Goal: Communication & Community: Answer question/provide support

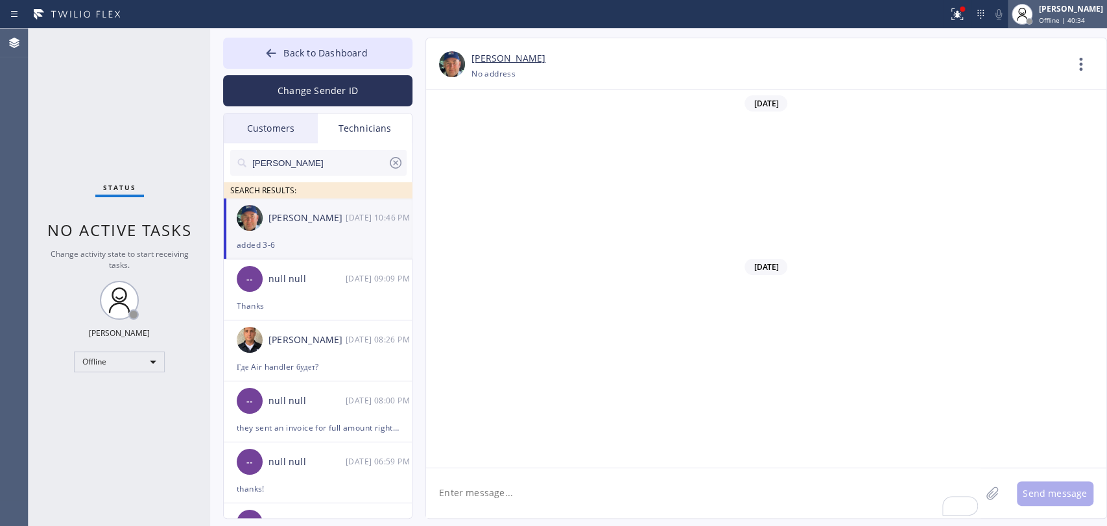
scroll to position [135458, 0]
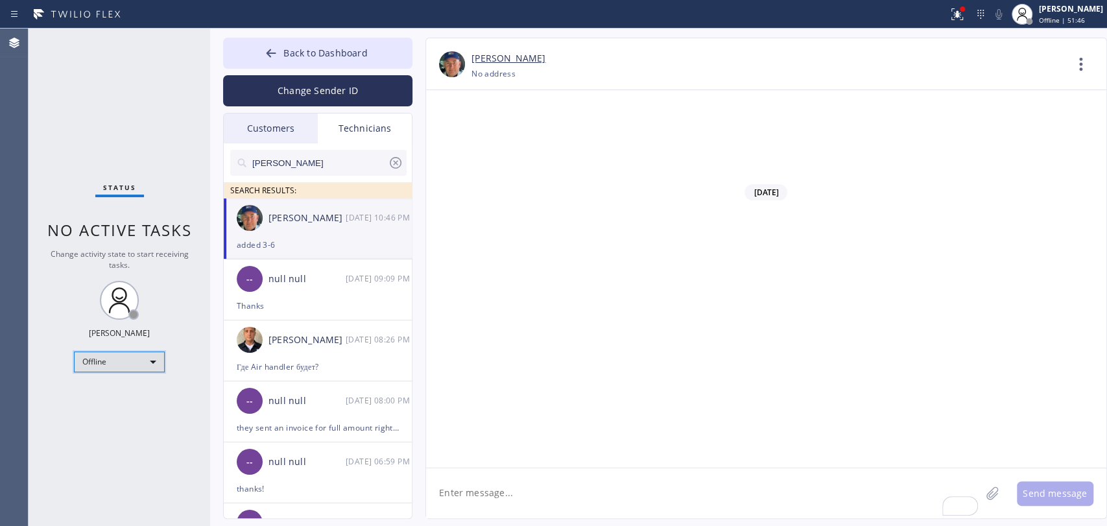
click at [149, 355] on div "Offline" at bounding box center [119, 362] width 91 height 21
click at [119, 396] on li "Available" at bounding box center [119, 395] width 88 height 16
click at [119, 409] on div at bounding box center [553, 263] width 1107 height 526
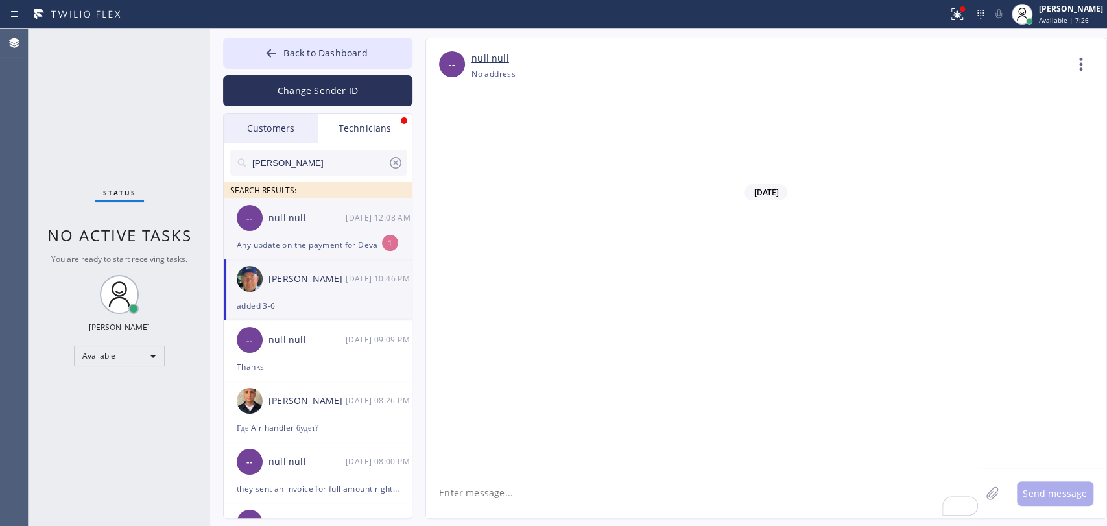
click at [287, 235] on div "-- null null [DATE] 12:08 AM" at bounding box center [318, 217] width 189 height 39
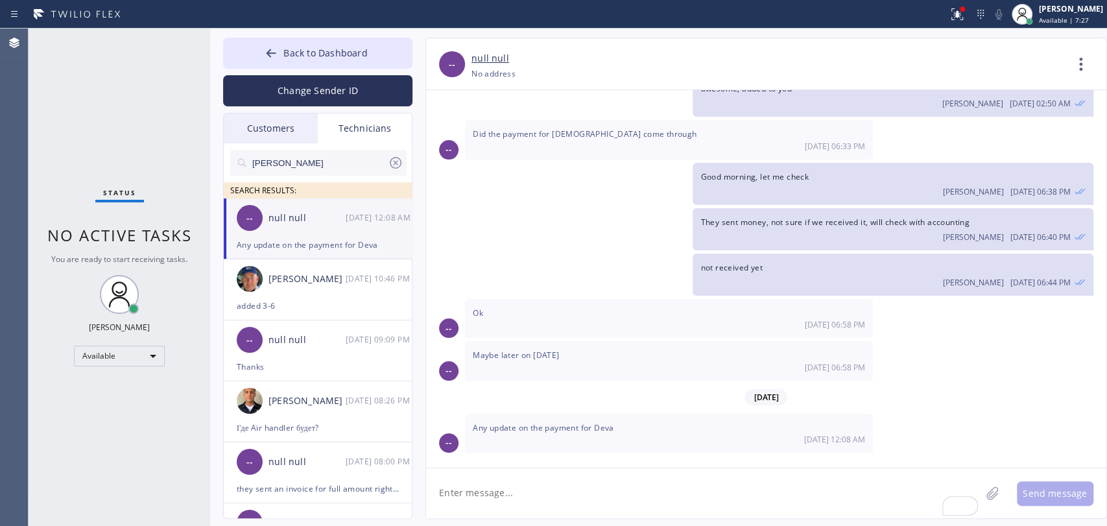
scroll to position [5132, 0]
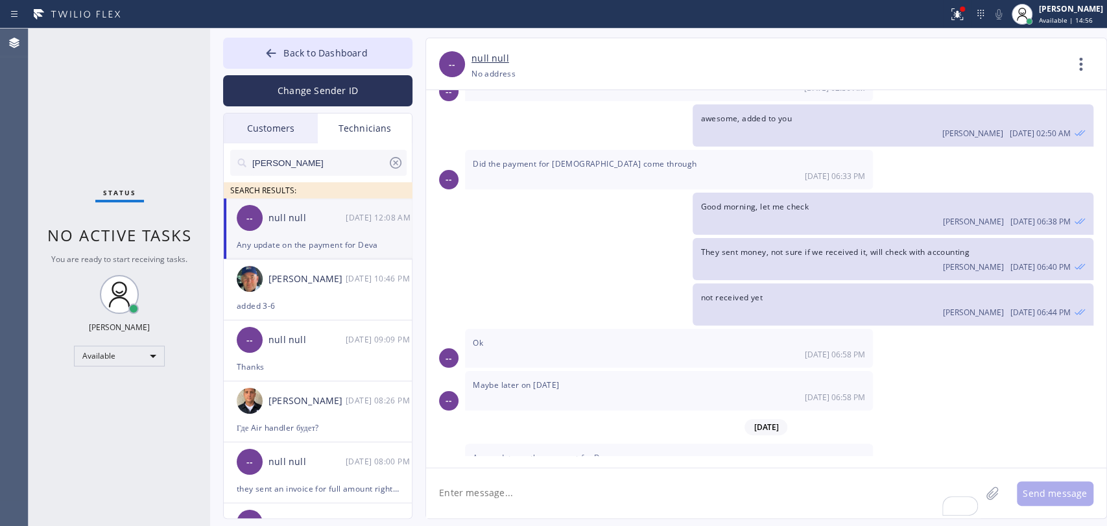
click at [66, 184] on div "Status No active tasks You are ready to start receiving tasks. [PERSON_NAME] Av…" at bounding box center [120, 277] width 182 height 497
click at [531, 502] on textarea "To enrich screen reader interactions, please activate Accessibility in Grammarl…" at bounding box center [703, 493] width 555 height 50
type textarea "I asked [PERSON_NAME] to check, will let you know"
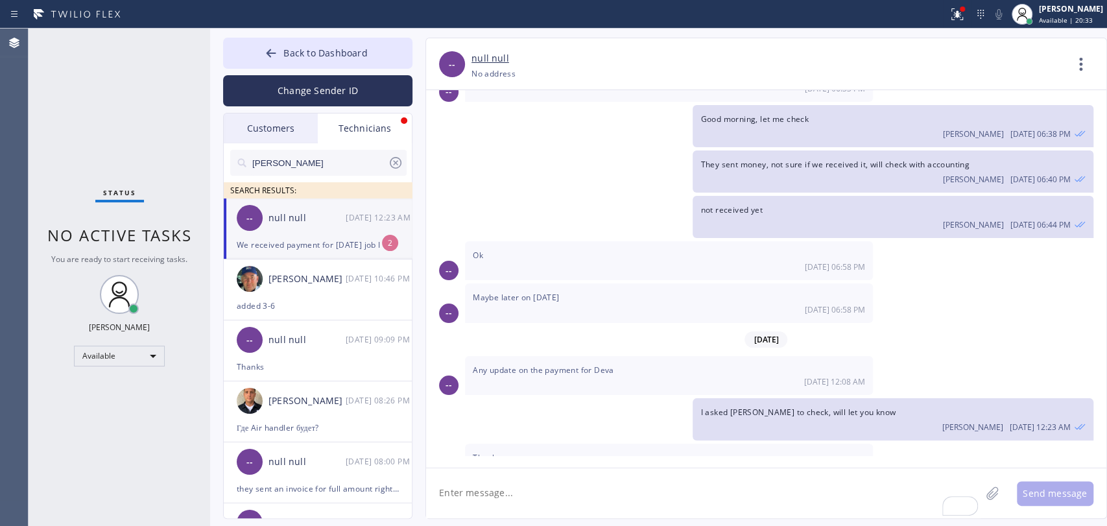
scroll to position [5261, 0]
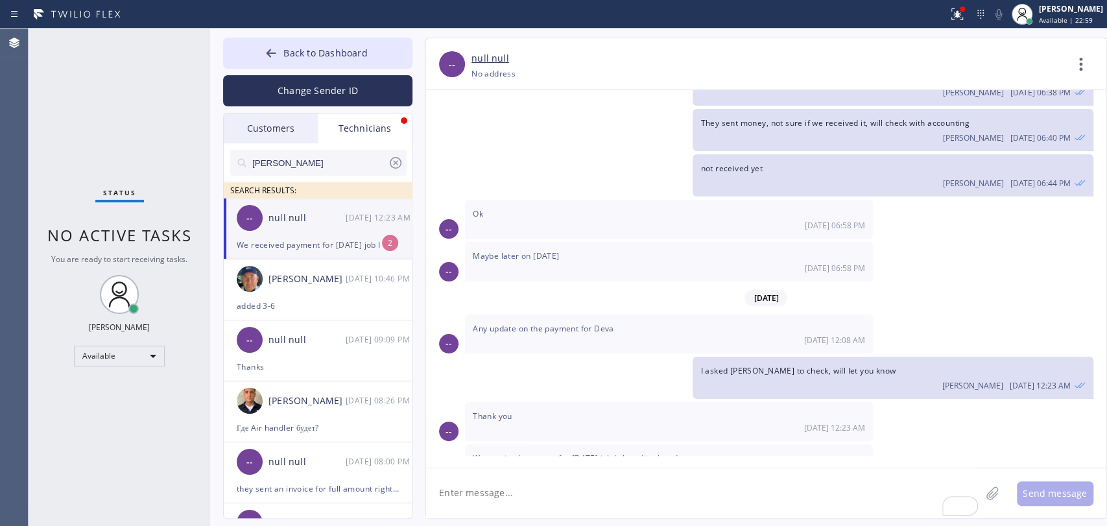
click at [329, 231] on div "-- null null [DATE] 12:23 AM" at bounding box center [318, 217] width 189 height 39
click at [302, 52] on span "Back to Dashboard" at bounding box center [325, 53] width 84 height 12
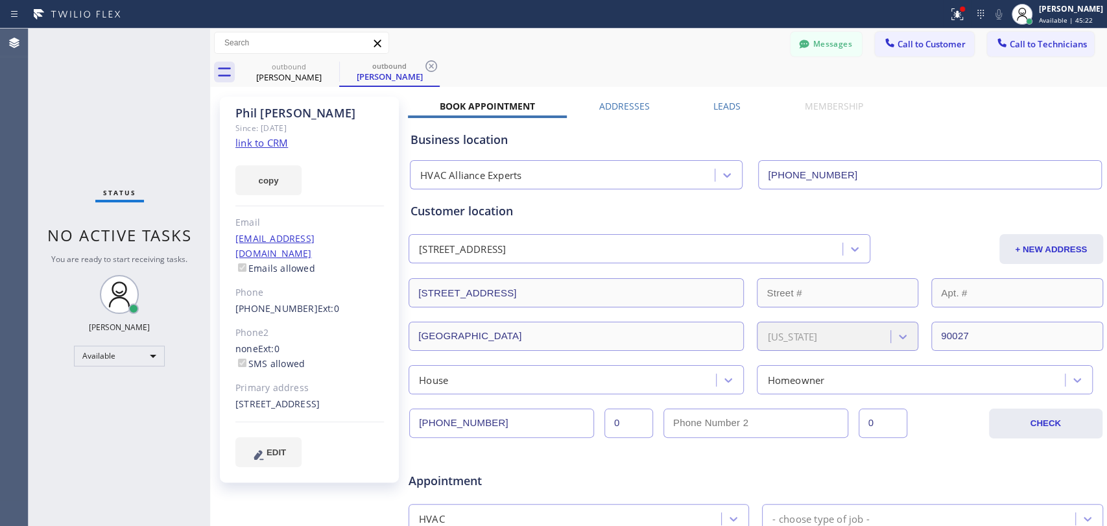
click at [930, 523] on div "- choose type of job -" at bounding box center [920, 518] width 309 height 23
drag, startPoint x: 95, startPoint y: 230, endPoint x: 180, endPoint y: 233, distance: 84.4
click at [180, 233] on span "No active tasks" at bounding box center [119, 234] width 145 height 21
drag, startPoint x: 320, startPoint y: 69, endPoint x: 332, endPoint y: 67, distance: 12.4
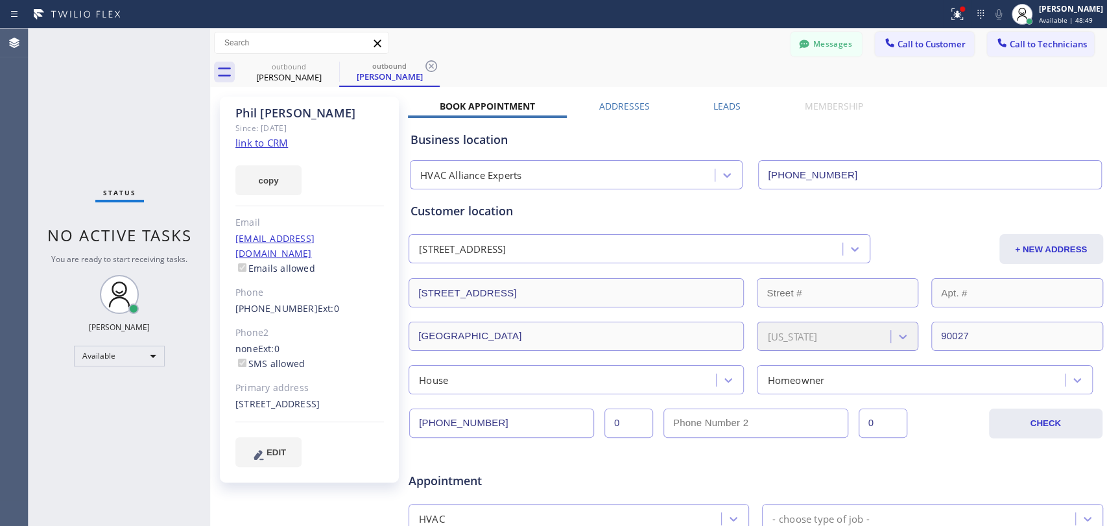
click at [320, 69] on div "outbound" at bounding box center [289, 67] width 98 height 10
click at [0, 0] on icon at bounding box center [0, 0] width 0 height 0
click at [424, 67] on icon at bounding box center [432, 66] width 16 height 16
click at [332, 67] on div "outbound [PERSON_NAME] outbound [PERSON_NAME]" at bounding box center [673, 72] width 868 height 29
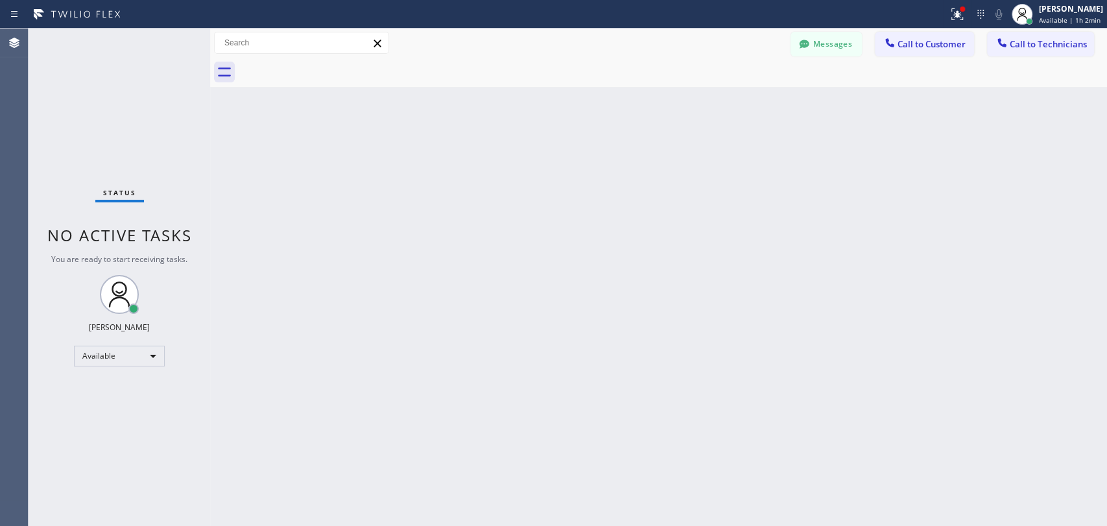
click at [545, 367] on div "Back to Dashboard Change Sender ID Customers Technicians [PHONE_NUMBER] SEARCH …" at bounding box center [658, 277] width 897 height 497
click at [514, 162] on div "Back to Dashboard Change Sender ID Customers Technicians [PHONE_NUMBER] SEARCH …" at bounding box center [658, 277] width 897 height 497
click at [504, 158] on div "Back to Dashboard Change Sender ID Customers Technicians [PHONE_NUMBER] SEARCH …" at bounding box center [658, 277] width 897 height 497
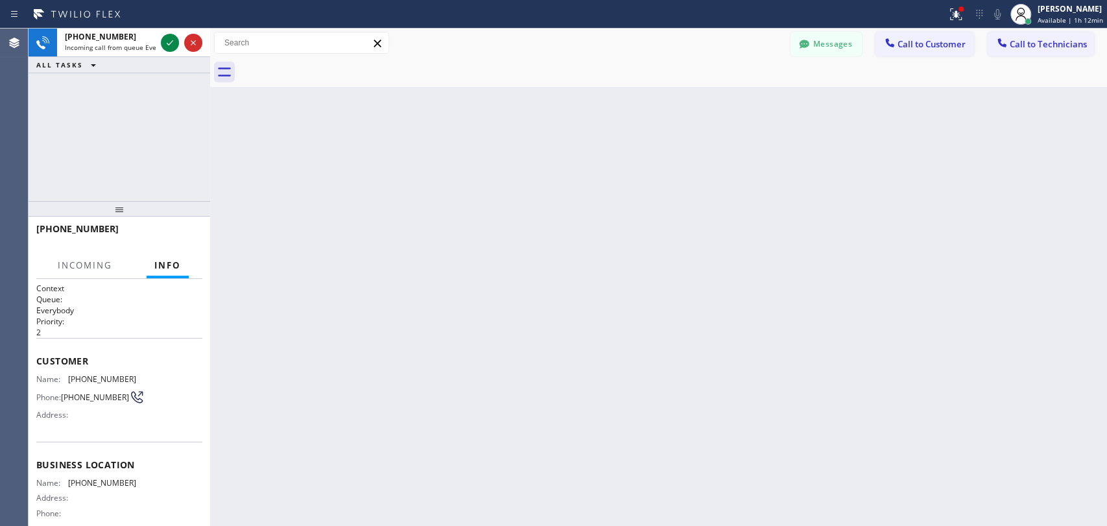
drag, startPoint x: 1034, startPoint y: 42, endPoint x: 612, endPoint y: 138, distance: 433.1
click at [1035, 41] on span "Call to Technicians" at bounding box center [1048, 44] width 77 height 12
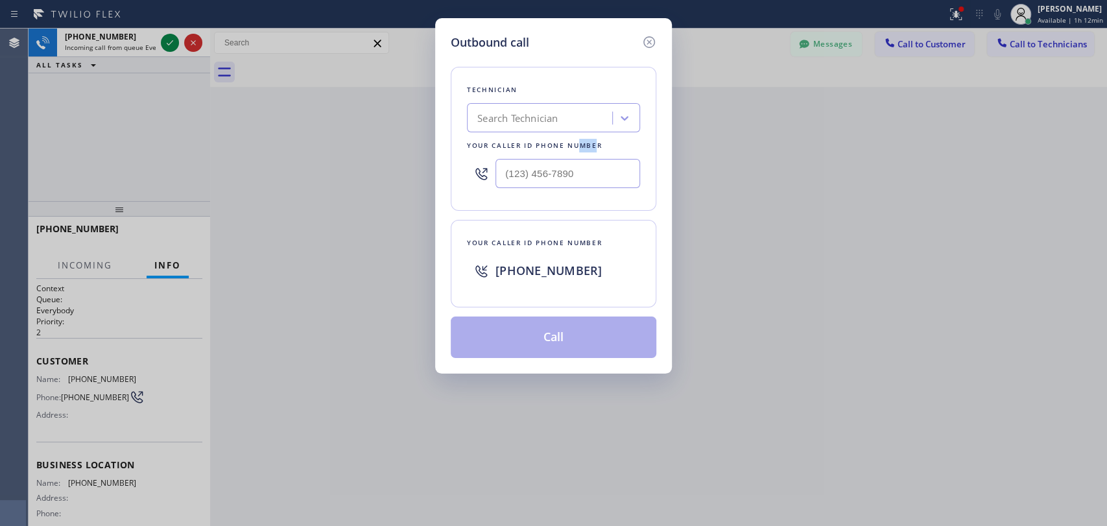
click at [581, 150] on div "Your caller id phone number" at bounding box center [553, 146] width 173 height 14
click at [570, 121] on div "Search Technician" at bounding box center [541, 118] width 141 height 23
type input "[PERSON_NAME]"
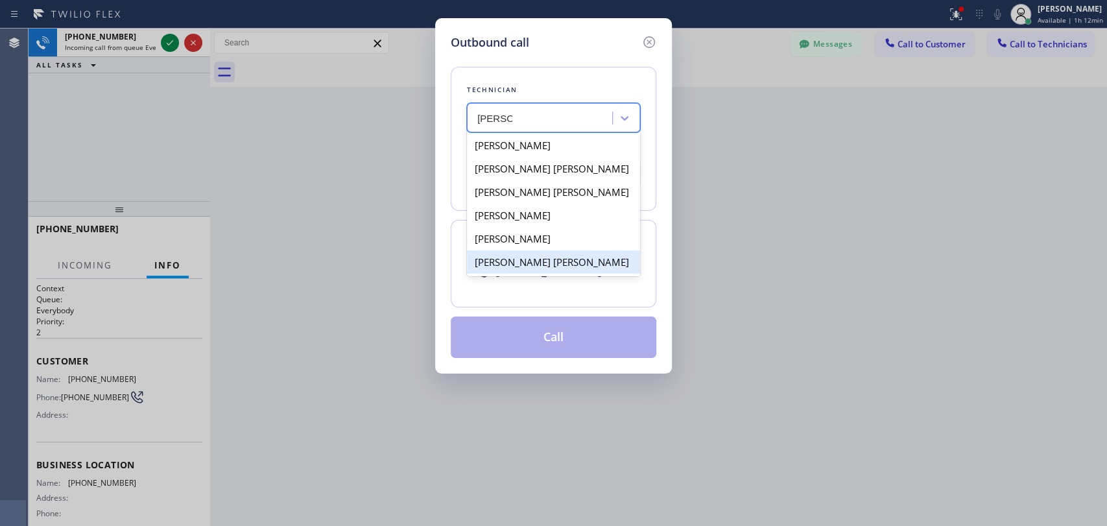
click at [518, 263] on div "[PERSON_NAME] [PERSON_NAME]" at bounding box center [553, 261] width 173 height 23
type input "[PHONE_NUMBER]"
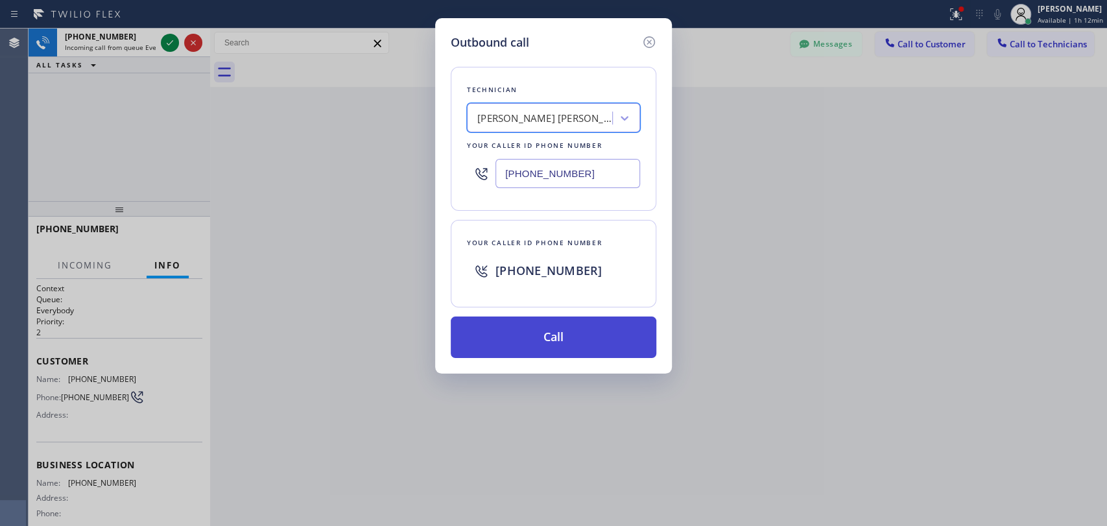
click at [497, 339] on button "Call" at bounding box center [554, 338] width 206 height 42
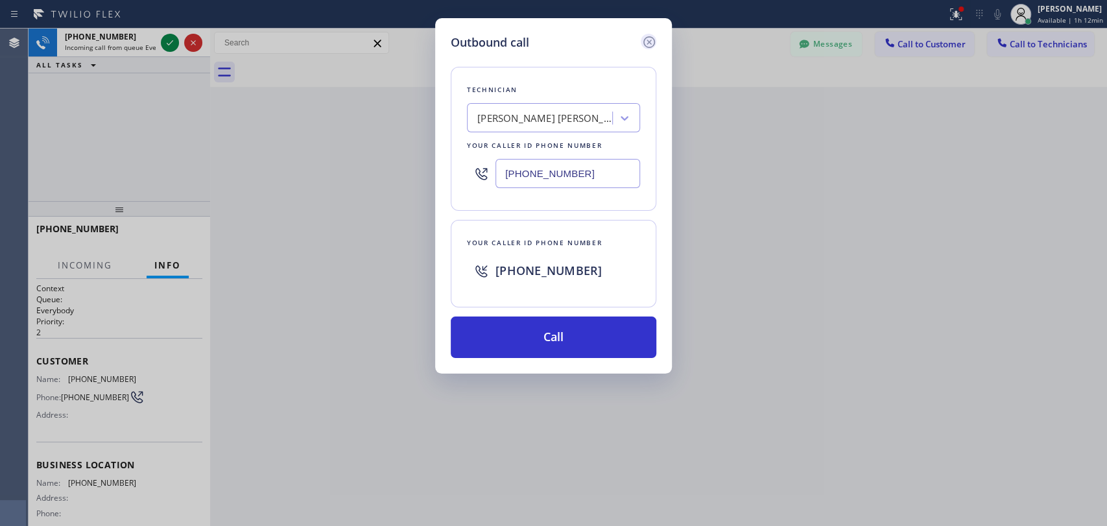
click at [648, 40] on icon at bounding box center [649, 42] width 16 height 16
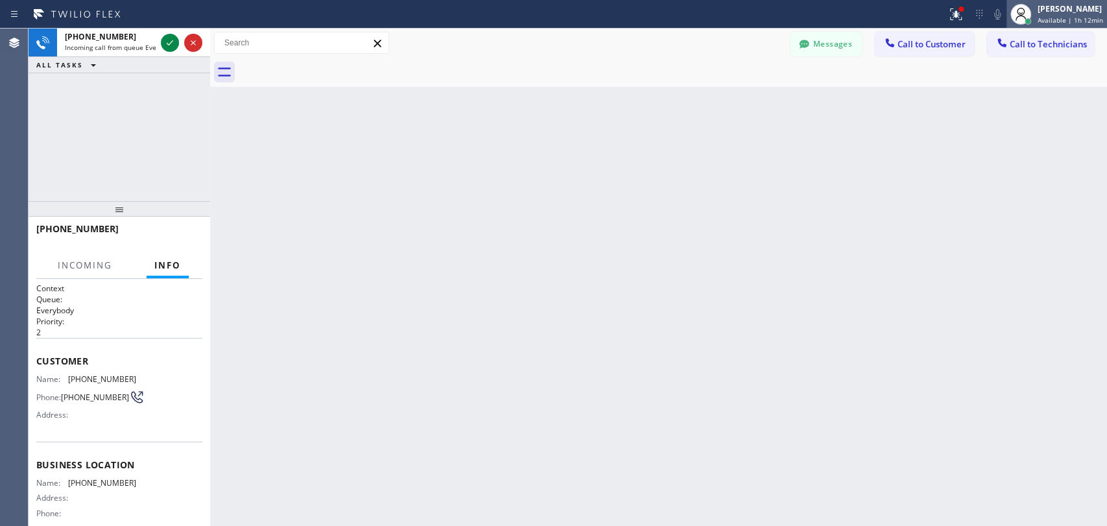
click at [1066, 14] on div "[PERSON_NAME] Available | 1h 12min" at bounding box center [1071, 14] width 72 height 23
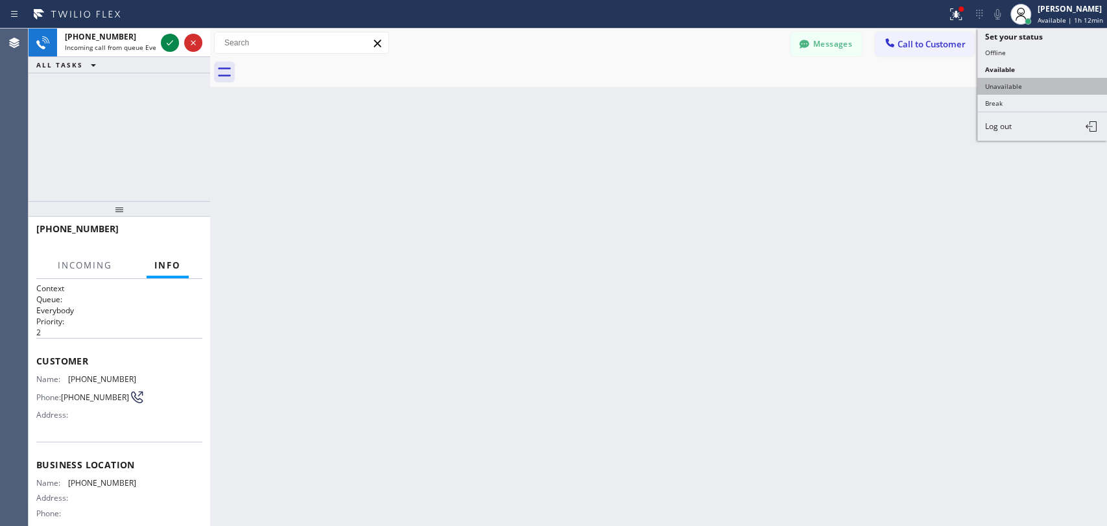
click at [1013, 88] on button "Unavailable" at bounding box center [1042, 86] width 130 height 17
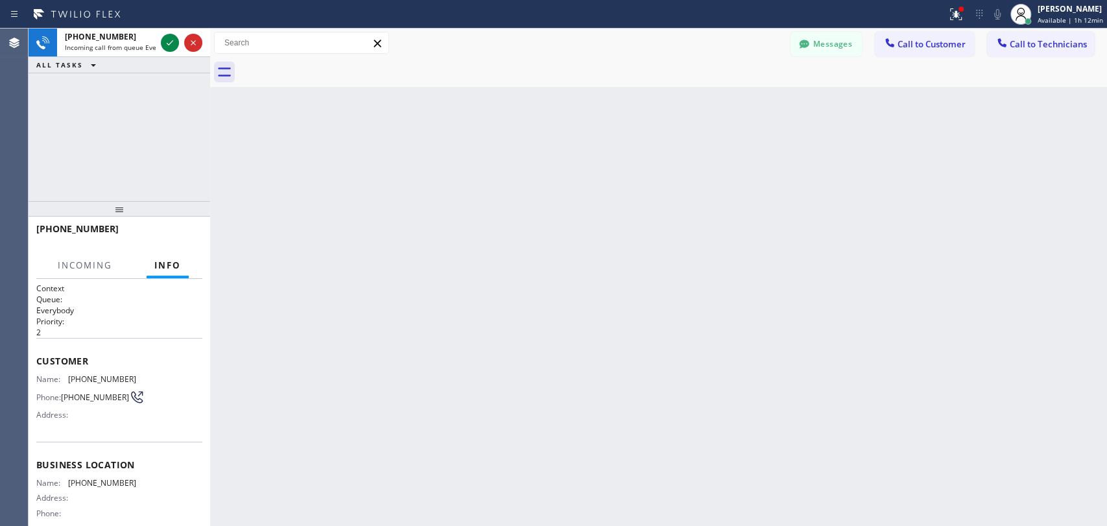
click at [1044, 38] on button "Call to Technicians" at bounding box center [1040, 44] width 107 height 25
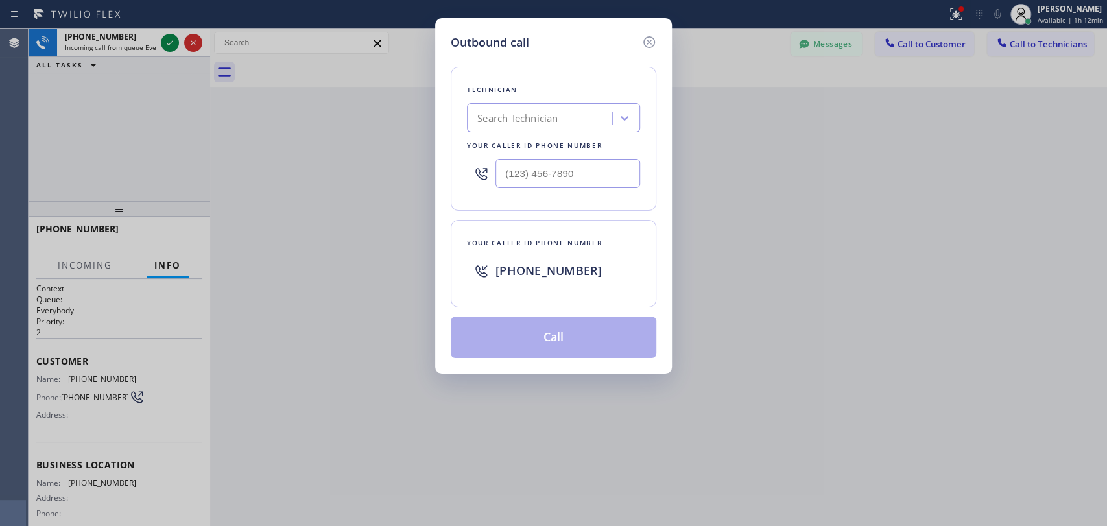
click at [549, 103] on div "Search Technician" at bounding box center [553, 117] width 173 height 29
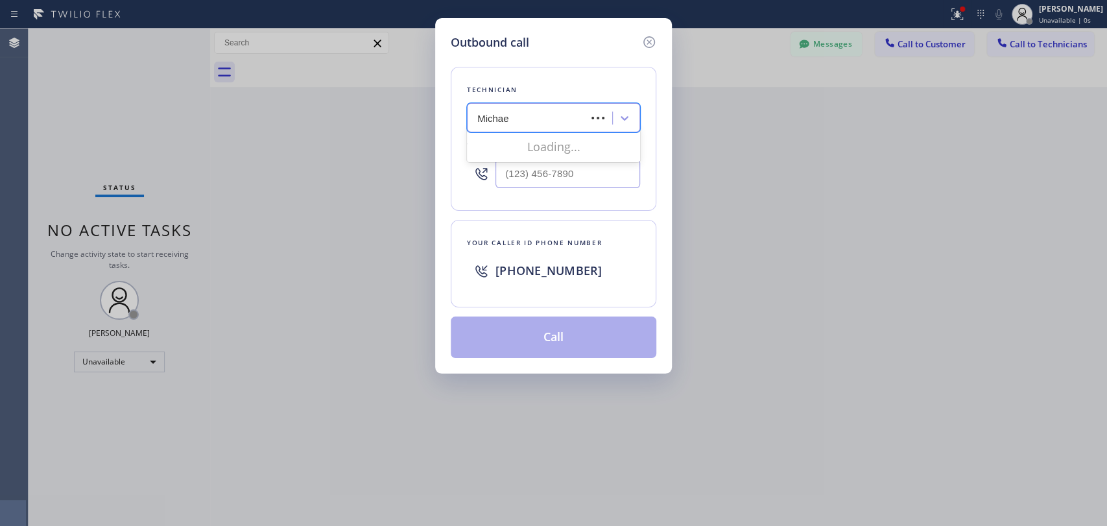
type input "[PERSON_NAME]"
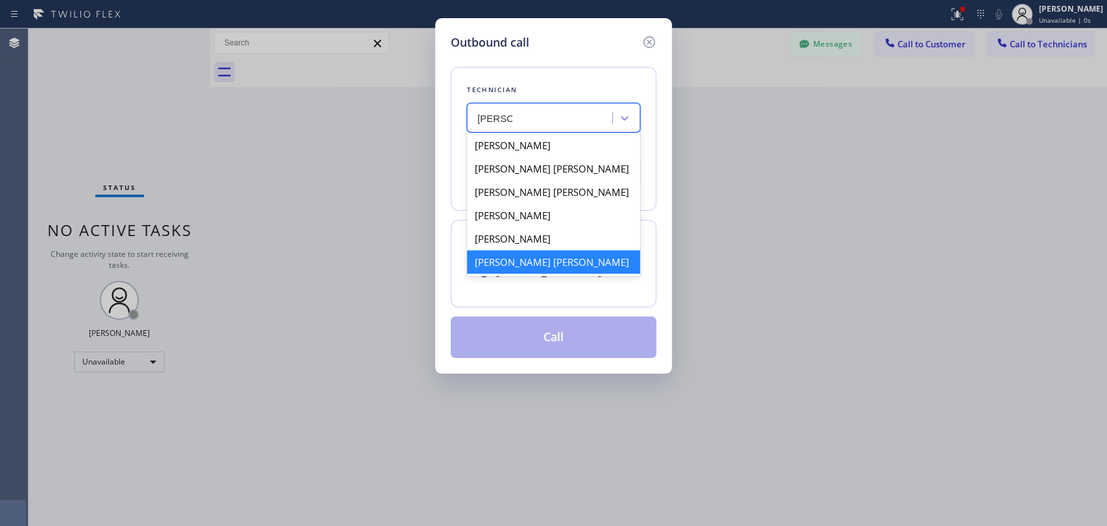
click at [519, 257] on div "[PERSON_NAME] [PERSON_NAME]" at bounding box center [553, 261] width 173 height 23
type input "[PHONE_NUMBER]"
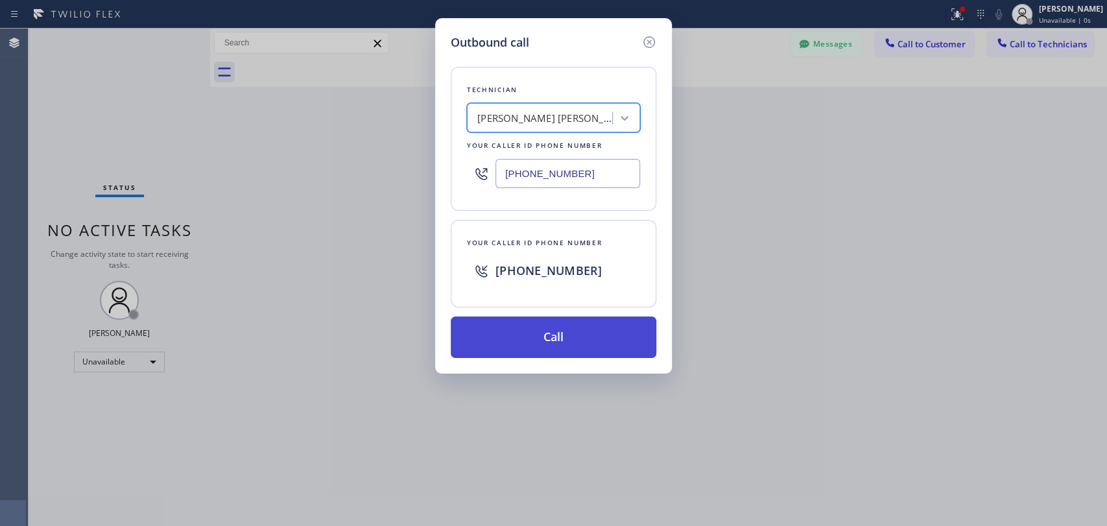
click at [518, 344] on button "Call" at bounding box center [554, 338] width 206 height 42
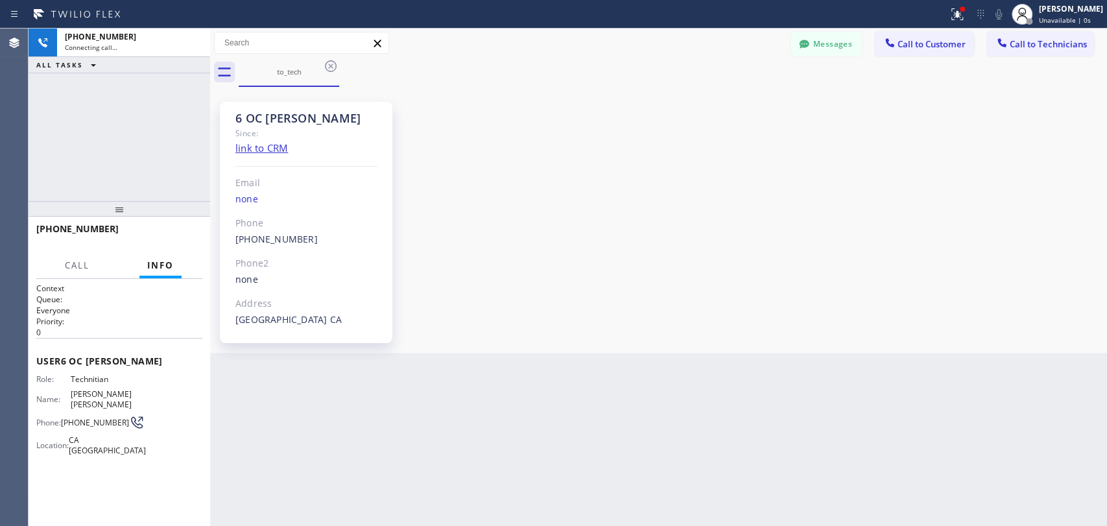
scroll to position [5992, 0]
click at [192, 235] on button "HANG UP" at bounding box center [172, 235] width 60 height 18
click at [174, 237] on span "HANG UP" at bounding box center [172, 234] width 40 height 9
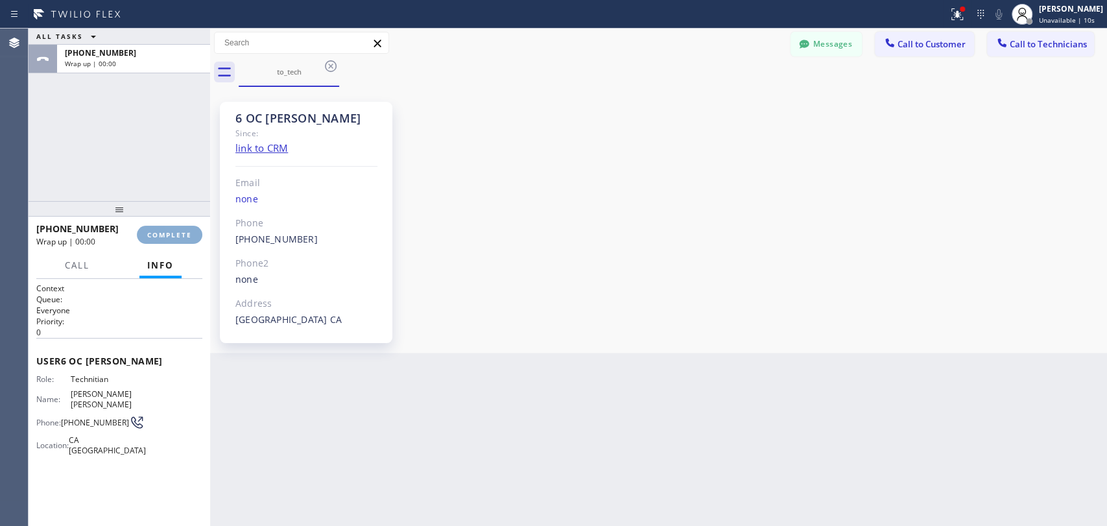
click at [173, 235] on span "COMPLETE" at bounding box center [169, 234] width 45 height 9
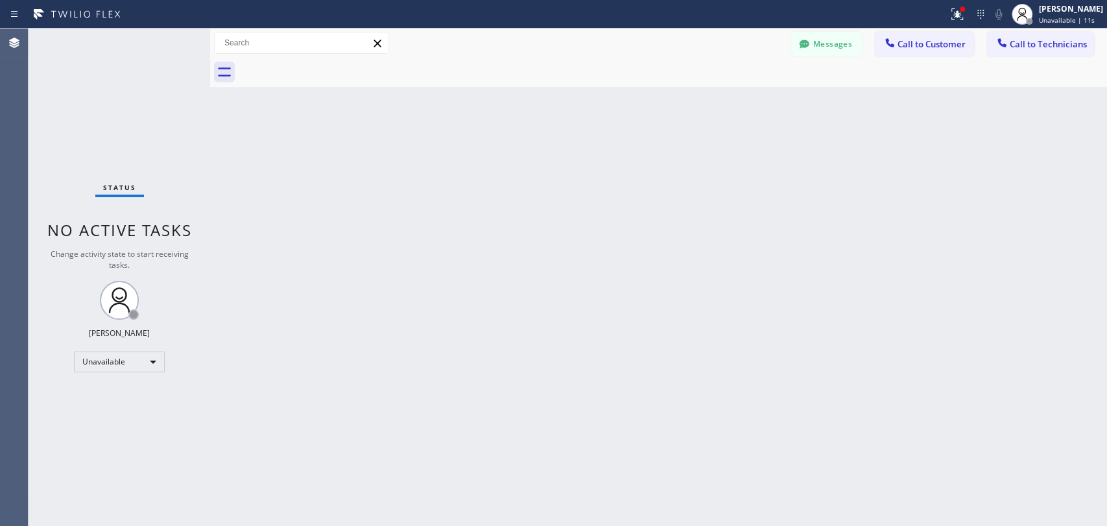
click at [165, 184] on div "Status No active tasks Change activity state to start receiving tasks. [PERSON_…" at bounding box center [120, 277] width 182 height 497
click at [1039, 40] on span "Call to Technicians" at bounding box center [1048, 44] width 77 height 12
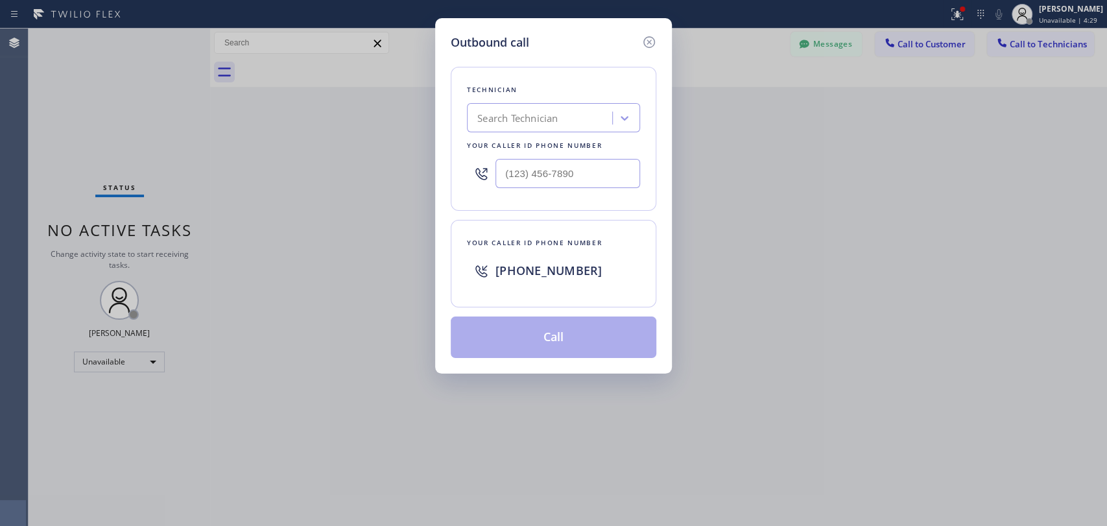
click at [579, 109] on div "Search Technician" at bounding box center [541, 118] width 141 height 23
type input "[PERSON_NAME]"
click at [573, 121] on div "[PERSON_NAME] [PERSON_NAME]" at bounding box center [541, 118] width 141 height 23
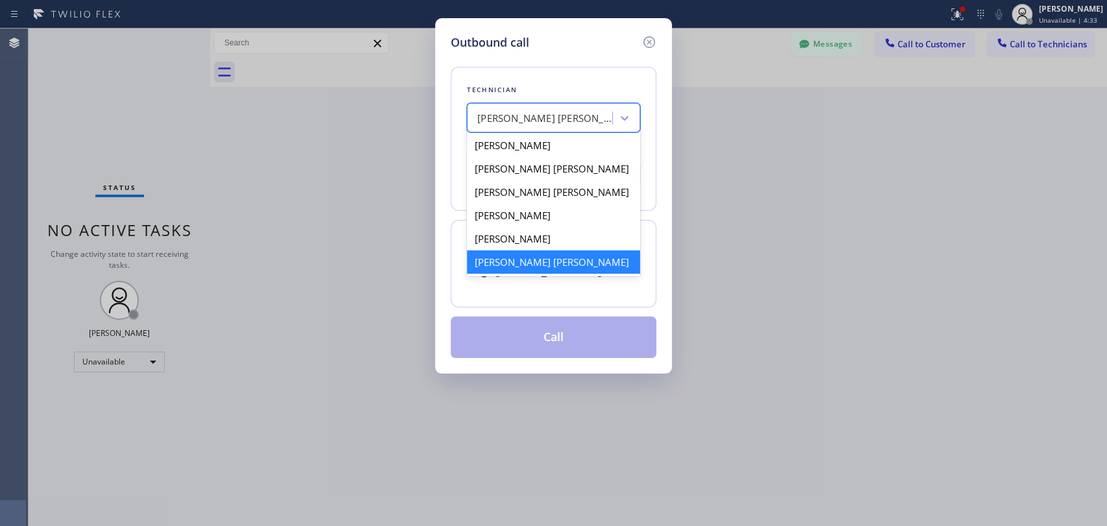
click at [573, 121] on div "[PERSON_NAME] [PERSON_NAME]" at bounding box center [541, 118] width 141 height 23
click at [534, 269] on div "[PERSON_NAME] [PERSON_NAME]" at bounding box center [553, 261] width 173 height 23
type input "[PHONE_NUMBER]"
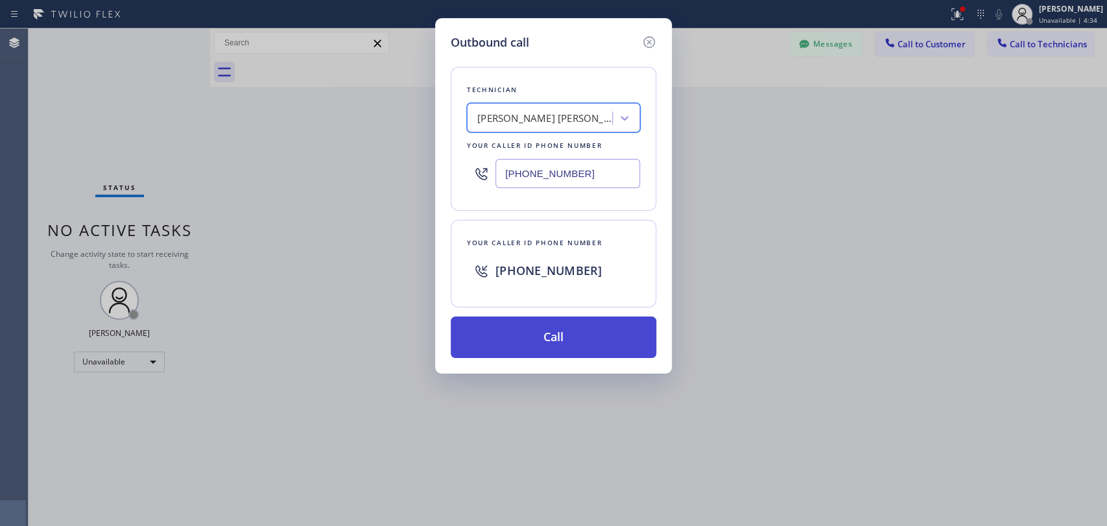
click at [532, 319] on button "Call" at bounding box center [554, 338] width 206 height 42
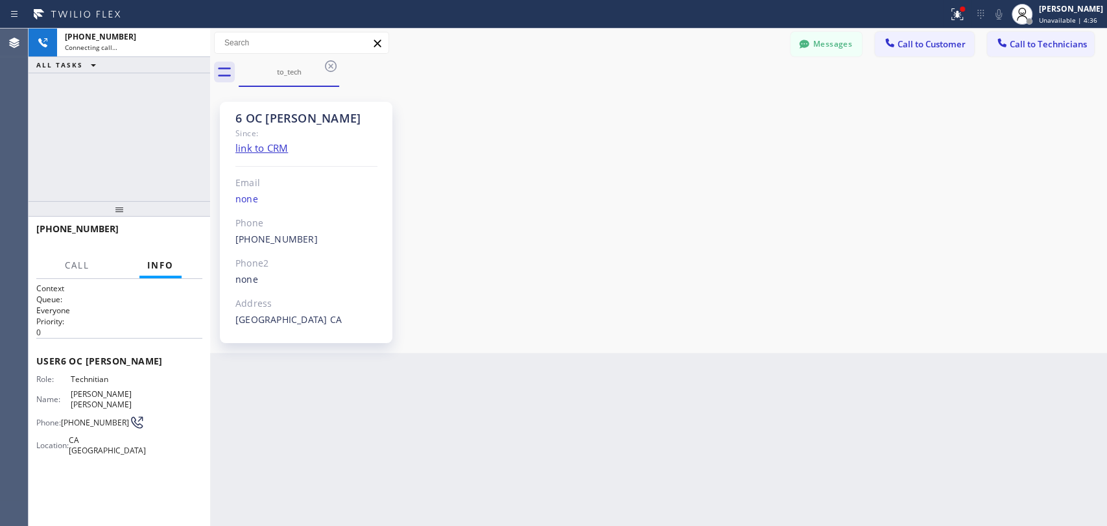
scroll to position [5992, 0]
click at [176, 234] on span "HANG UP" at bounding box center [172, 234] width 40 height 9
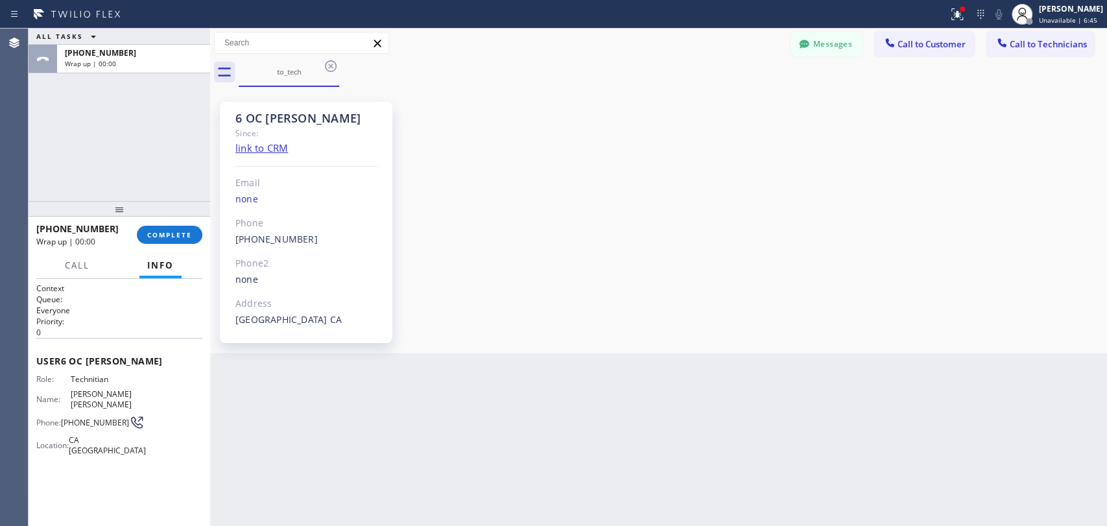
drag, startPoint x: 192, startPoint y: 232, endPoint x: 176, endPoint y: 198, distance: 36.6
click at [192, 230] on button "COMPLETE" at bounding box center [170, 235] width 66 height 18
click at [156, 158] on div "ALL TASKS ALL TASKS ACTIVE TASKS TASKS IN WRAP UP [PHONE_NUMBER] Wrap up | 00:00" at bounding box center [120, 115] width 182 height 173
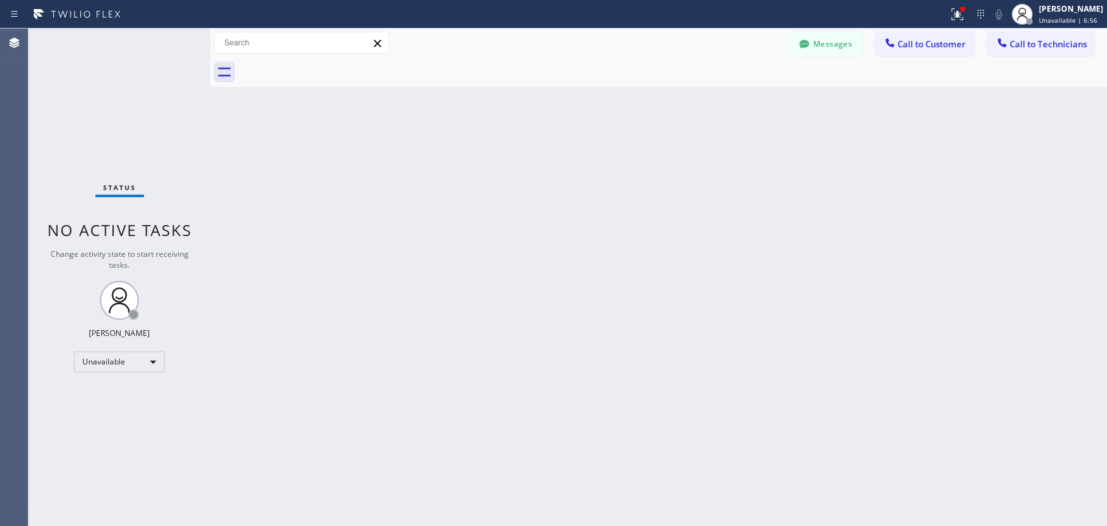
drag, startPoint x: 994, startPoint y: 45, endPoint x: 785, endPoint y: 94, distance: 213.8
click at [994, 45] on div at bounding box center [1002, 44] width 16 height 16
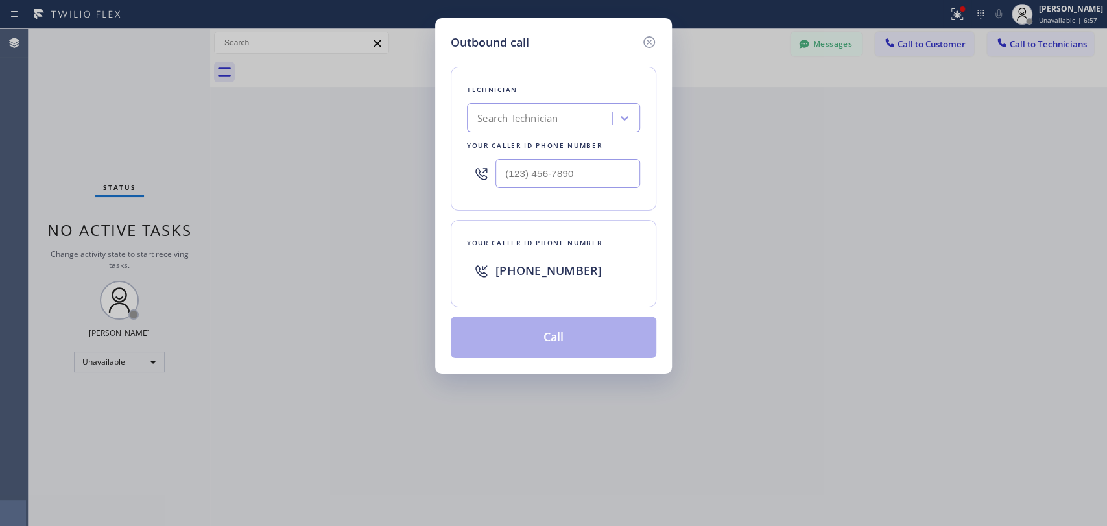
click at [585, 121] on div "Search Technician" at bounding box center [541, 118] width 141 height 23
type input "seva"
click at [576, 121] on div "seva" at bounding box center [528, 118] width 115 height 23
type input "sebas"
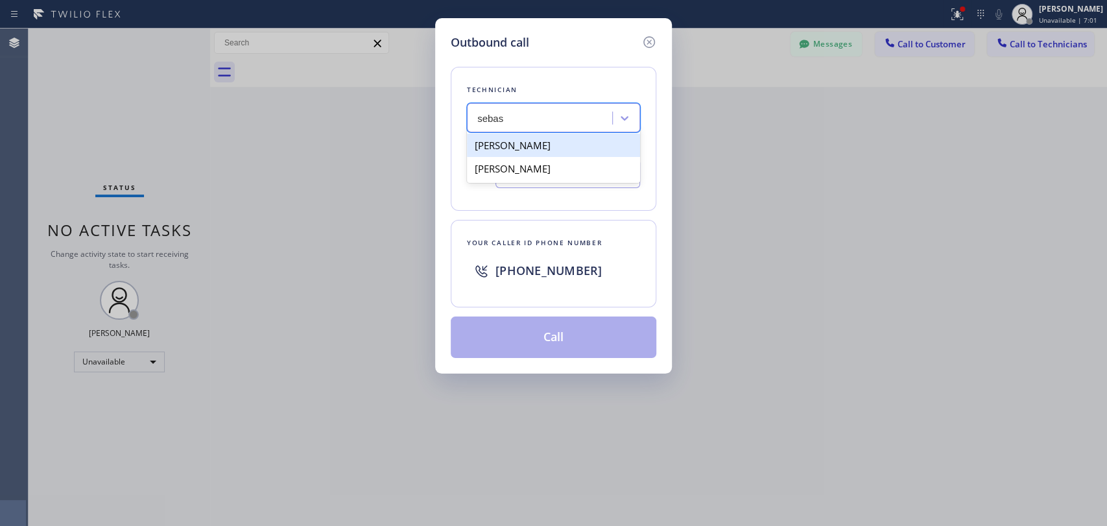
click at [518, 145] on div "[PERSON_NAME]" at bounding box center [553, 145] width 173 height 23
type input "[PHONE_NUMBER]"
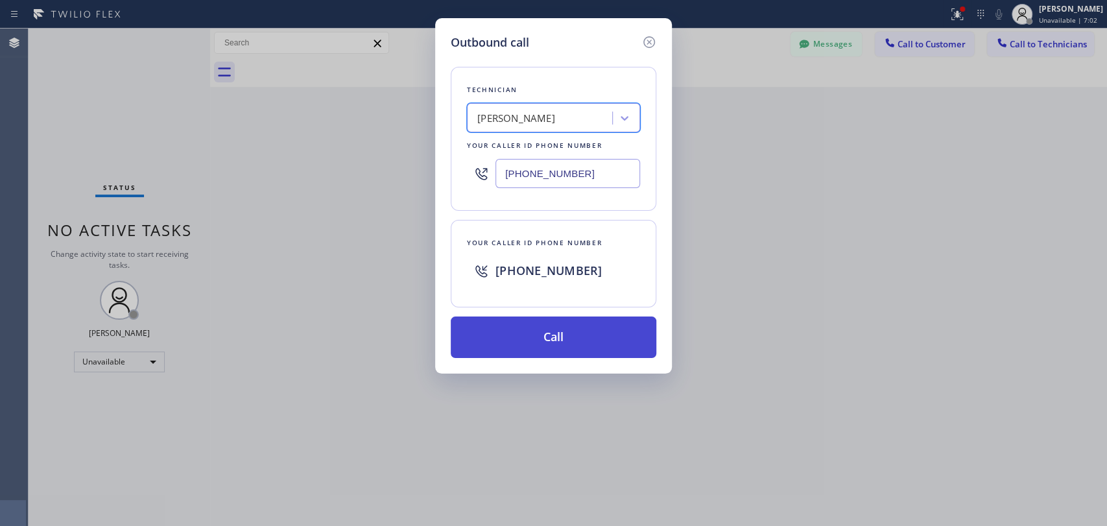
click at [509, 330] on button "Call" at bounding box center [554, 338] width 206 height 42
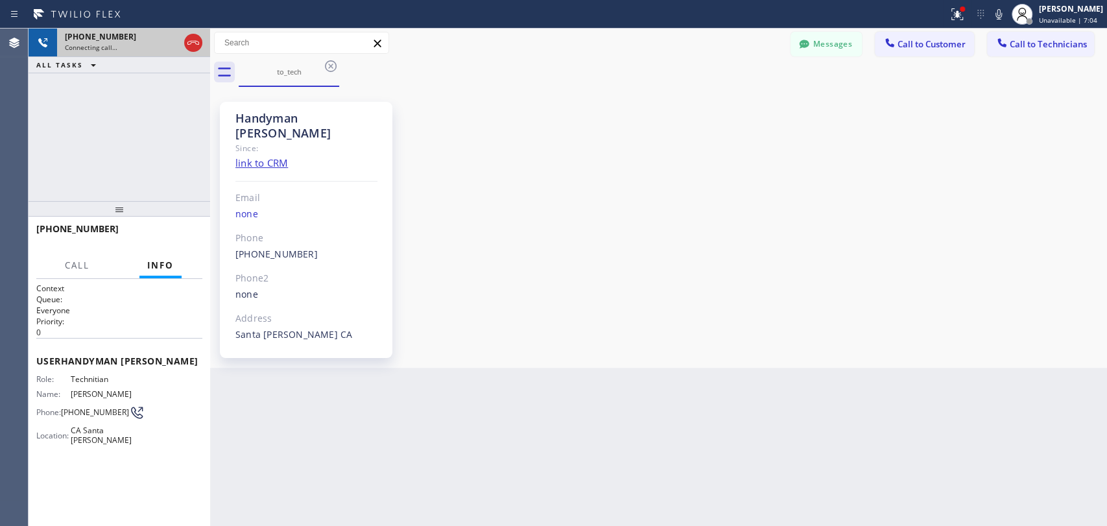
click at [197, 43] on icon at bounding box center [193, 43] width 16 height 16
click at [1091, 34] on button "Call to Technicians" at bounding box center [1040, 44] width 107 height 25
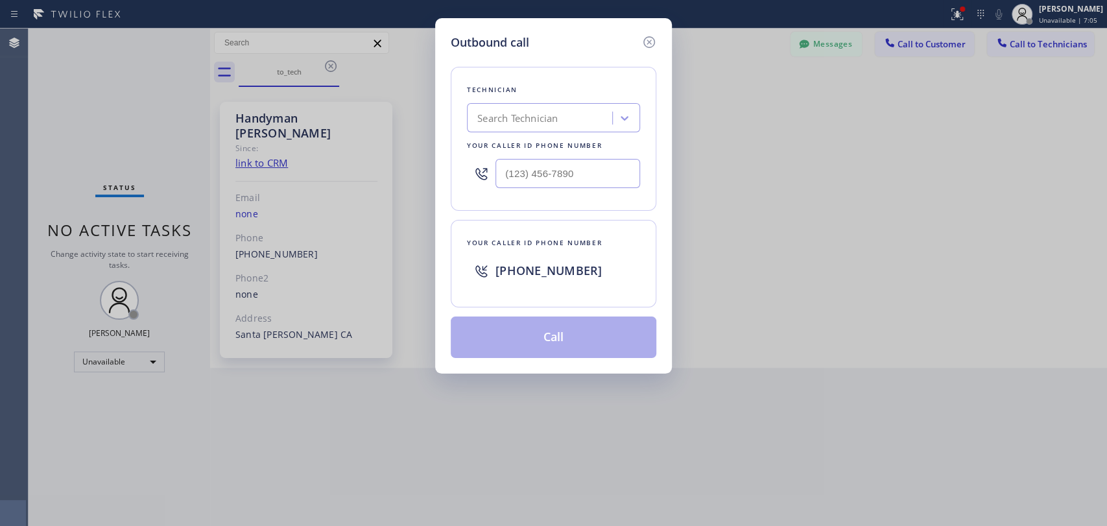
click at [532, 102] on div "Technician Search Technician Your caller id phone number" at bounding box center [554, 139] width 206 height 144
click at [529, 129] on div "Search Technician" at bounding box center [553, 117] width 173 height 29
type input "sevas"
click at [529, 122] on div "Search Technician" at bounding box center [541, 118] width 141 height 23
type input "sebas"
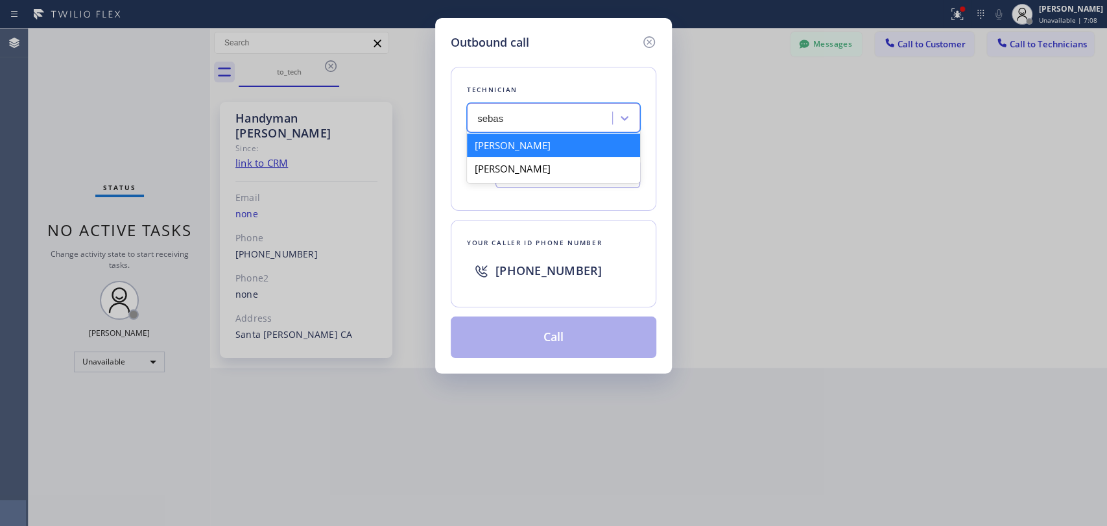
click at [500, 167] on div "[PERSON_NAME]" at bounding box center [553, 168] width 173 height 23
type input "[PHONE_NUMBER]"
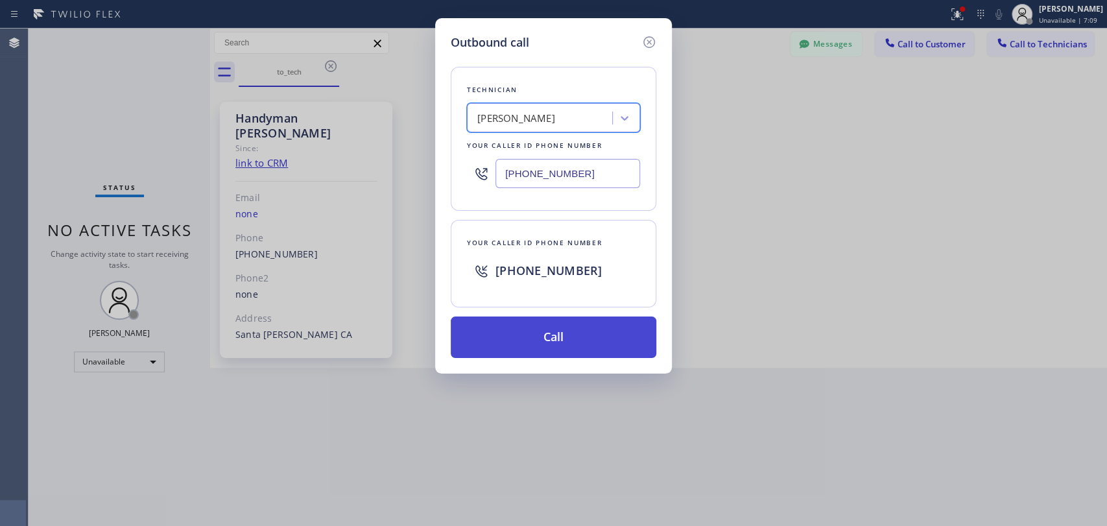
click at [507, 348] on button "Call" at bounding box center [554, 338] width 206 height 42
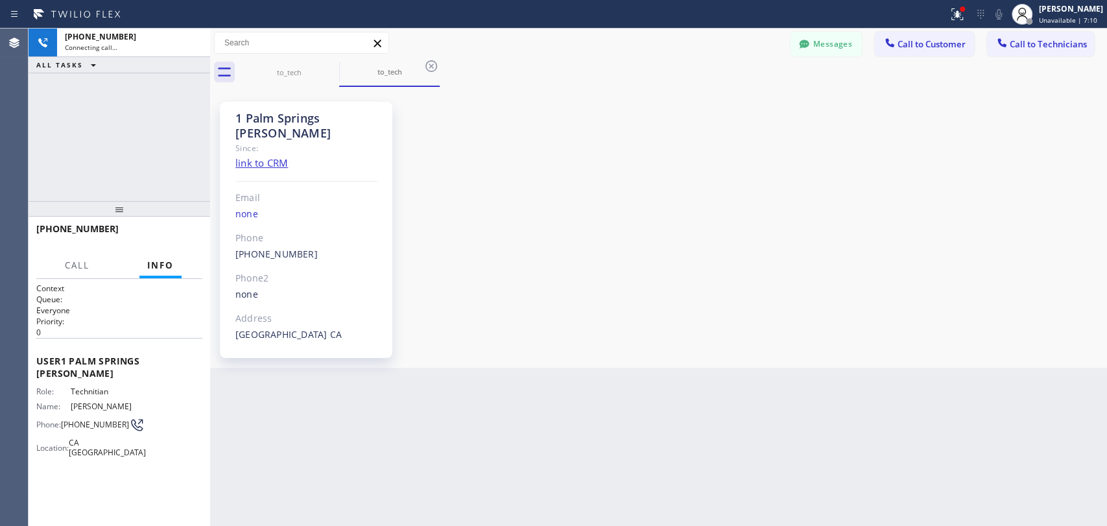
scroll to position [1367, 0]
click at [174, 233] on span "HANG UP" at bounding box center [172, 234] width 40 height 9
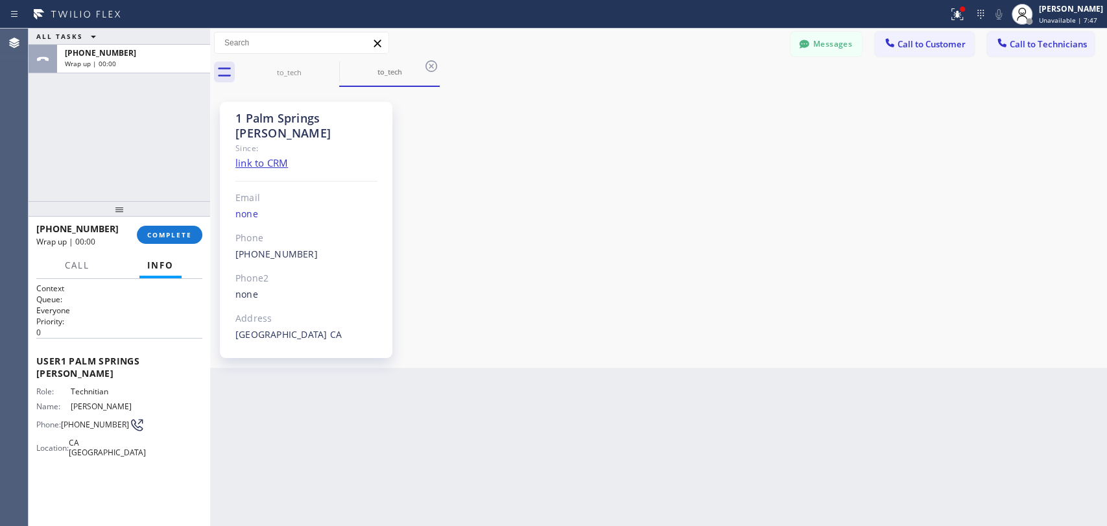
drag, startPoint x: 1035, startPoint y: 41, endPoint x: 758, endPoint y: 104, distance: 284.6
click at [1033, 45] on span "Call to Technicians" at bounding box center [1048, 44] width 77 height 12
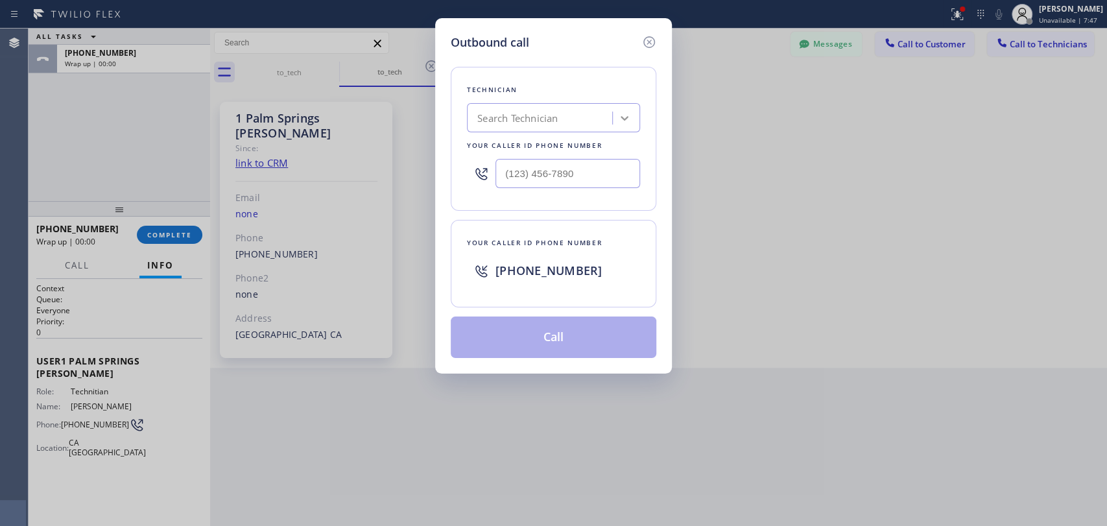
click at [613, 112] on div at bounding box center [624, 117] width 23 height 23
type input "sevas"
type input "seas"
type input "sebas"
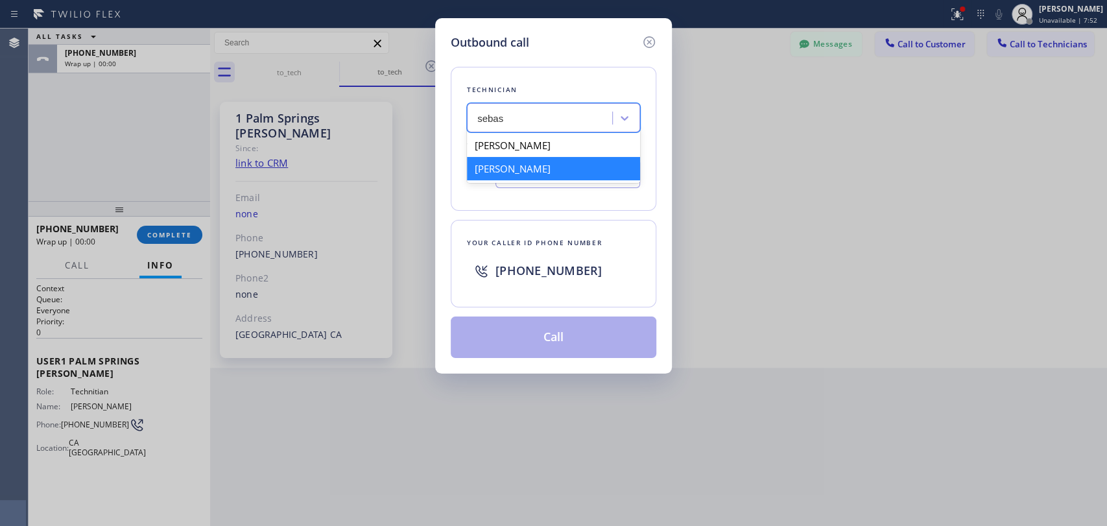
click at [514, 167] on div "[PERSON_NAME]" at bounding box center [553, 168] width 173 height 23
type input "[PHONE_NUMBER]"
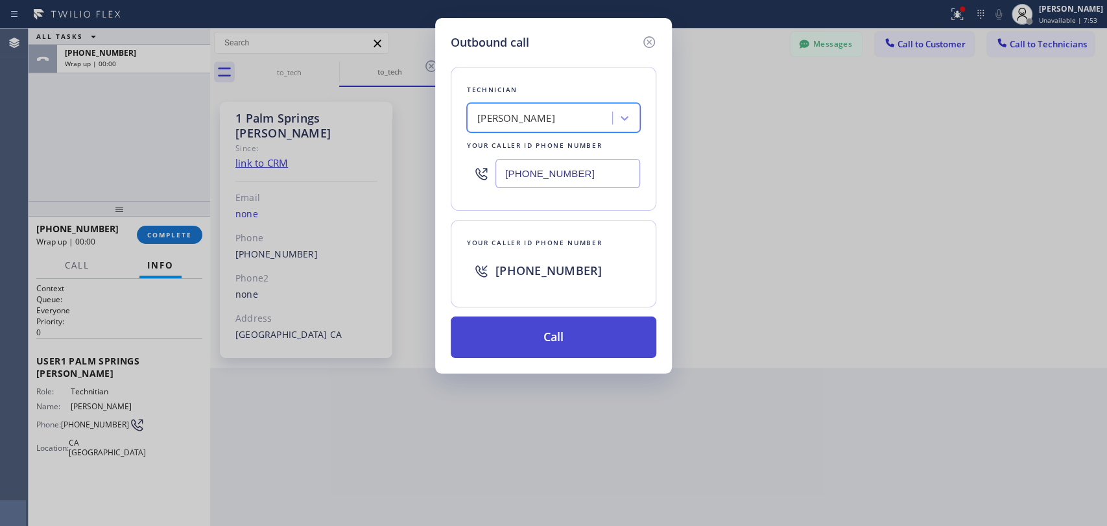
click at [534, 332] on button "Call" at bounding box center [554, 338] width 206 height 42
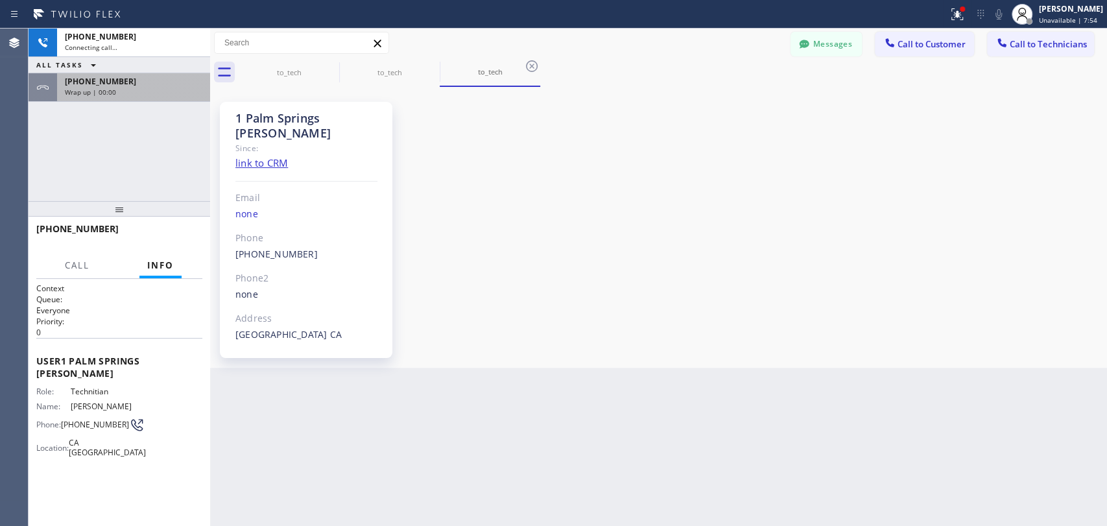
click at [88, 97] on div "[PHONE_NUMBER] Wrap up | 00:00" at bounding box center [131, 87] width 148 height 29
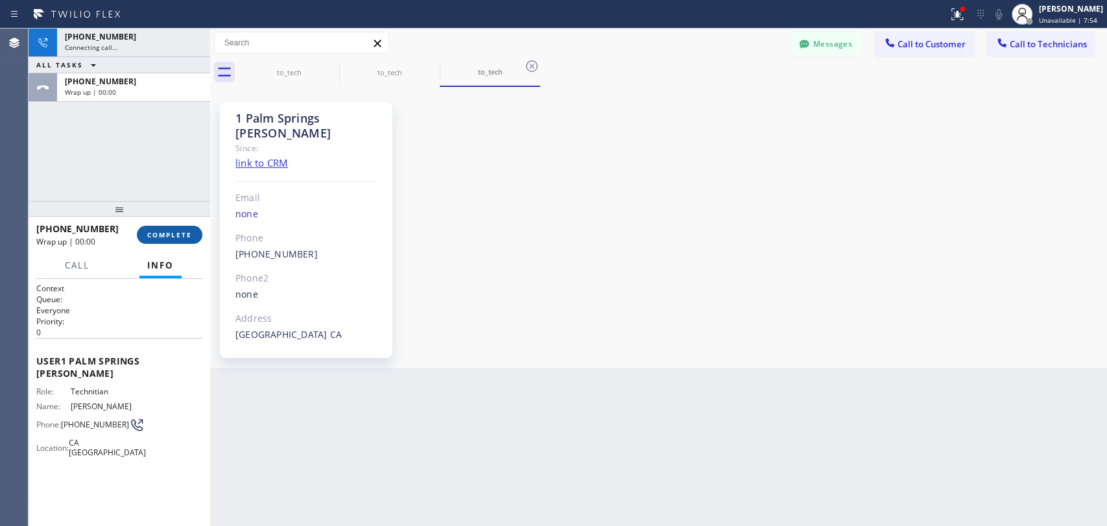
scroll to position [1367, 0]
click at [147, 235] on span "COMPLETE" at bounding box center [169, 234] width 45 height 9
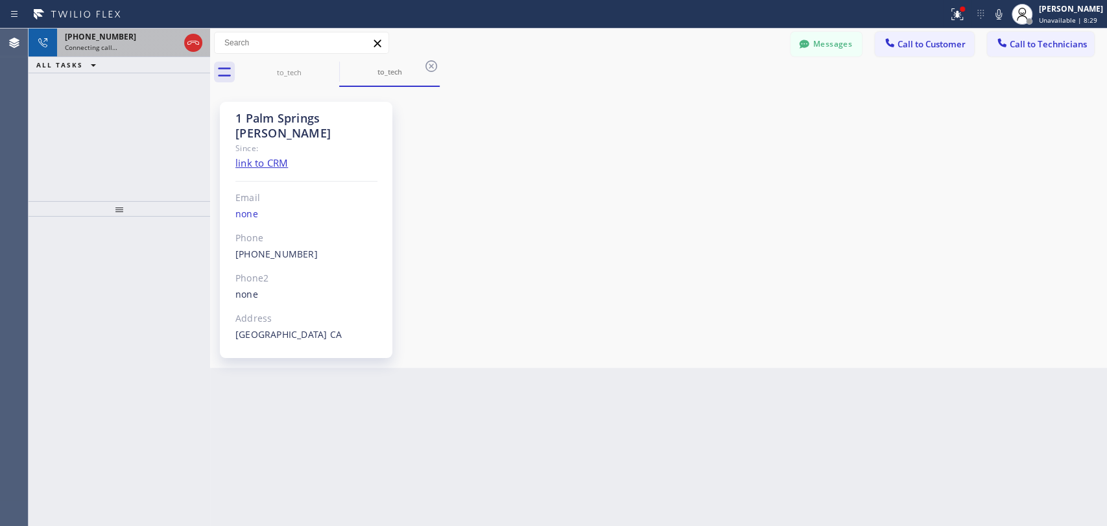
click at [193, 45] on icon at bounding box center [193, 43] width 16 height 16
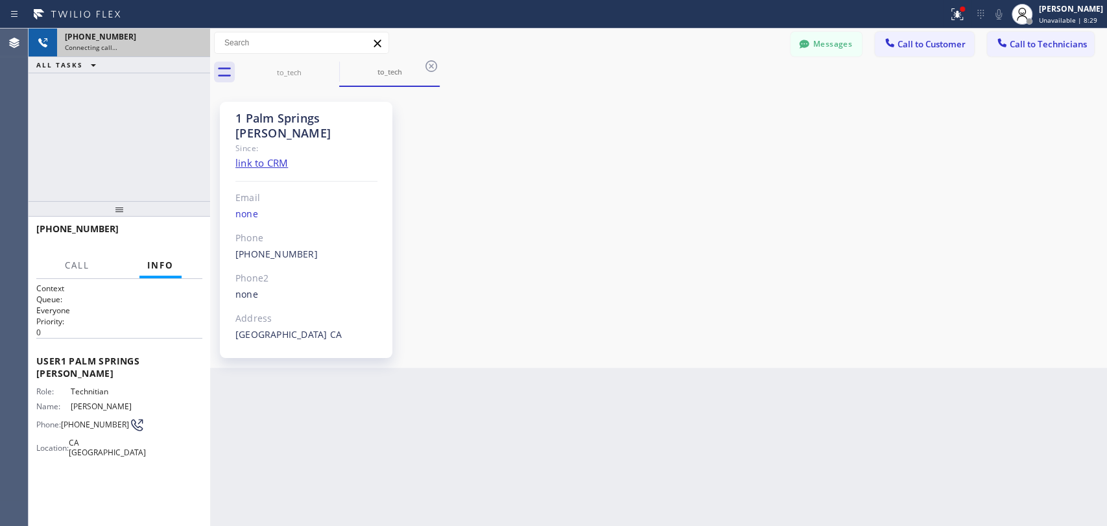
click at [193, 45] on div "Connecting call…" at bounding box center [134, 47] width 138 height 9
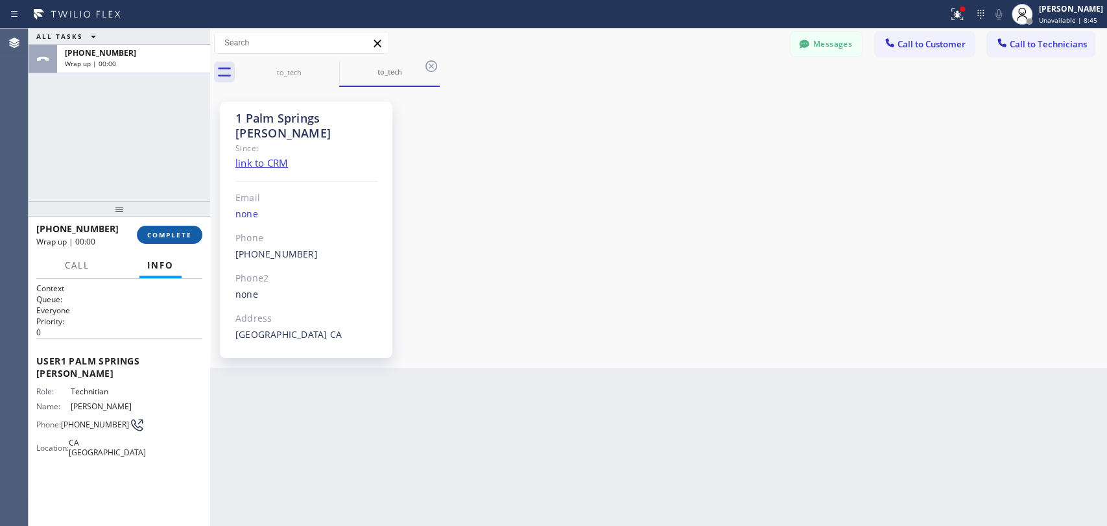
drag, startPoint x: 167, startPoint y: 229, endPoint x: 186, endPoint y: 230, distance: 19.5
click at [167, 229] on button "COMPLETE" at bounding box center [170, 235] width 66 height 18
drag, startPoint x: 748, startPoint y: 309, endPoint x: 775, endPoint y: 333, distance: 35.8
click at [774, 320] on div "1 [GEOGRAPHIC_DATA] [PERSON_NAME] Since: link to CRM Email none Phone [PHONE_NU…" at bounding box center [658, 227] width 891 height 274
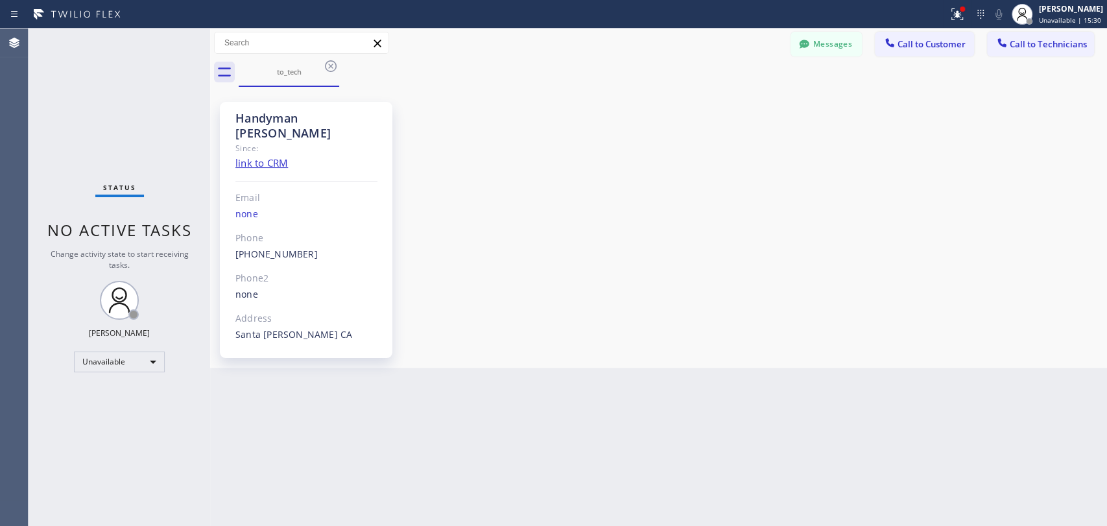
click at [1038, 58] on div "to_tech" at bounding box center [673, 72] width 868 height 29
click at [1017, 49] on span "Call to Technicians" at bounding box center [1048, 44] width 77 height 12
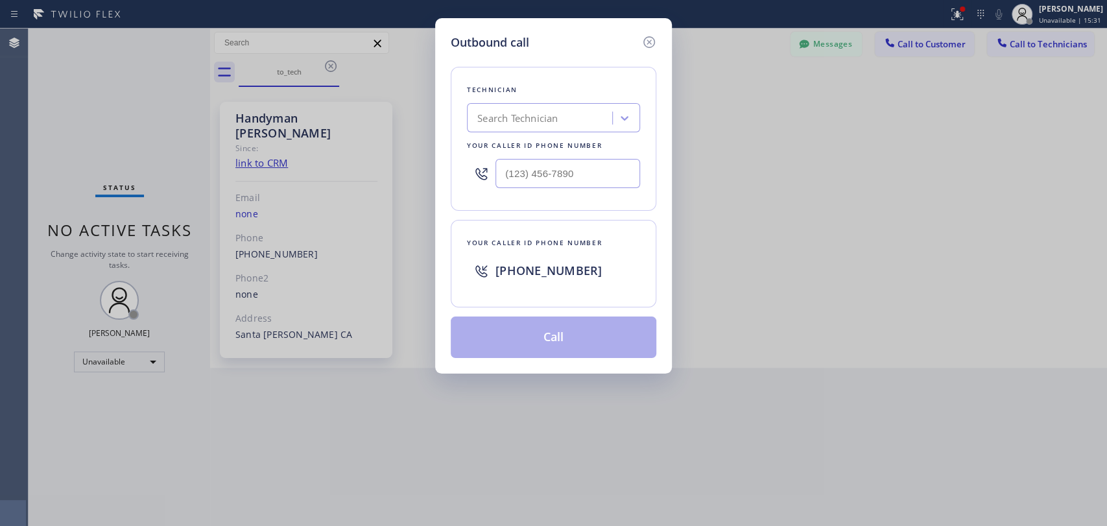
click at [589, 91] on div "Technician" at bounding box center [553, 90] width 173 height 14
click at [577, 111] on div "Search Technician" at bounding box center [541, 118] width 141 height 23
type input "[PERSON_NAME]"
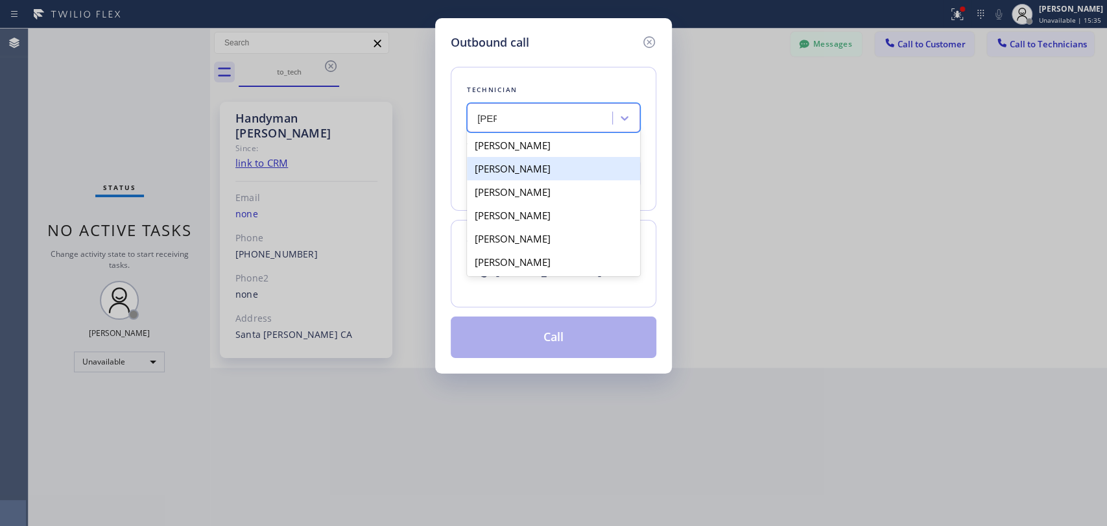
drag, startPoint x: 503, startPoint y: 198, endPoint x: 503, endPoint y: 173, distance: 25.9
click at [503, 173] on div "[PERSON_NAME] [PERSON_NAME] [PERSON_NAME] [PERSON_NAME] [PERSON_NAME] [PERSON_N…" at bounding box center [553, 203] width 173 height 145
click at [503, 173] on div "[PERSON_NAME]" at bounding box center [553, 168] width 173 height 23
type input "[PHONE_NUMBER]"
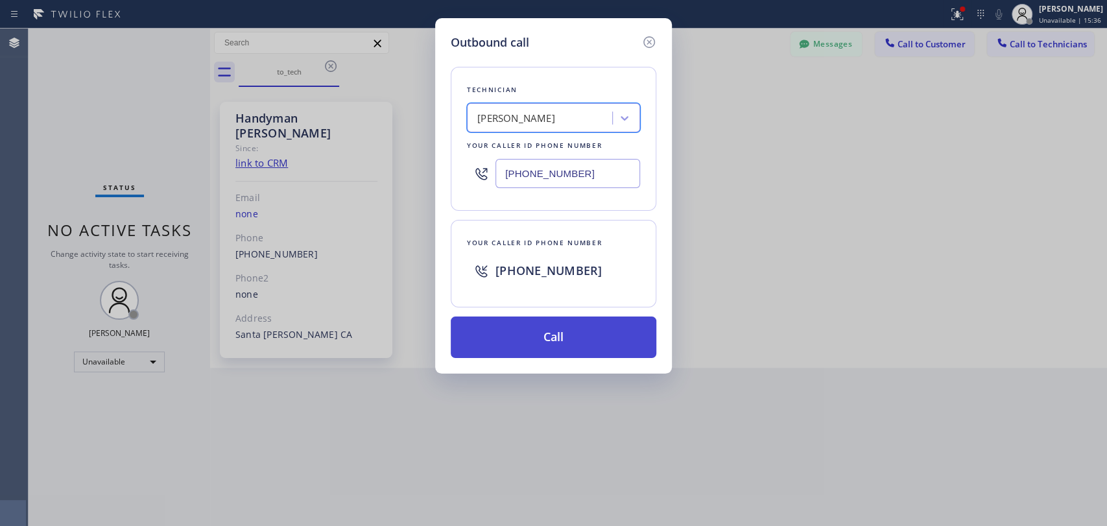
click at [531, 318] on button "Call" at bounding box center [554, 338] width 206 height 42
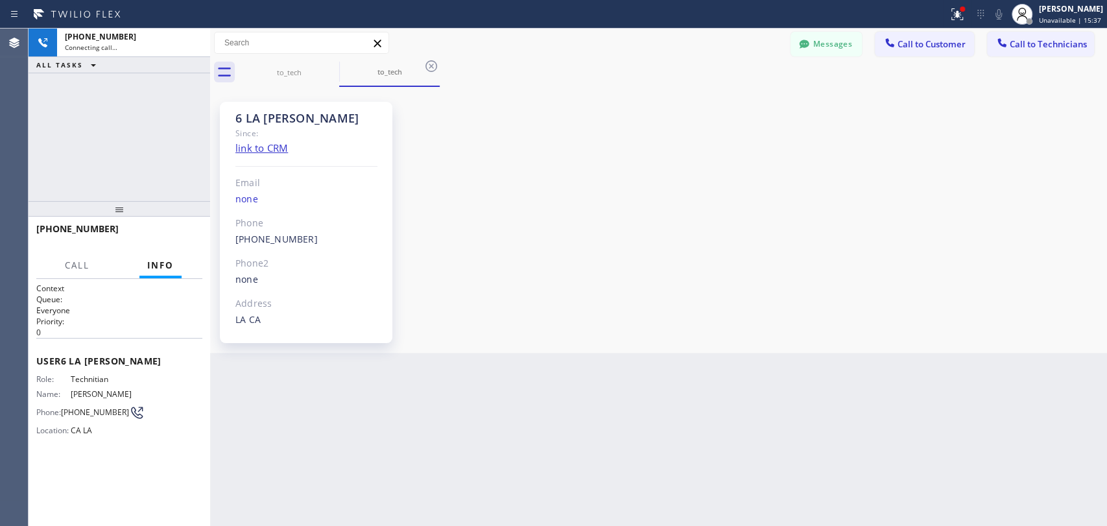
scroll to position [5261, 0]
click at [887, 523] on div "Back to Dashboard Change Sender ID Customers Technicians [PHONE_NUMBER] SEARCH …" at bounding box center [658, 277] width 897 height 497
click at [163, 235] on span "HANG UP" at bounding box center [172, 234] width 40 height 9
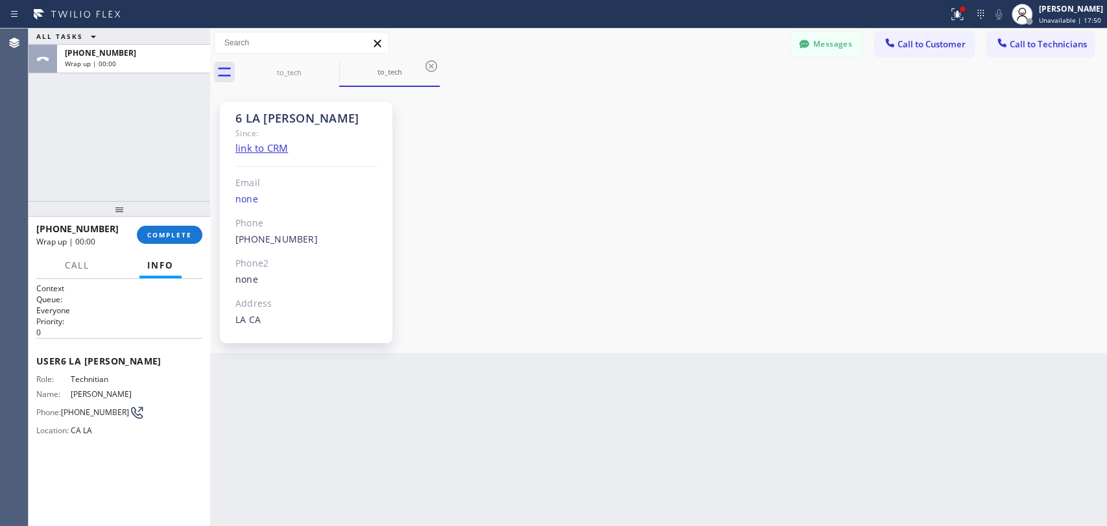
click at [197, 243] on div "[PHONE_NUMBER] Wrap up | 00:00 COMPLETE" at bounding box center [119, 235] width 166 height 34
click at [189, 237] on span "COMPLETE" at bounding box center [169, 234] width 45 height 9
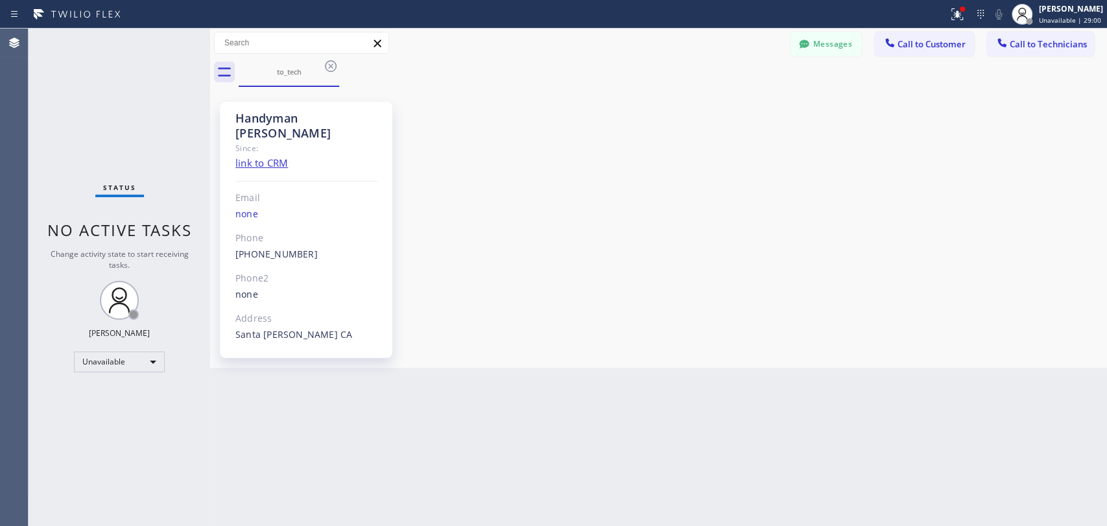
click at [807, 48] on icon at bounding box center [804, 44] width 13 height 13
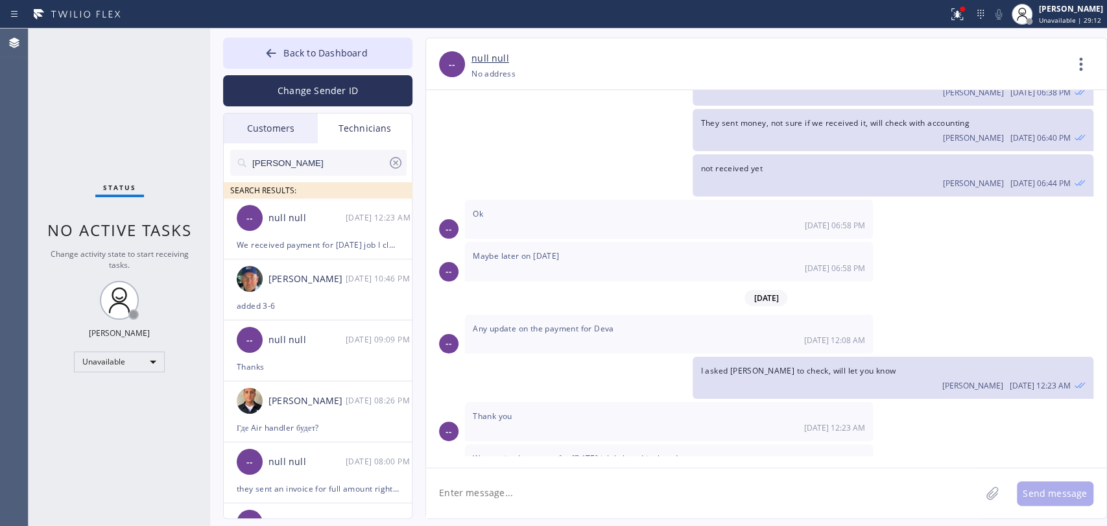
click at [342, 172] on input "[PERSON_NAME]" at bounding box center [319, 163] width 137 height 26
click at [291, 304] on div "added 3-6" at bounding box center [318, 305] width 162 height 15
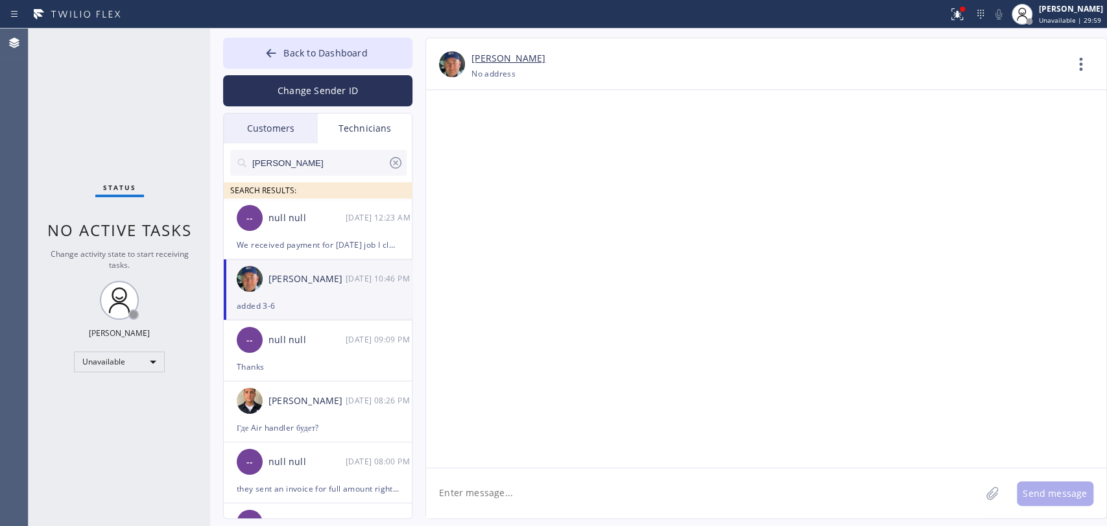
scroll to position [135458, 0]
drag, startPoint x: 333, startPoint y: 46, endPoint x: 1106, endPoint y: 71, distance: 772.9
click at [333, 47] on span "Back to Dashboard" at bounding box center [325, 53] width 84 height 12
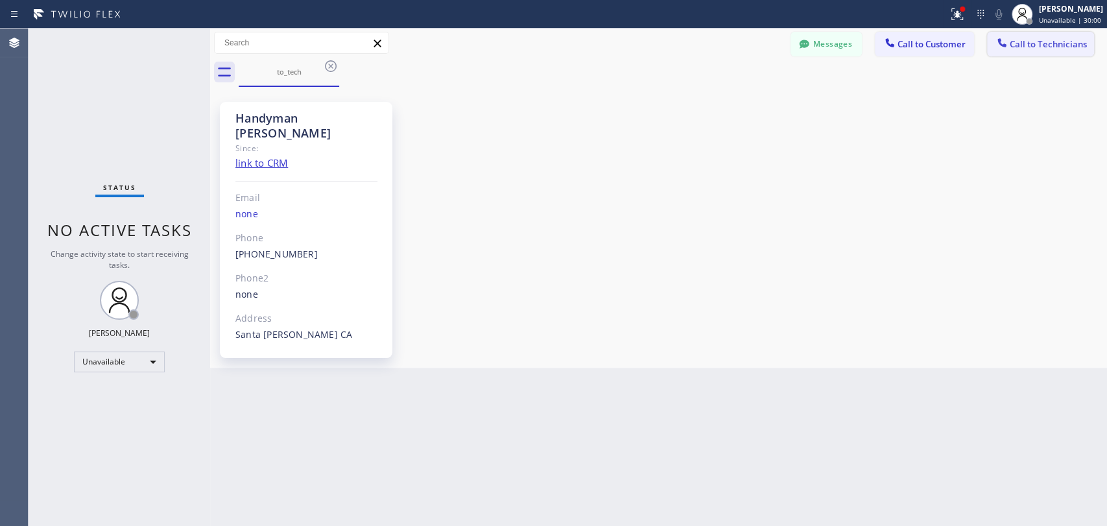
click at [1074, 43] on span "Call to Technicians" at bounding box center [1048, 44] width 77 height 12
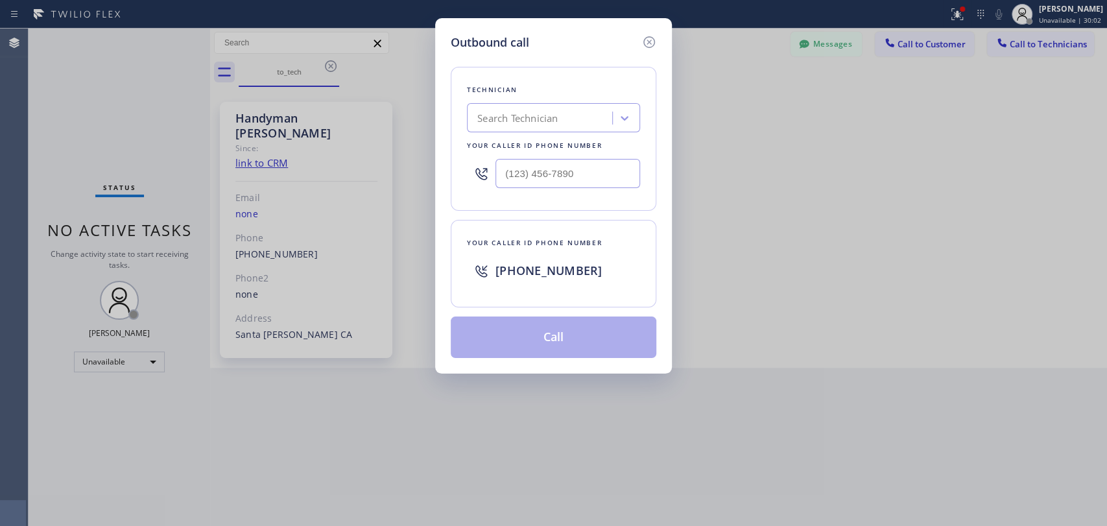
click at [556, 126] on div "Search Technician" at bounding box center [541, 118] width 141 height 23
click at [550, 117] on div "Search Technician" at bounding box center [517, 118] width 80 height 15
type input "[PERSON_NAME]"
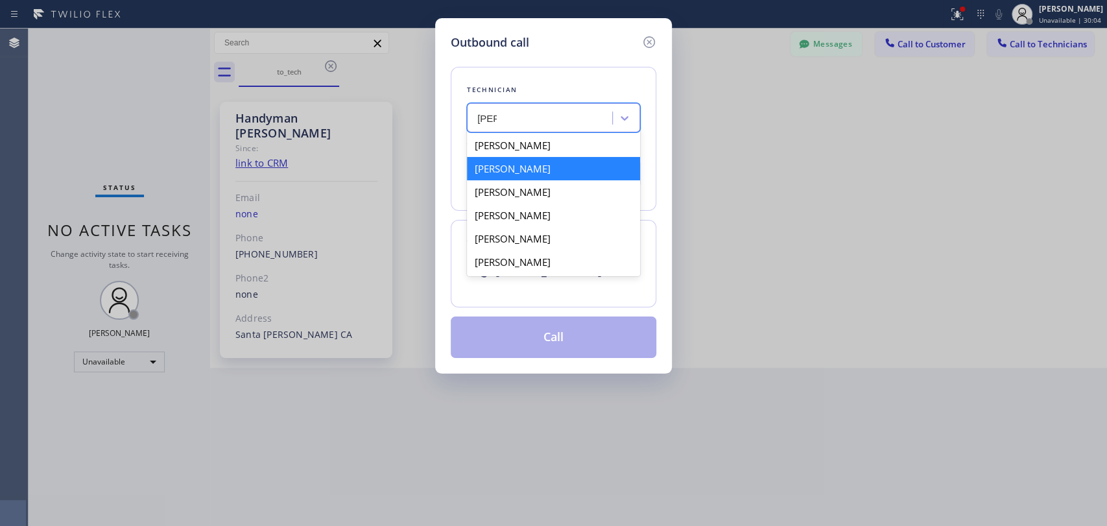
click at [536, 163] on div "[PERSON_NAME]" at bounding box center [553, 168] width 173 height 23
type input "[PHONE_NUMBER]"
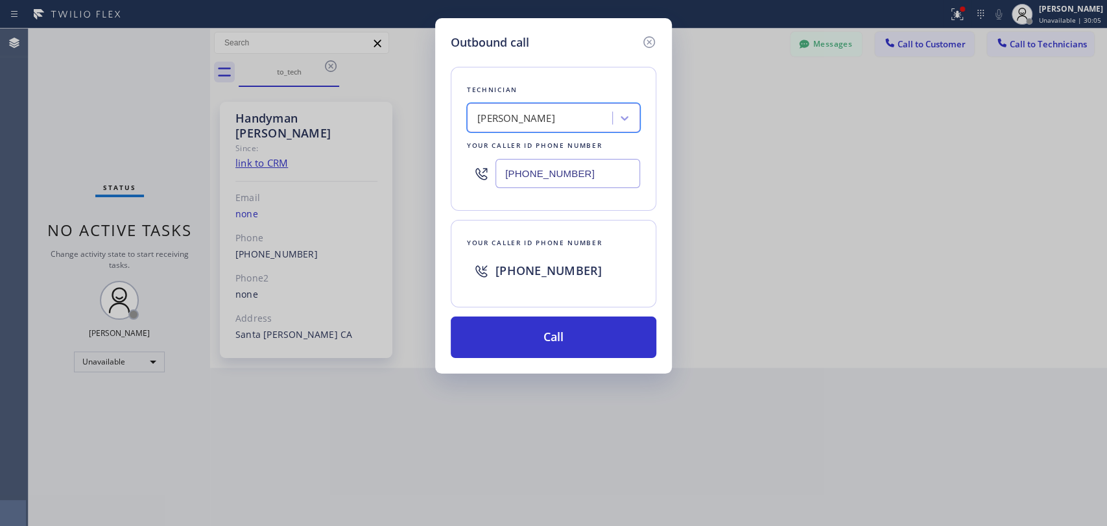
click at [531, 174] on input "[PHONE_NUMBER]" at bounding box center [568, 173] width 145 height 29
click at [540, 171] on input "[PHONE_NUMBER]" at bounding box center [568, 173] width 145 height 29
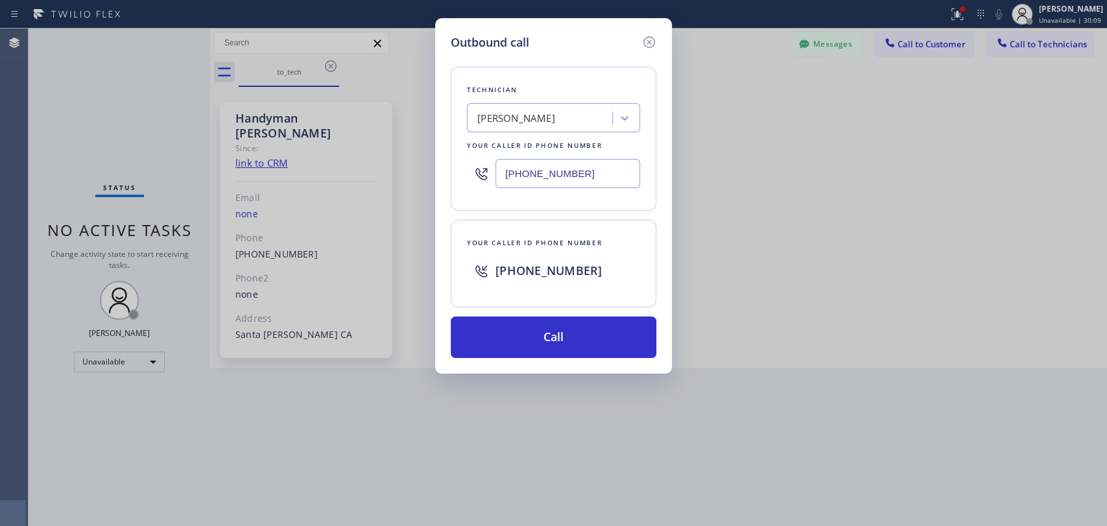
click at [540, 171] on input "[PHONE_NUMBER]" at bounding box center [568, 173] width 145 height 29
click at [645, 47] on icon at bounding box center [649, 42] width 16 height 16
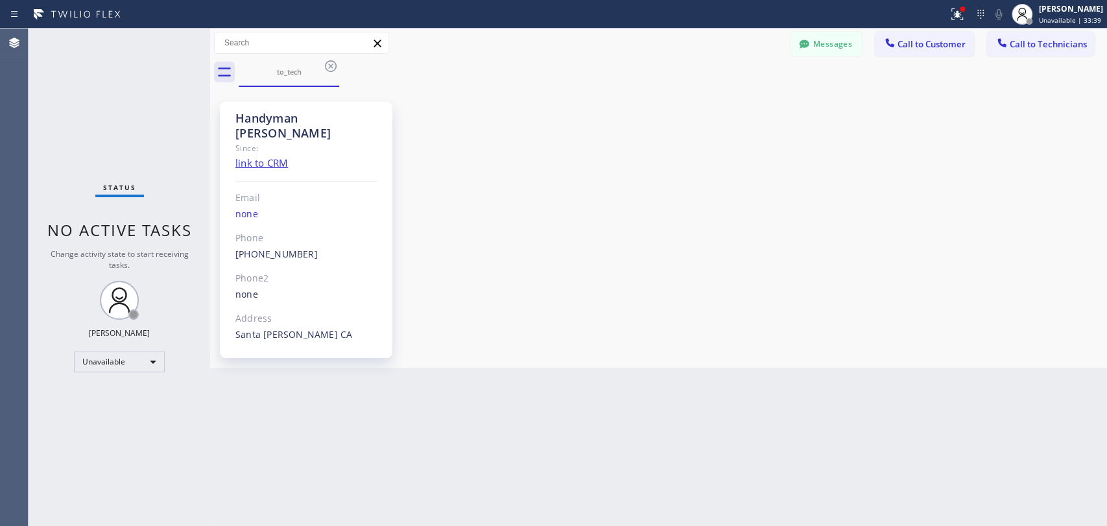
click at [706, 516] on div "Back to Dashboard Change Sender ID Customers Technicians [PHONE_NUMBER] SEARCH …" at bounding box center [658, 277] width 897 height 497
click at [1068, 44] on span "Call to Technicians" at bounding box center [1048, 44] width 77 height 12
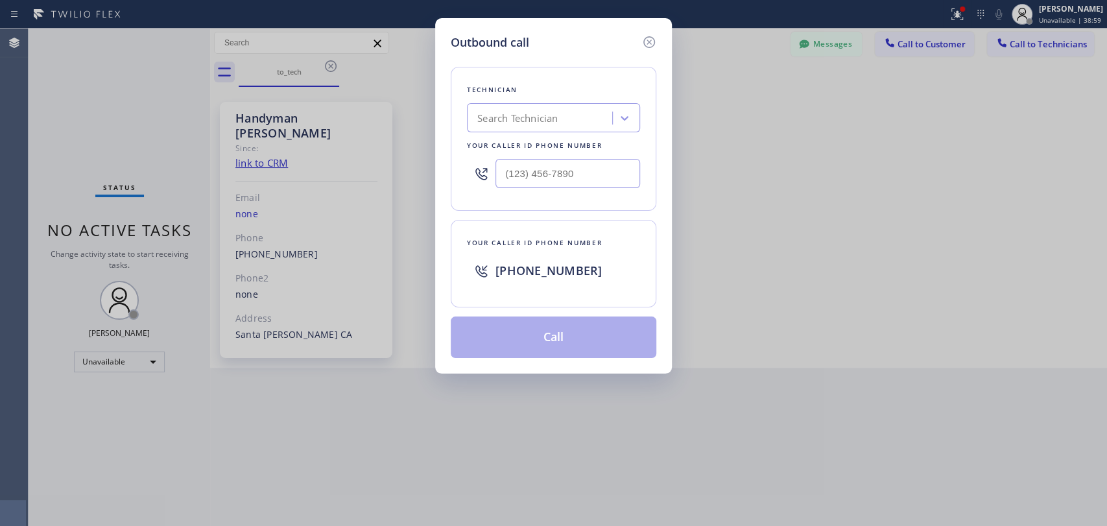
drag, startPoint x: 748, startPoint y: 104, endPoint x: 692, endPoint y: 115, distance: 56.9
click at [747, 104] on div "Outbound call Technician Search Technician Your caller id phone number Your cal…" at bounding box center [553, 263] width 1107 height 526
click at [635, 115] on div "Technician Search Technician Your caller id phone number" at bounding box center [554, 139] width 206 height 144
click at [623, 116] on icon at bounding box center [624, 118] width 13 height 13
type input "[PERSON_NAME]"
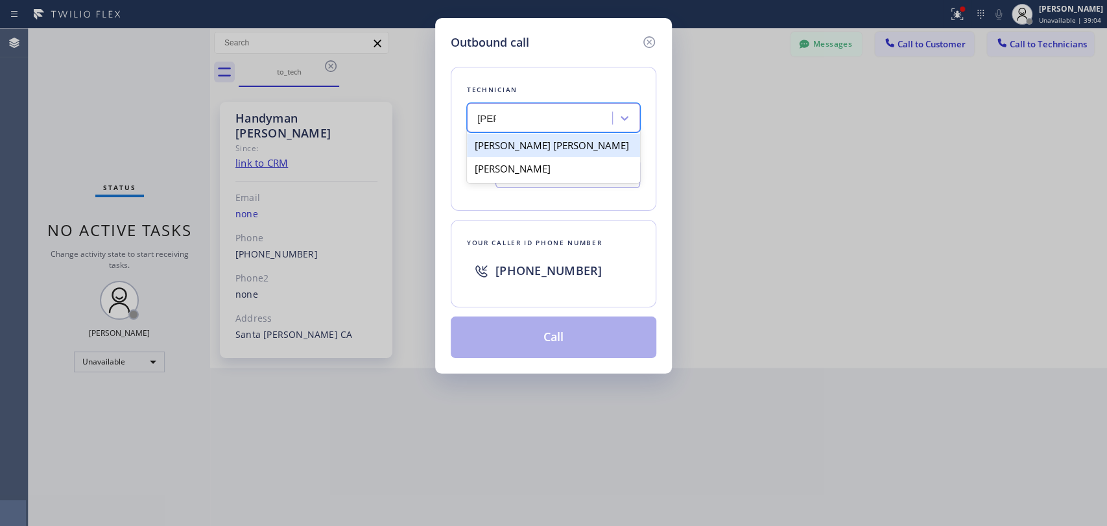
click at [503, 168] on div "[PERSON_NAME]" at bounding box center [553, 168] width 173 height 23
type input "[PHONE_NUMBER]"
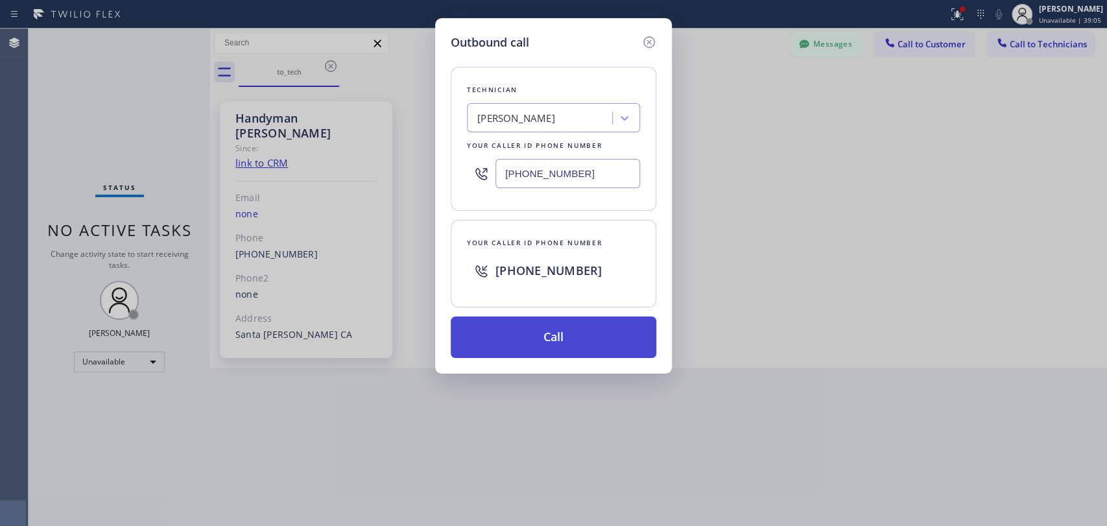
click at [509, 332] on button "Call" at bounding box center [554, 338] width 206 height 42
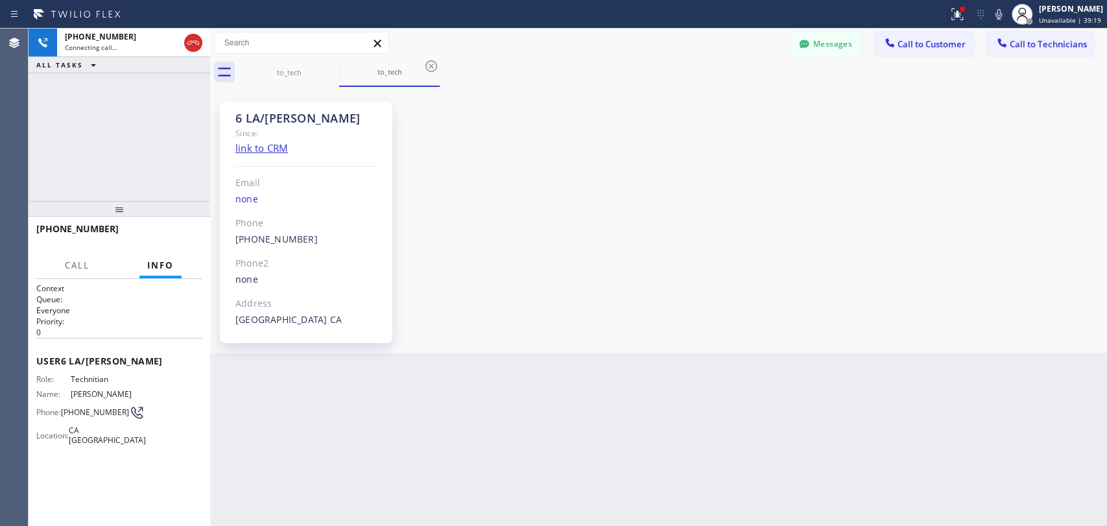
scroll to position [72321, 0]
click at [157, 235] on span "HANG UP" at bounding box center [172, 234] width 40 height 9
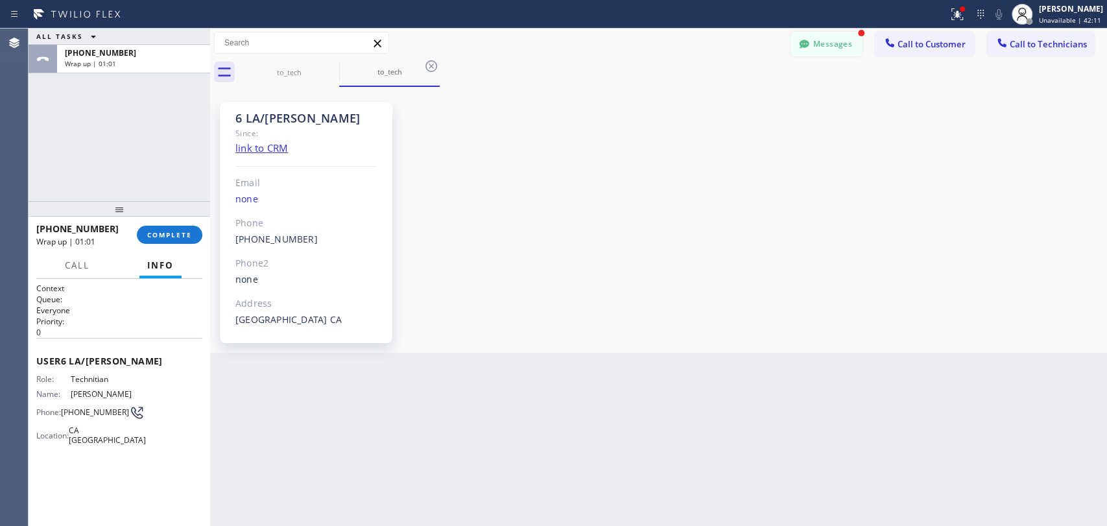
click at [815, 42] on button "Messages" at bounding box center [826, 44] width 71 height 25
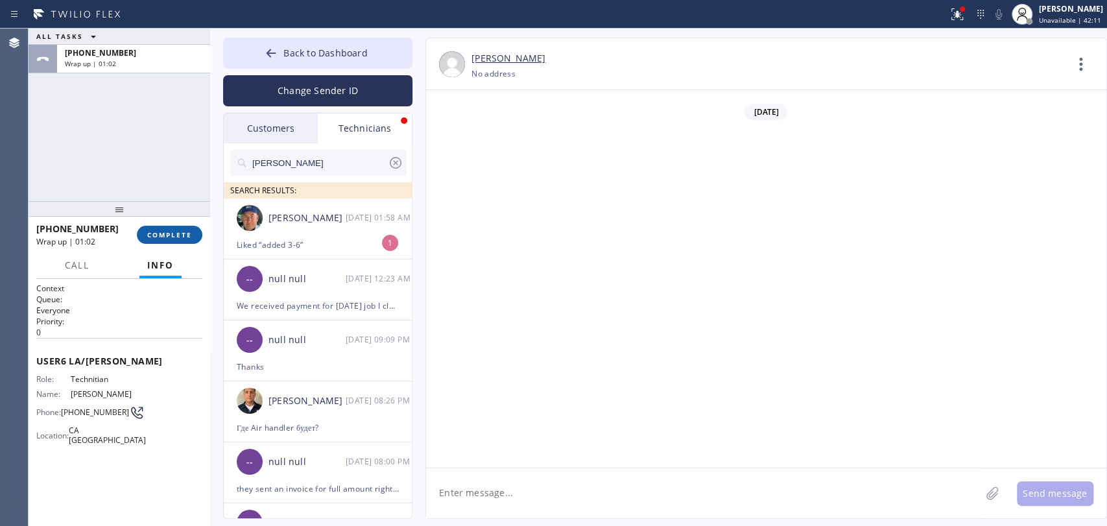
click at [294, 239] on div "Liked “added 3-6”" at bounding box center [318, 244] width 162 height 15
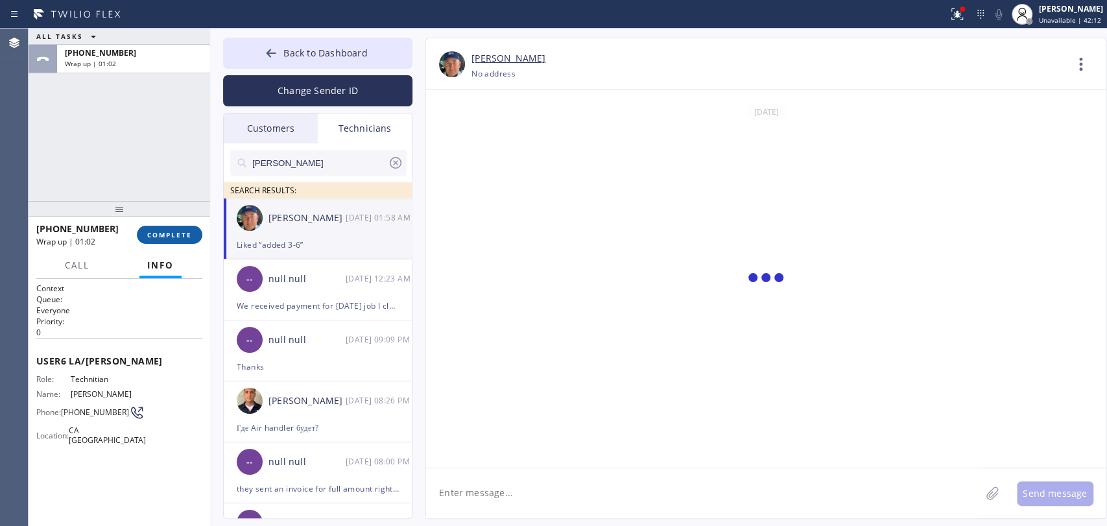
click at [160, 230] on button "COMPLETE" at bounding box center [170, 235] width 66 height 18
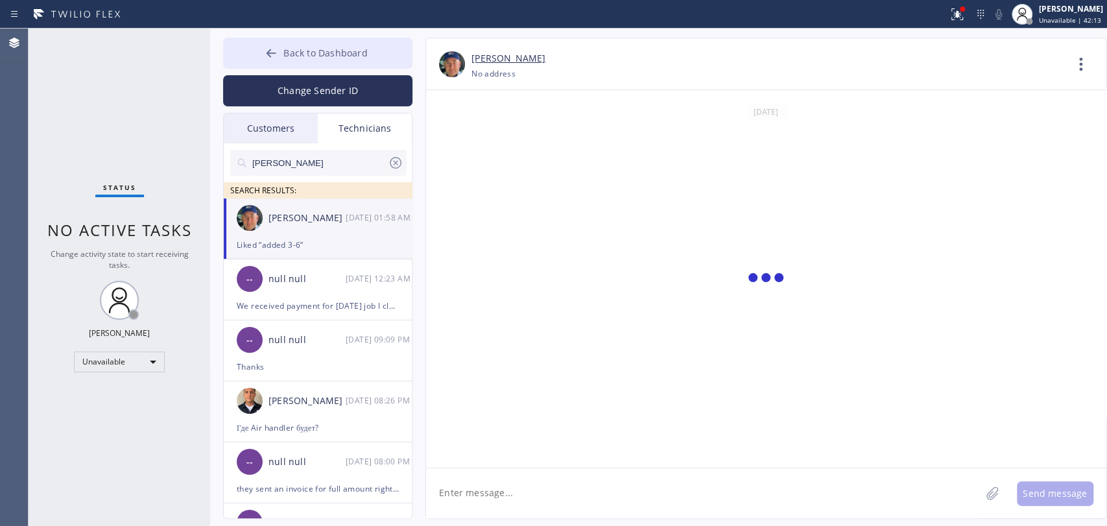
click at [309, 55] on span "Back to Dashboard" at bounding box center [325, 53] width 84 height 12
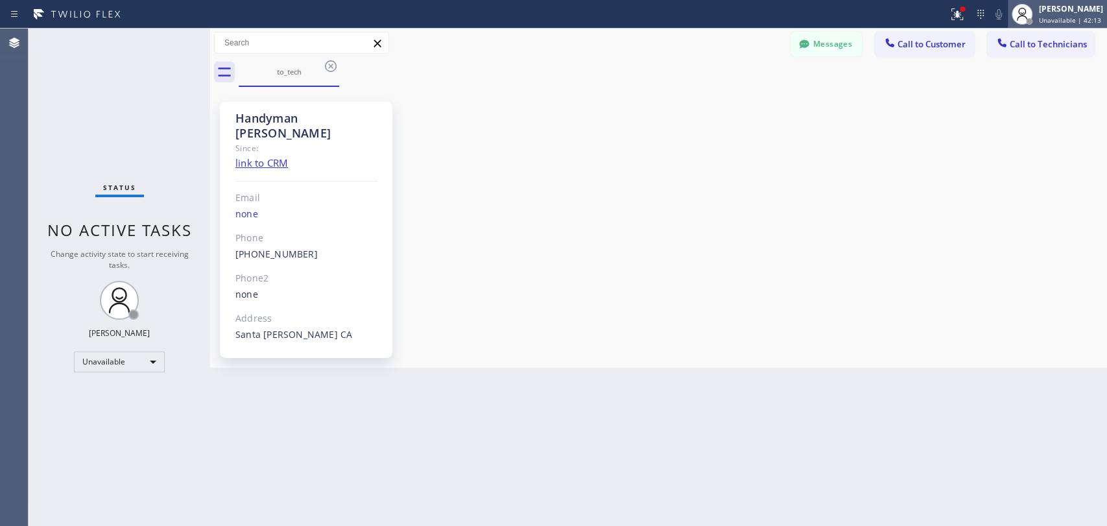
click at [1068, 11] on div "[PERSON_NAME]" at bounding box center [1071, 8] width 64 height 11
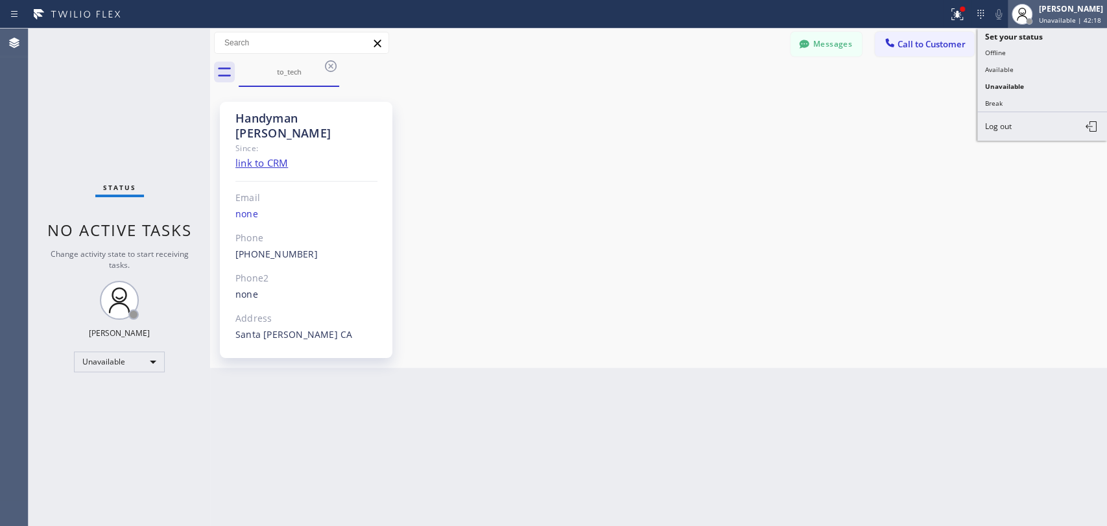
scroll to position [135529, 0]
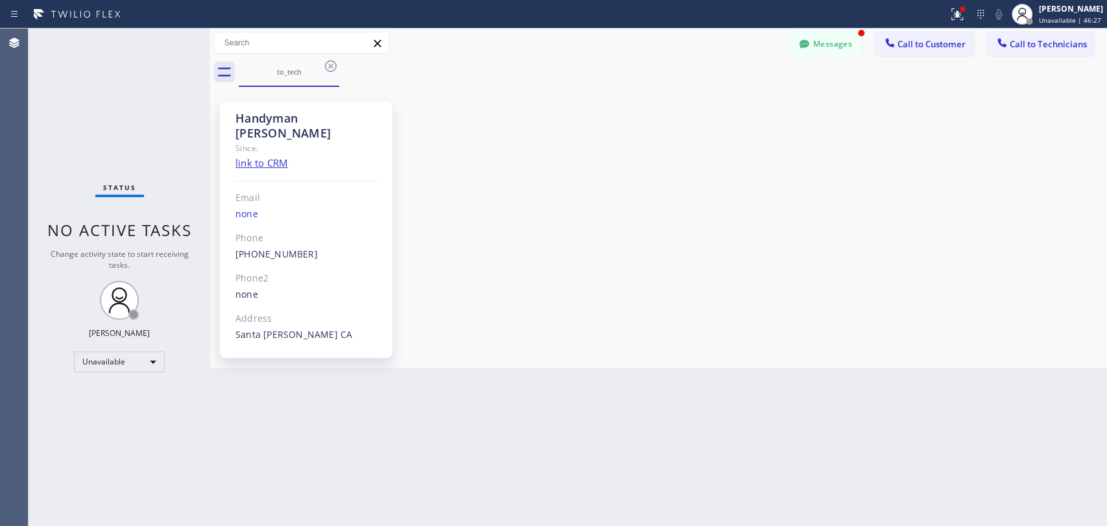
scroll to position [135648, 0]
click at [1025, 39] on span "Call to Technicians" at bounding box center [1048, 44] width 77 height 12
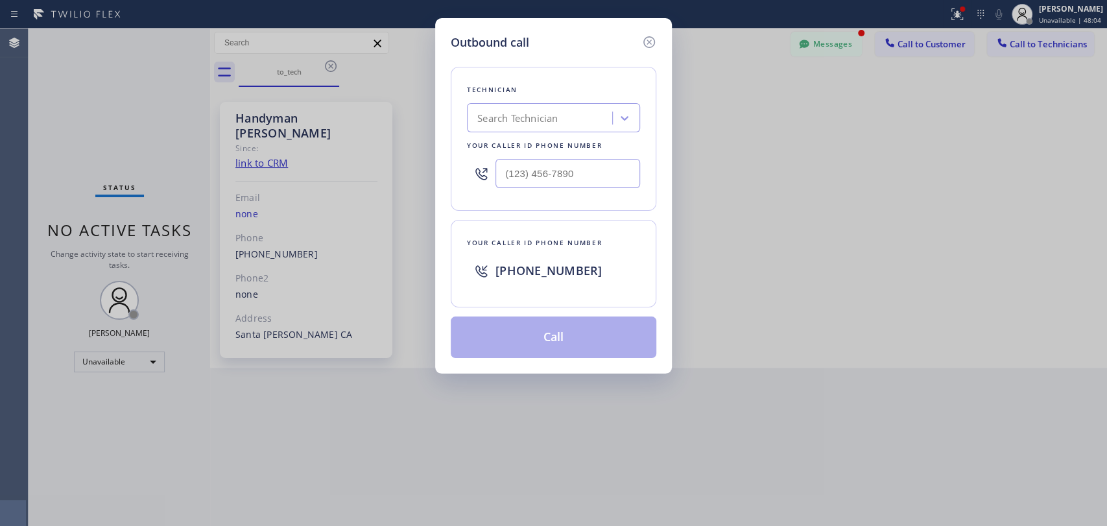
click at [507, 141] on div "Your caller id phone number" at bounding box center [553, 146] width 173 height 14
click at [512, 119] on div "Search Technician" at bounding box center [517, 118] width 80 height 15
type input "[PERSON_NAME]"
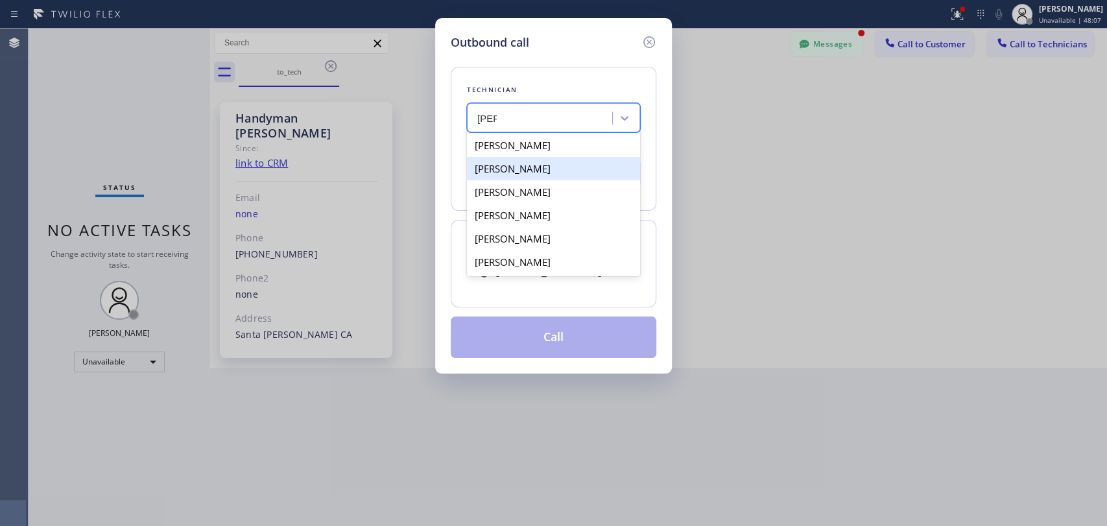
click at [524, 176] on div "[PERSON_NAME]" at bounding box center [553, 168] width 173 height 23
type input "[PHONE_NUMBER]"
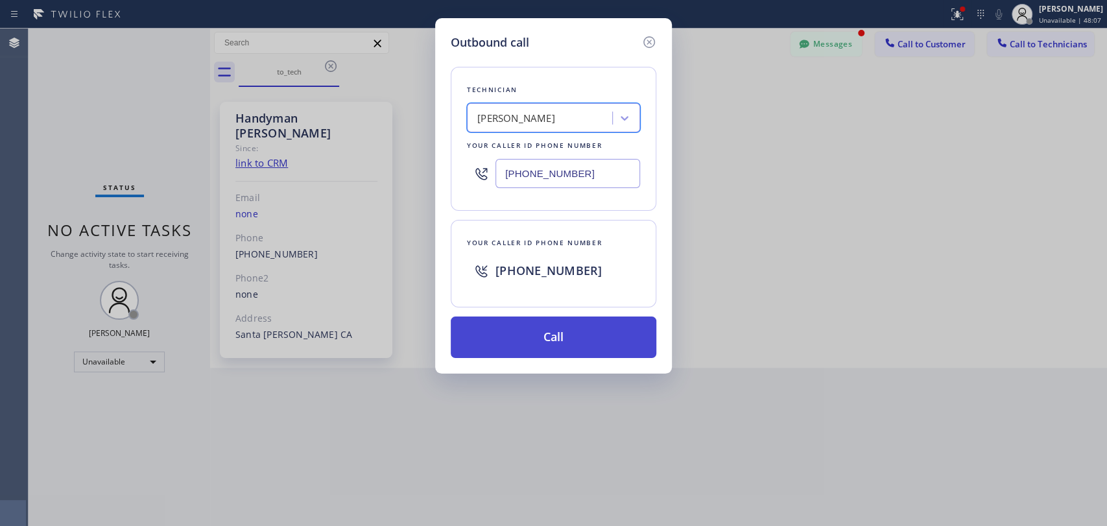
click at [534, 323] on button "Call" at bounding box center [554, 338] width 206 height 42
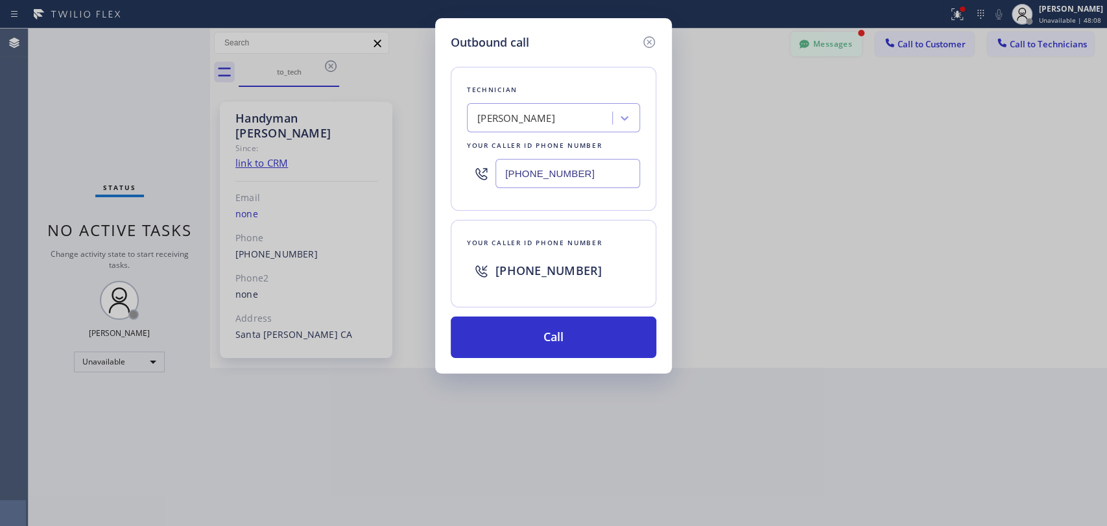
click at [829, 49] on button "Messages" at bounding box center [826, 44] width 71 height 25
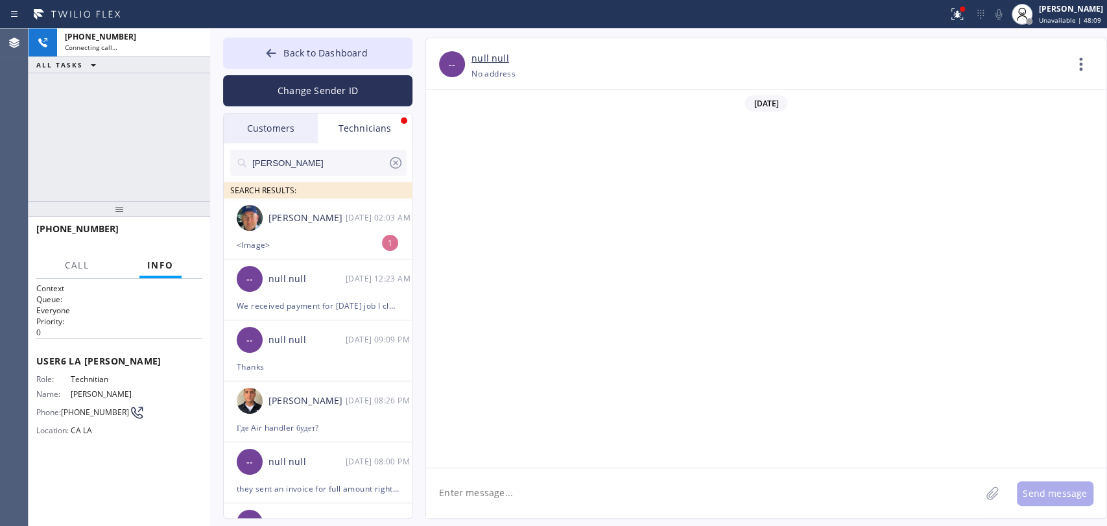
scroll to position [5261, 0]
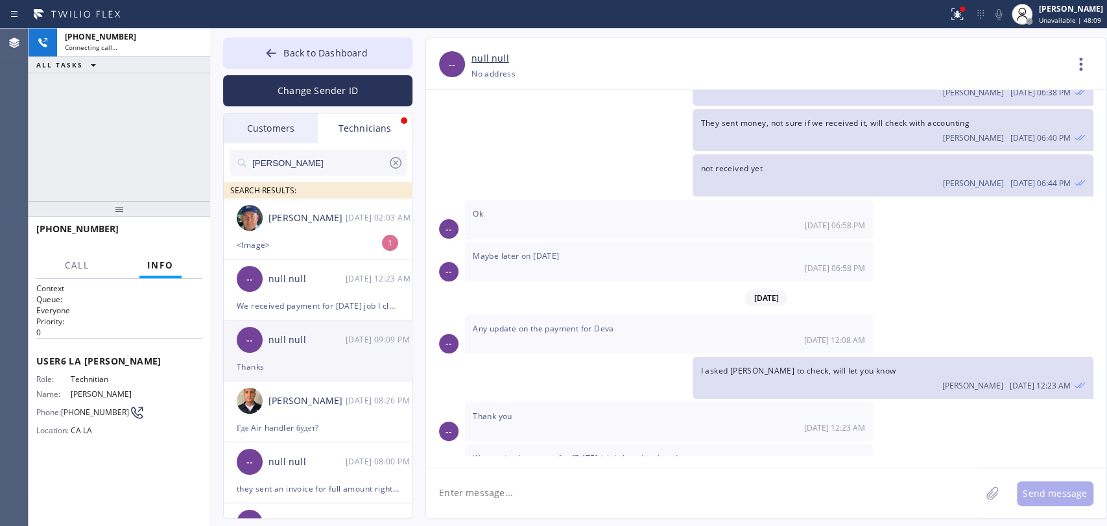
click at [333, 227] on div "Nikolai Suvorov 08/16 02:03 AM" at bounding box center [318, 217] width 189 height 39
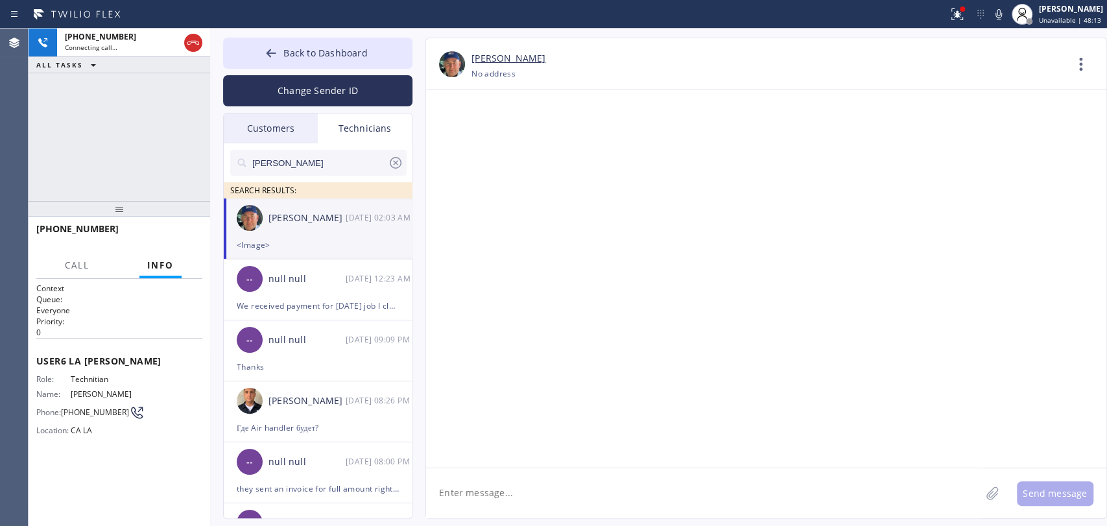
scroll to position [135648, 0]
click at [179, 235] on span "HANG UP" at bounding box center [172, 234] width 40 height 9
click at [315, 49] on span "Back to Dashboard" at bounding box center [325, 53] width 84 height 12
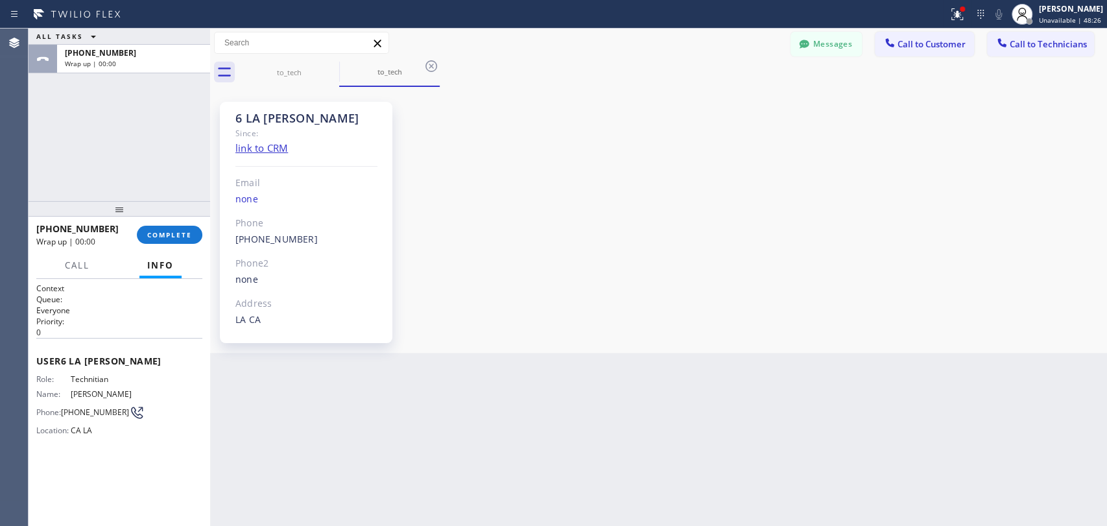
click at [1030, 45] on span "Call to Technicians" at bounding box center [1048, 44] width 77 height 12
click at [0, 0] on div "Search Technician" at bounding box center [0, 0] width 0 height 0
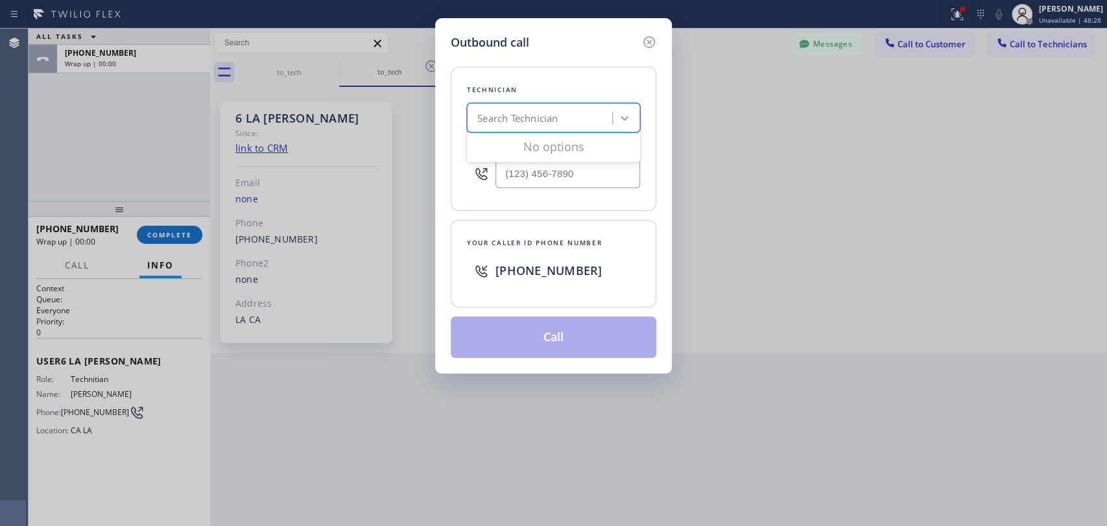
click at [542, 123] on div "Search Technician" at bounding box center [517, 118] width 80 height 15
type input "[PERSON_NAME]"
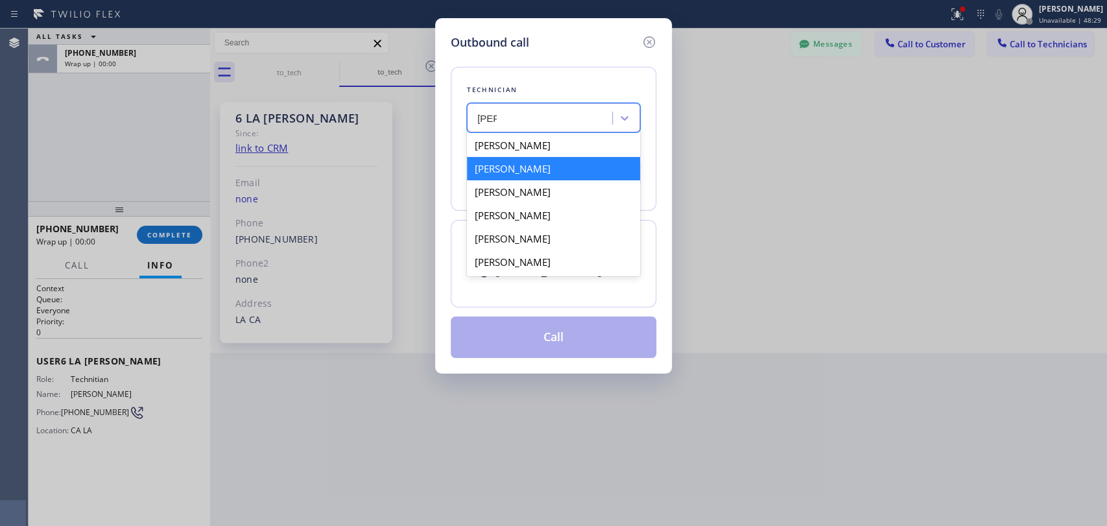
click at [507, 169] on div "[PERSON_NAME]" at bounding box center [553, 168] width 173 height 23
type input "[PHONE_NUMBER]"
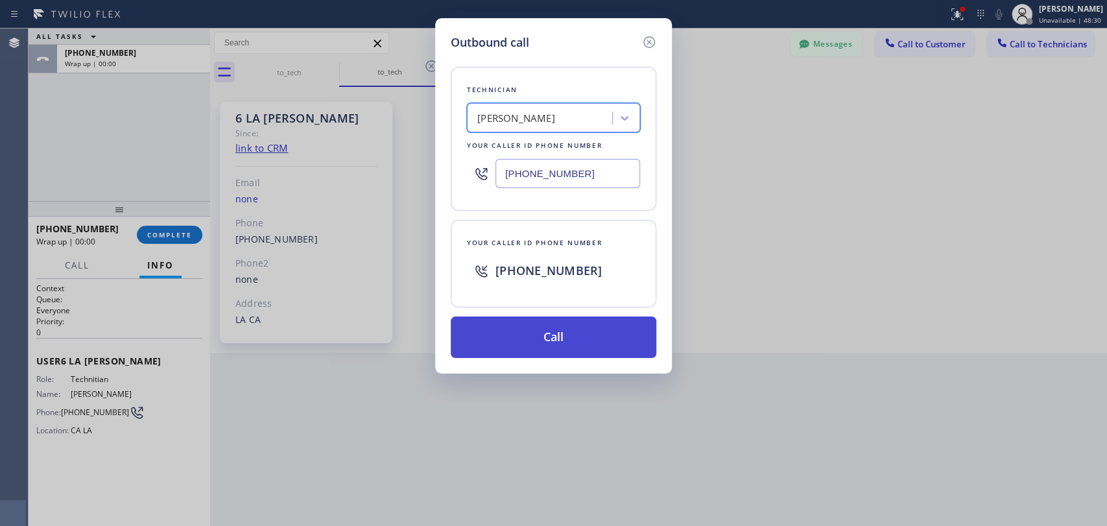
click at [555, 341] on button "Call" at bounding box center [554, 338] width 206 height 42
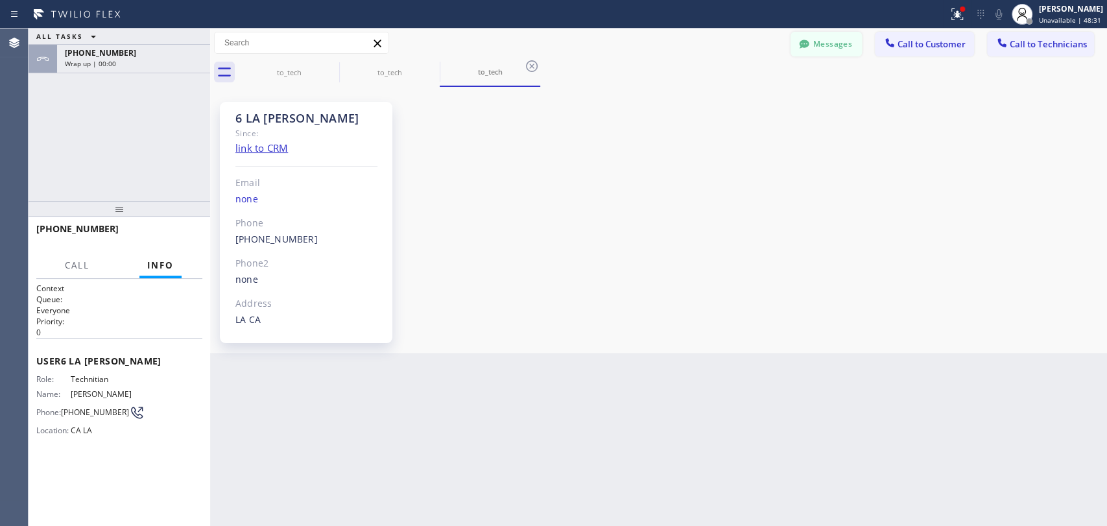
click at [814, 48] on button "Messages" at bounding box center [826, 44] width 71 height 25
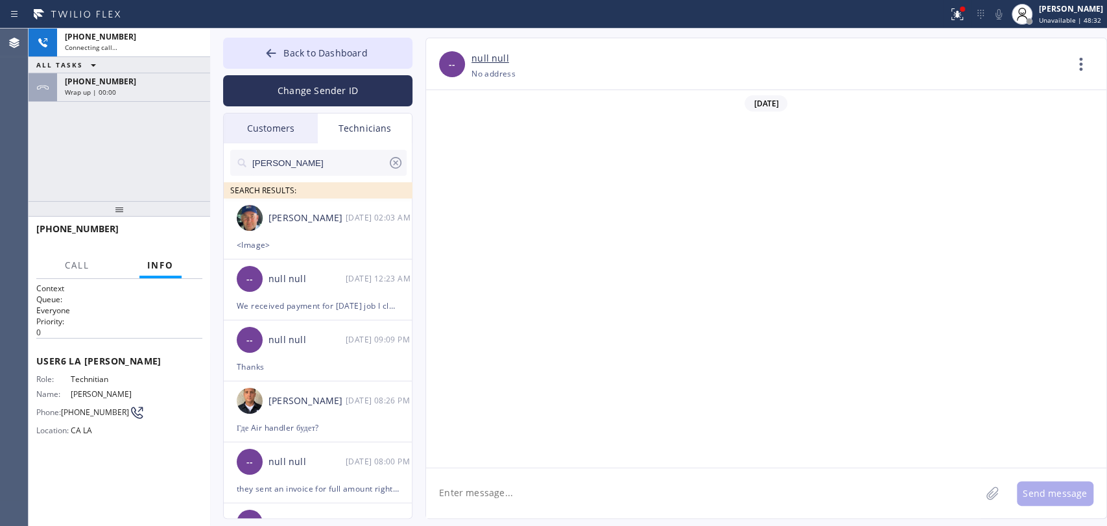
click at [265, 230] on div "Nikolai Suvorov 08/16 02:03 AM" at bounding box center [318, 217] width 189 height 39
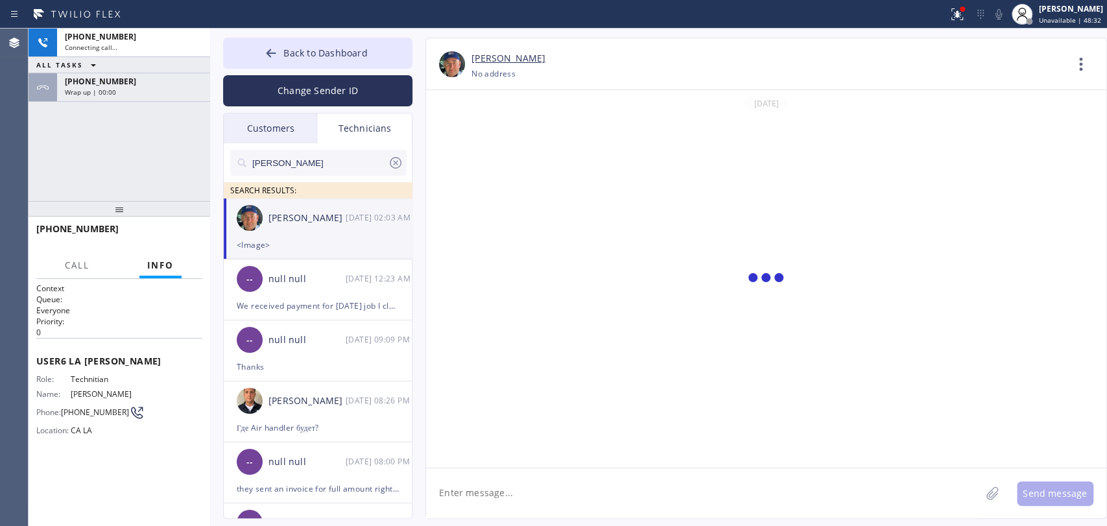
scroll to position [5261, 0]
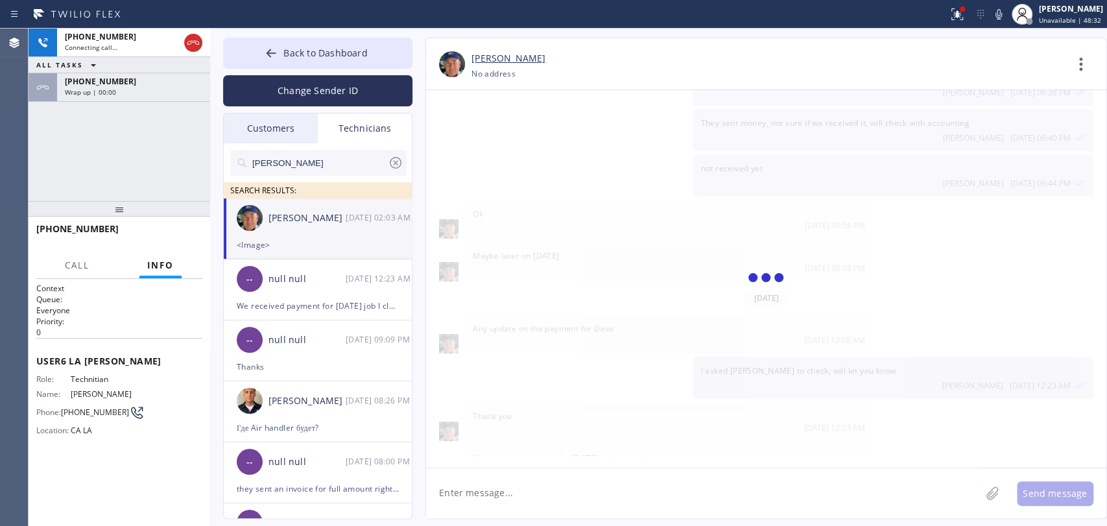
click at [564, 497] on textarea at bounding box center [703, 493] width 555 height 50
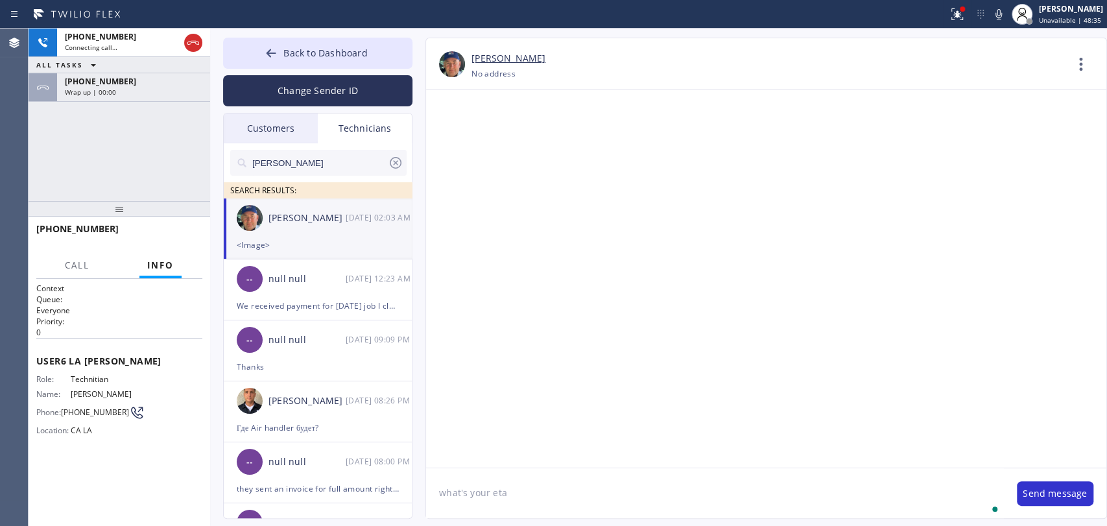
scroll to position [135648, 0]
type textarea "what's your eta"
click at [189, 37] on icon at bounding box center [193, 43] width 16 height 16
click at [179, 37] on div "[PHONE_NUMBER]" at bounding box center [122, 36] width 114 height 11
click at [189, 37] on div "[PHONE_NUMBER]" at bounding box center [134, 36] width 138 height 11
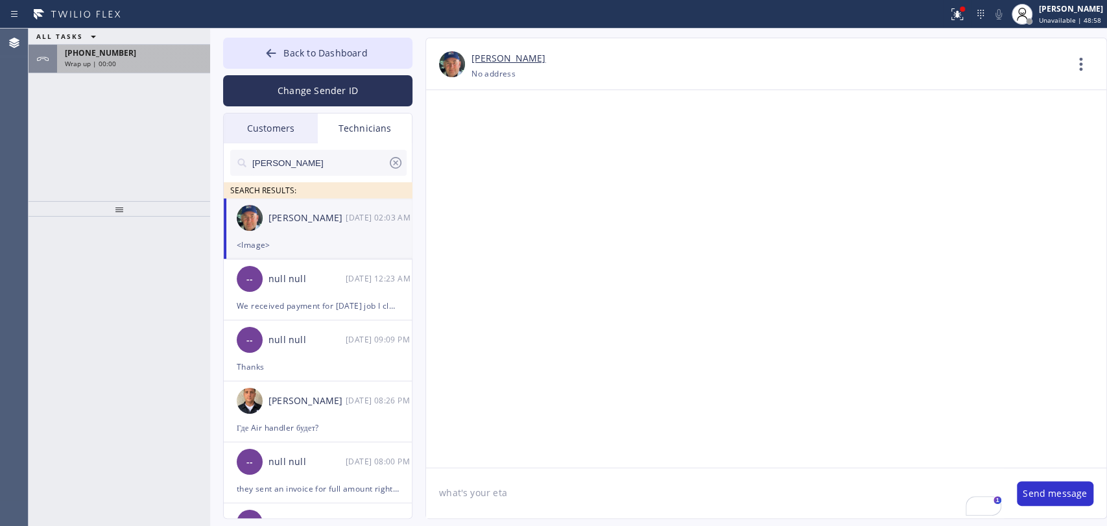
click at [115, 59] on div "Wrap up | 00:00" at bounding box center [134, 63] width 138 height 9
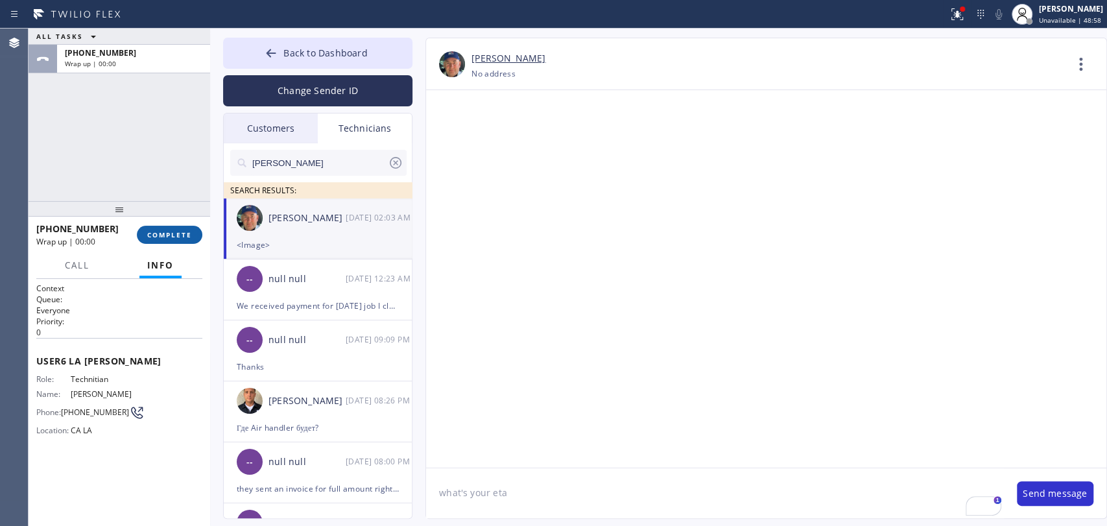
click at [166, 243] on button "COMPLETE" at bounding box center [170, 235] width 66 height 18
click at [291, 152] on input "[PERSON_NAME]" at bounding box center [319, 163] width 137 height 26
click at [285, 161] on input "[PERSON_NAME]" at bounding box center [319, 163] width 137 height 26
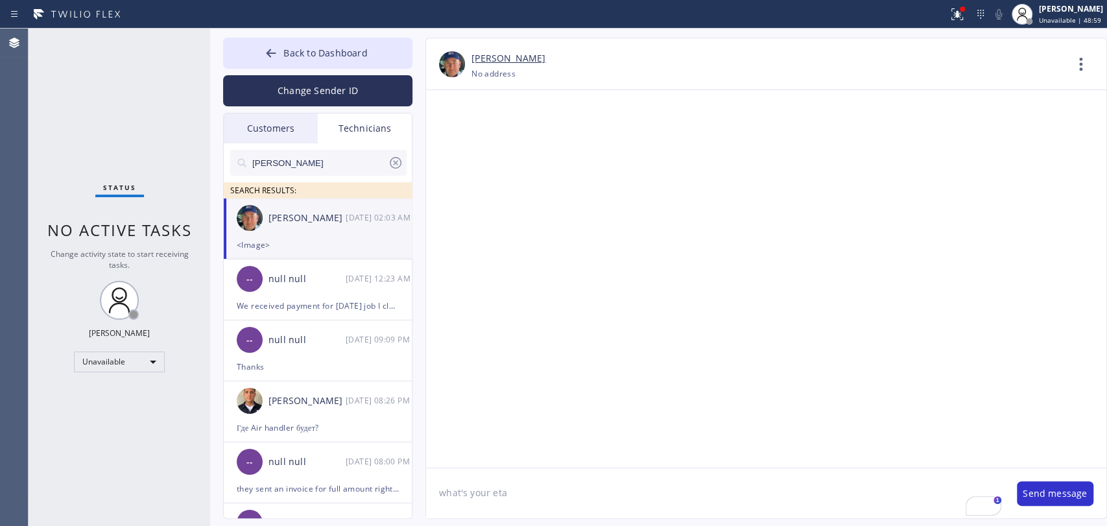
click at [285, 161] on input "[PERSON_NAME]" at bounding box center [319, 163] width 137 height 26
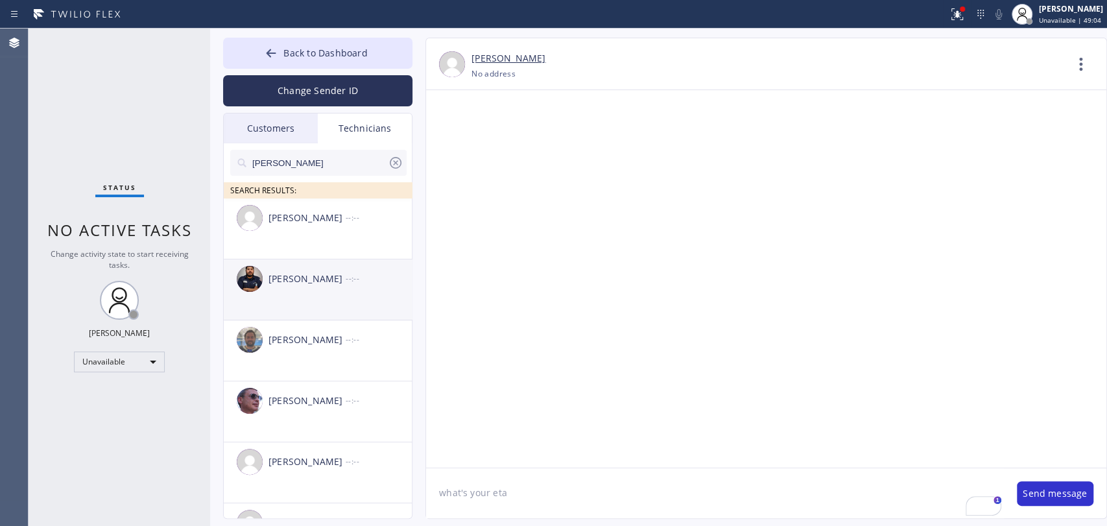
type input "[PERSON_NAME]"
click at [317, 296] on div "Samuel Contreras --:--" at bounding box center [318, 278] width 189 height 39
click at [457, 488] on textarea "what's your eta" at bounding box center [715, 493] width 578 height 50
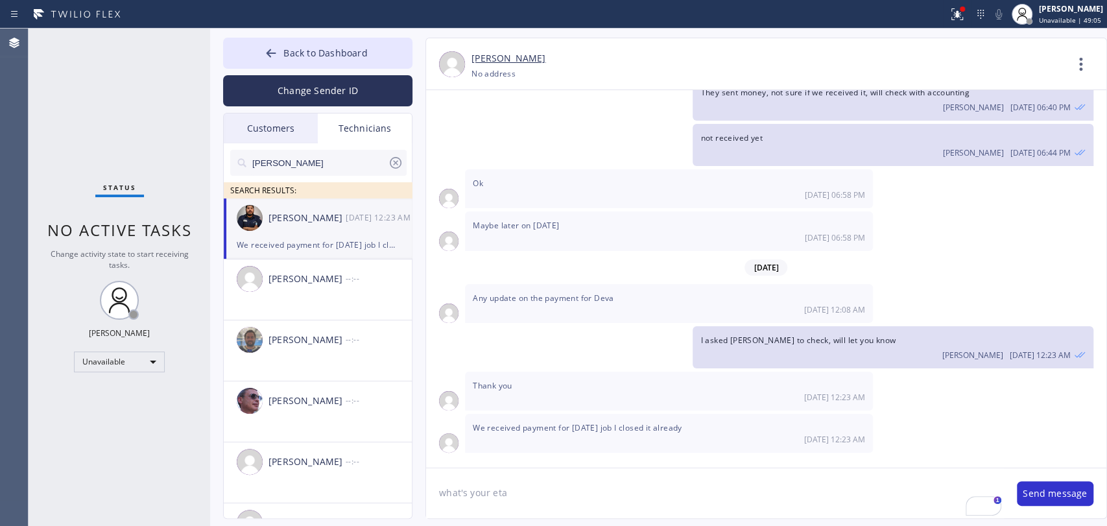
scroll to position [5261, 0]
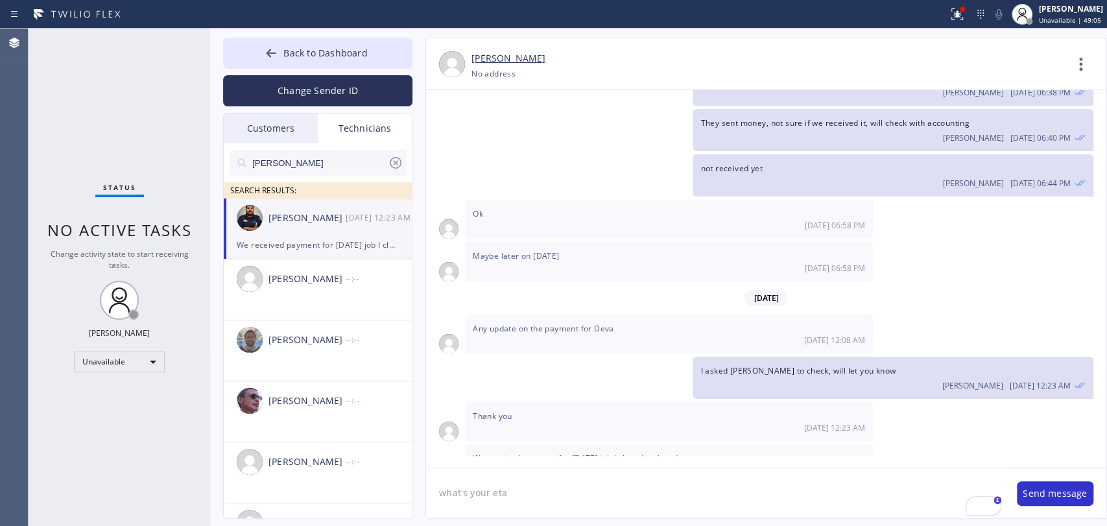
click at [457, 488] on textarea "what's your eta" at bounding box center [715, 493] width 578 height 50
type textarea "1"
type textarea "i'll call you"
drag, startPoint x: 319, startPoint y: 49, endPoint x: 769, endPoint y: 54, distance: 449.5
click at [319, 49] on span "Back to Dashboard" at bounding box center [325, 53] width 84 height 12
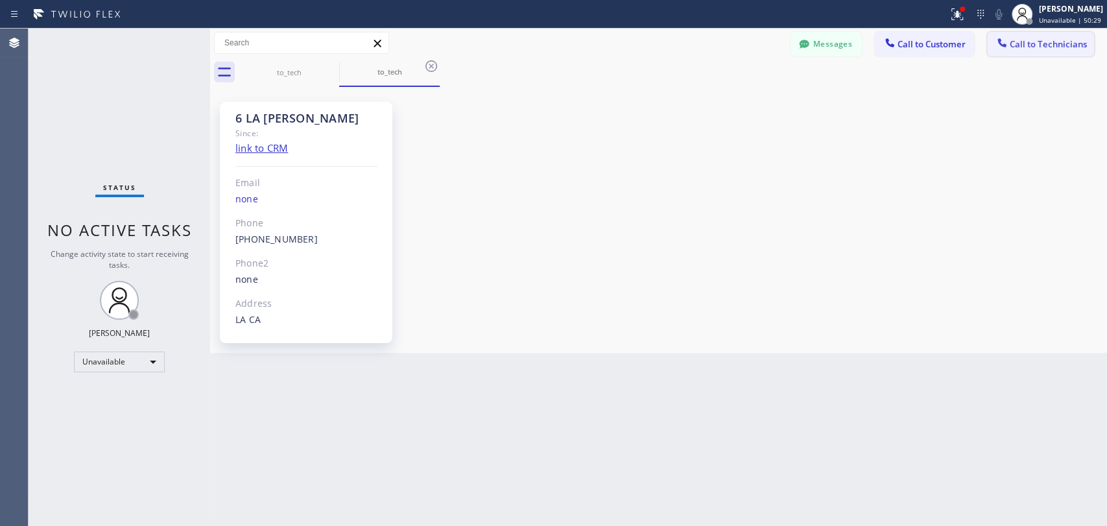
click at [1013, 46] on span "Call to Technicians" at bounding box center [1048, 44] width 77 height 12
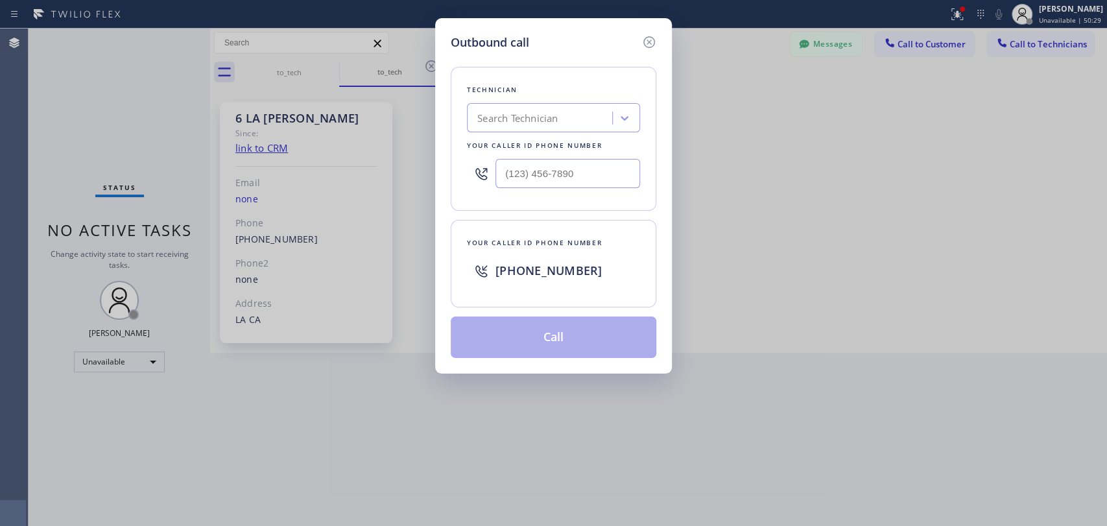
click at [483, 123] on div "Search Technician" at bounding box center [517, 118] width 80 height 15
type input "hovik"
click at [523, 145] on div "Hovik Khachaturyan" at bounding box center [553, 145] width 173 height 23
type input "(818) 966-9606"
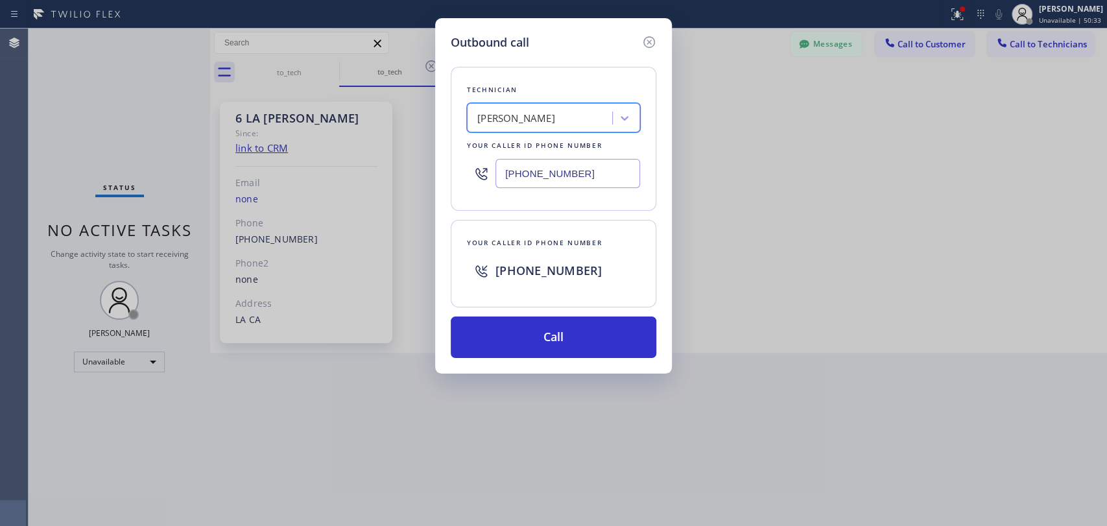
click at [520, 178] on input "(818) 966-9606" at bounding box center [568, 173] width 145 height 29
click at [647, 49] on icon at bounding box center [649, 42] width 16 height 16
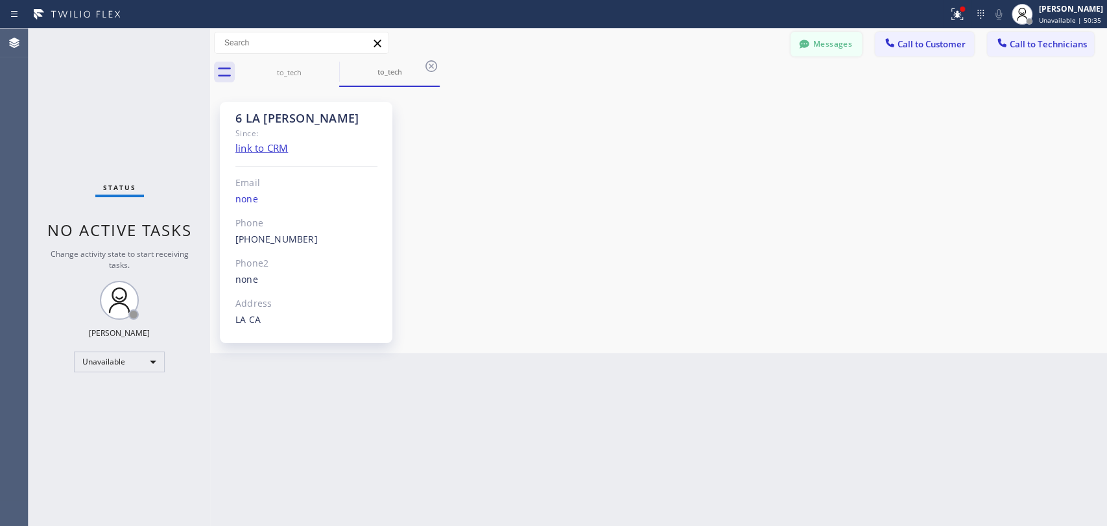
click at [841, 45] on button "Messages" at bounding box center [826, 44] width 71 height 25
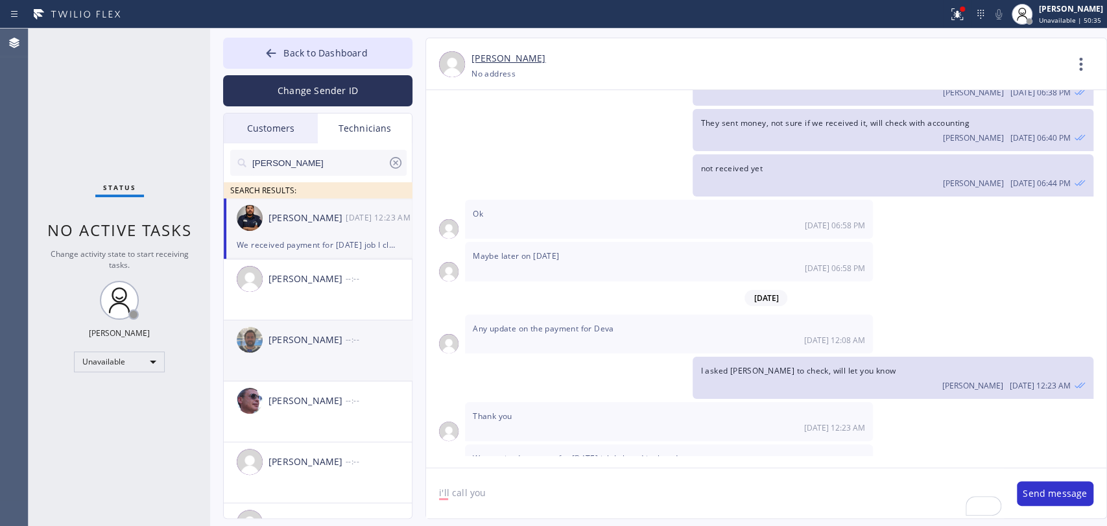
click at [299, 204] on div "Samuel Contreras 08/16 12:23 AM" at bounding box center [318, 217] width 189 height 39
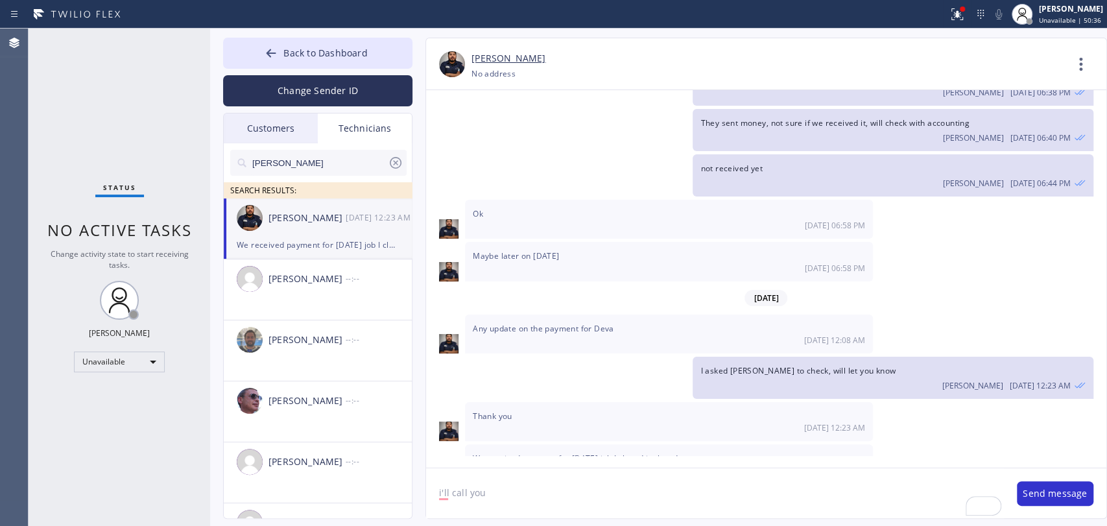
click at [512, 481] on textarea "i'll call you" at bounding box center [715, 493] width 578 height 50
click at [302, 152] on input "[PERSON_NAME]" at bounding box center [319, 163] width 137 height 26
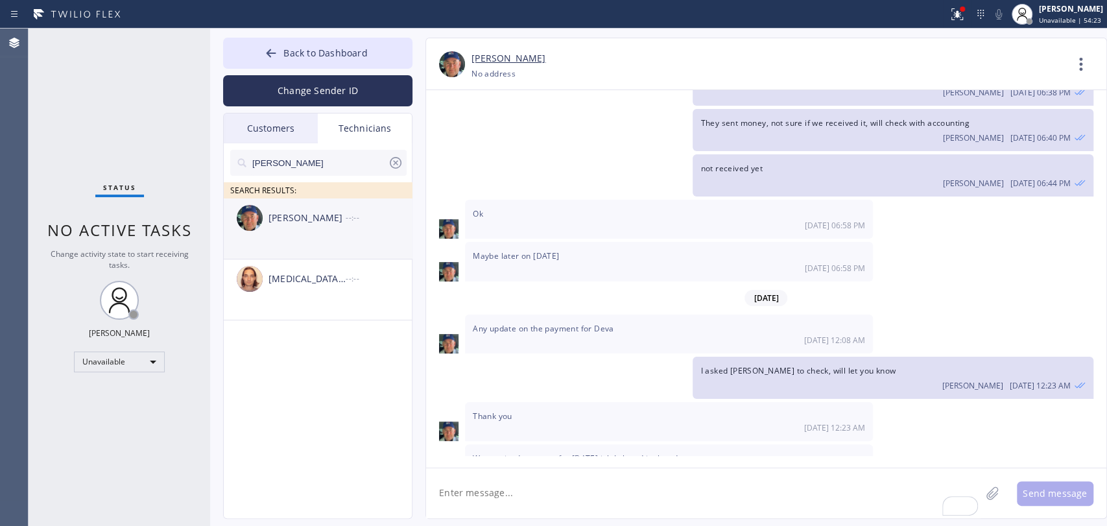
type input "[PERSON_NAME]"
click at [328, 217] on div "[PERSON_NAME]" at bounding box center [307, 218] width 77 height 15
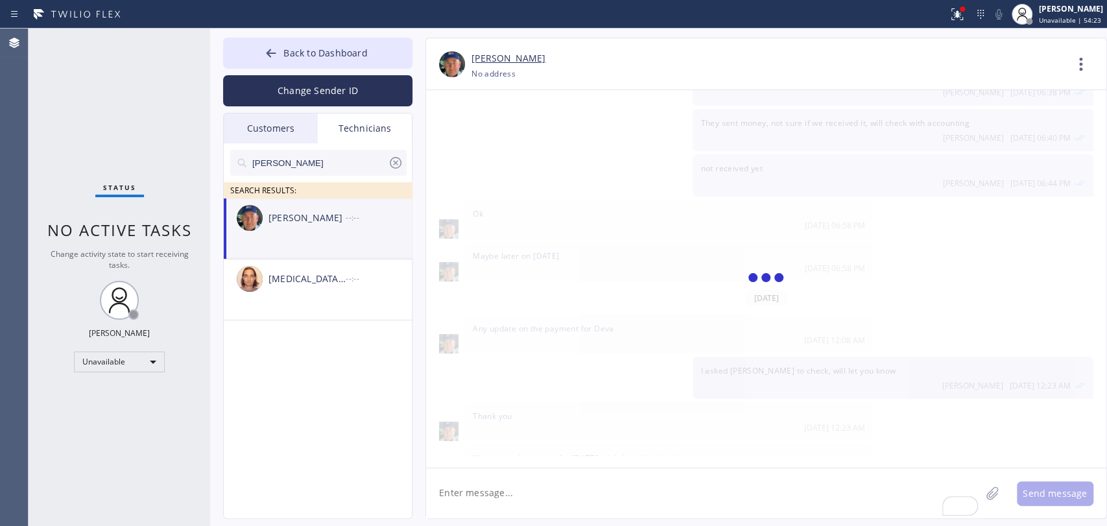
click at [498, 488] on textarea "To enrich screen reader interactions, please activate Accessibility in Grammarl…" at bounding box center [703, 493] width 555 height 50
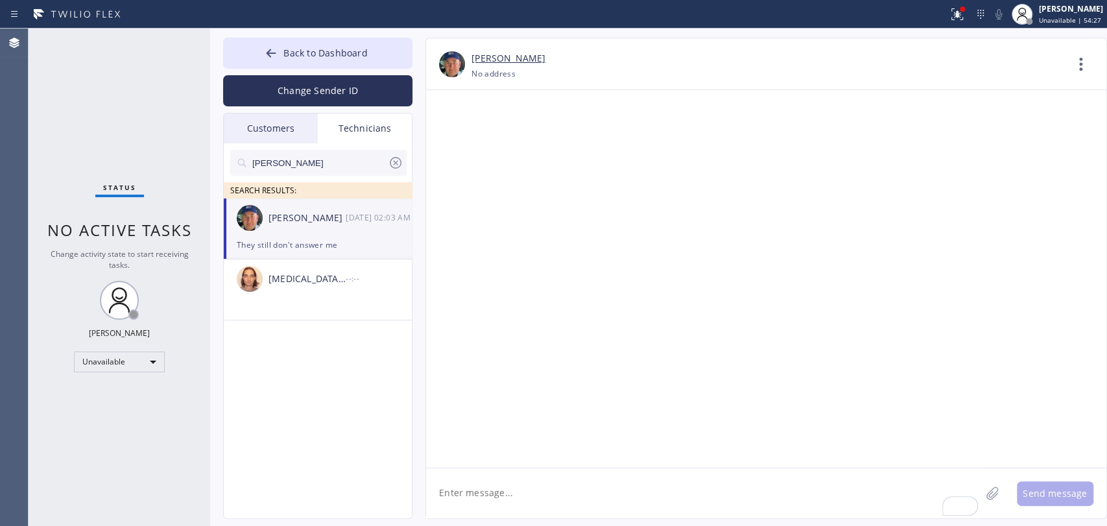
click at [479, 515] on textarea "To enrich screen reader interactions, please activate Accessibility in Grammarl…" at bounding box center [703, 493] width 555 height 50
click at [480, 505] on textarea "To enrich screen reader interactions, please activate Accessibility in Grammarl…" at bounding box center [703, 493] width 555 height 50
type textarea "what's your eta?"
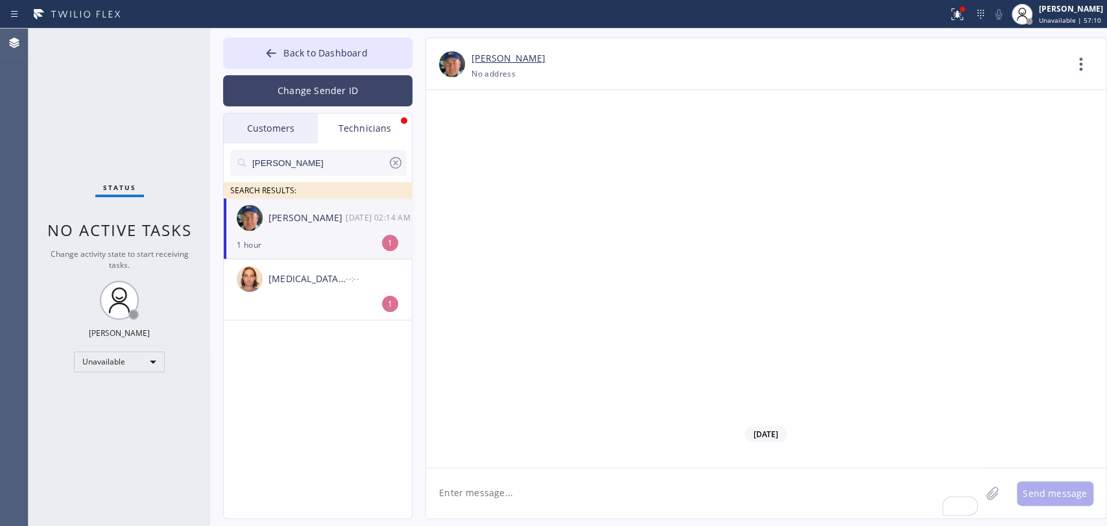
scroll to position [135735, 0]
click at [332, 43] on button "Back to Dashboard" at bounding box center [317, 53] width 189 height 31
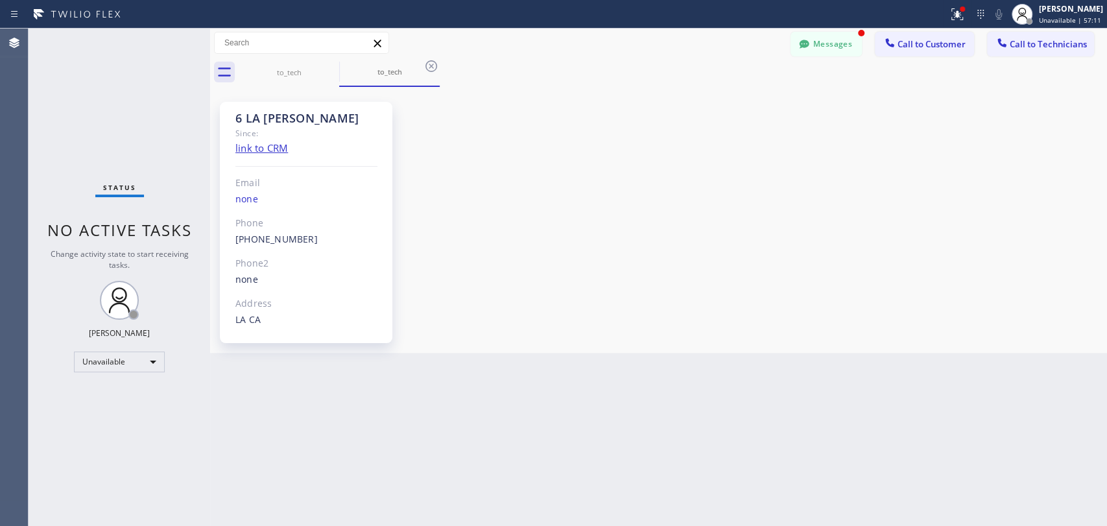
click at [1069, 58] on div "to_tech to_tech" at bounding box center [673, 72] width 868 height 29
click at [1065, 53] on button "Call to Technicians" at bounding box center [1040, 44] width 107 height 25
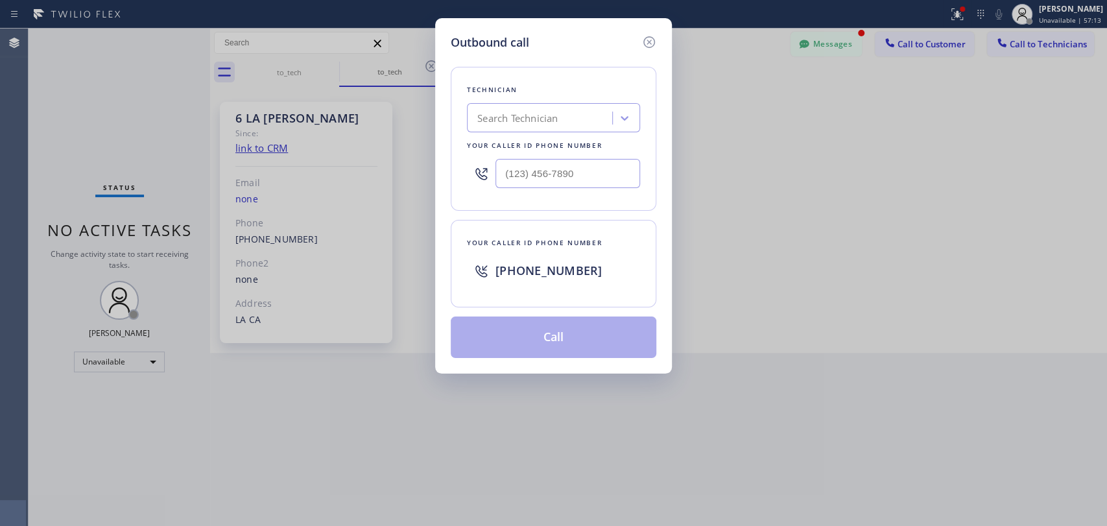
click at [525, 118] on div "Search Technician" at bounding box center [517, 118] width 80 height 15
type input "vach"
click at [539, 130] on div "Search Technician" at bounding box center [553, 117] width 173 height 29
type input "vach"
click at [525, 137] on div "Vache Katabyan" at bounding box center [553, 145] width 173 height 23
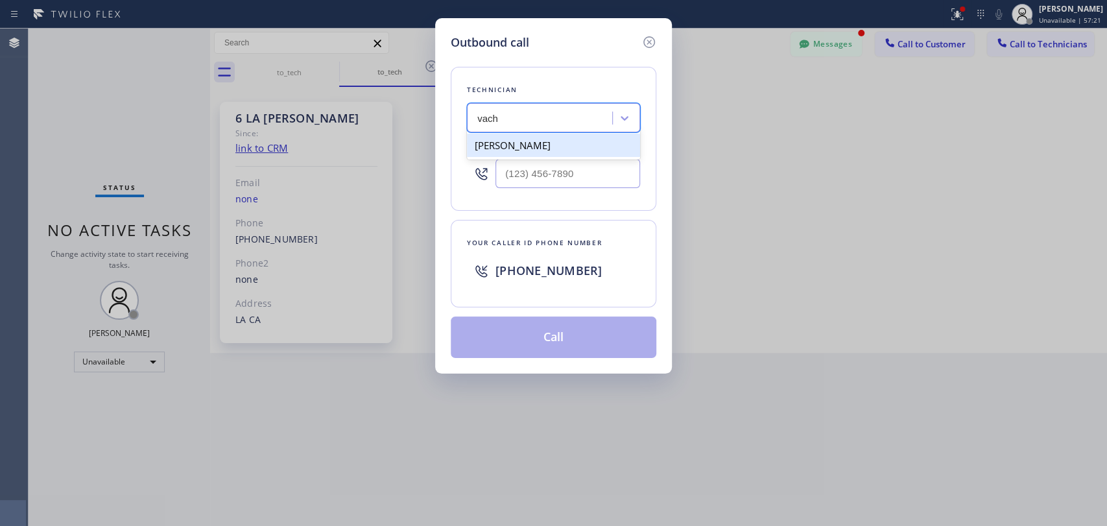
type input "(818) 261-4699"
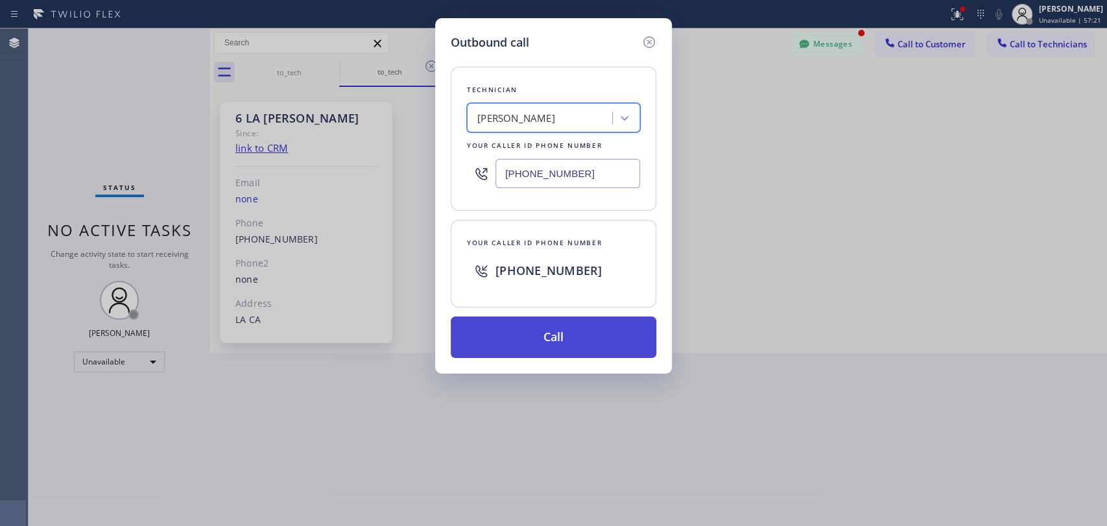
click at [509, 337] on button "Call" at bounding box center [554, 338] width 206 height 42
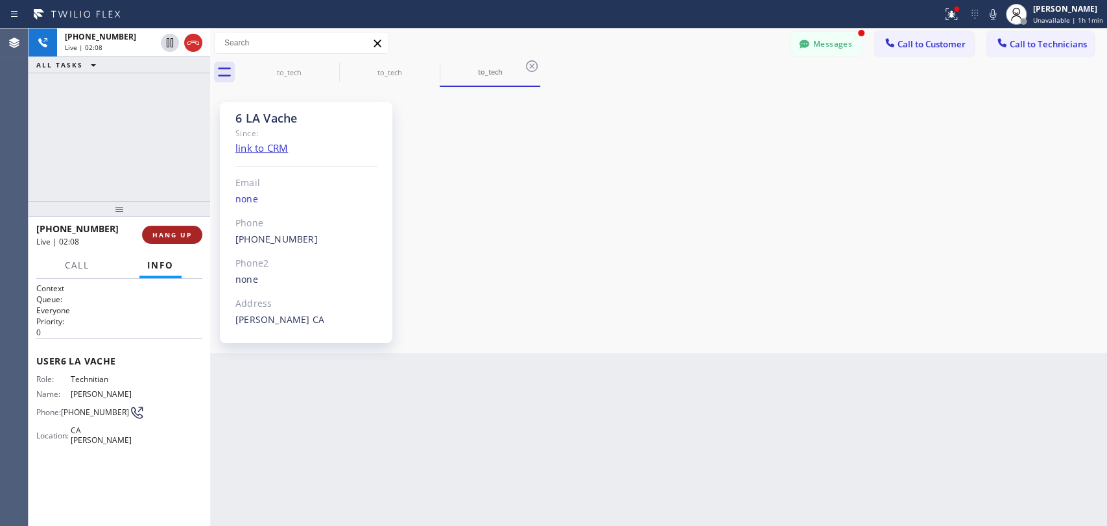
click at [178, 230] on span "HANG UP" at bounding box center [172, 234] width 40 height 9
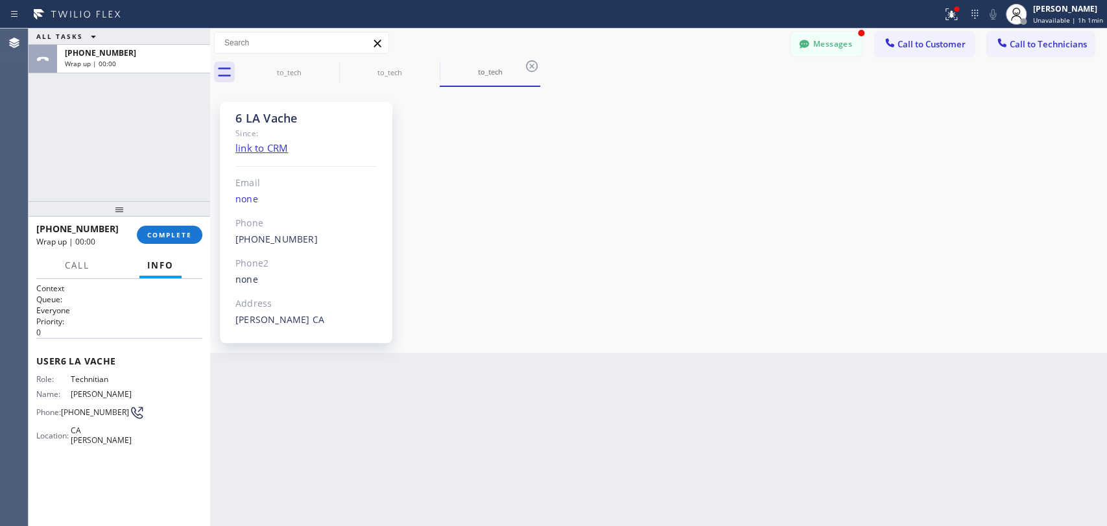
drag, startPoint x: 855, startPoint y: 43, endPoint x: 789, endPoint y: 71, distance: 71.5
click at [854, 43] on button "Messages" at bounding box center [826, 44] width 71 height 25
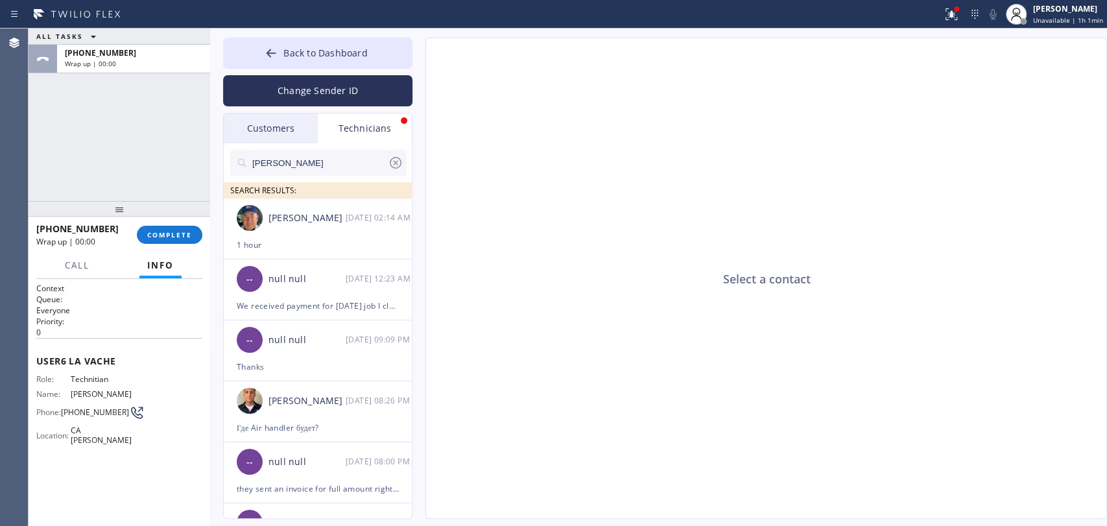
drag, startPoint x: 376, startPoint y: 147, endPoint x: 376, endPoint y: 139, distance: 7.1
click at [376, 146] on div "Nick SEARCH RESULTS:" at bounding box center [318, 170] width 189 height 55
click at [376, 137] on div "Technicians" at bounding box center [365, 129] width 94 height 30
click at [149, 228] on button "COMPLETE" at bounding box center [170, 235] width 66 height 18
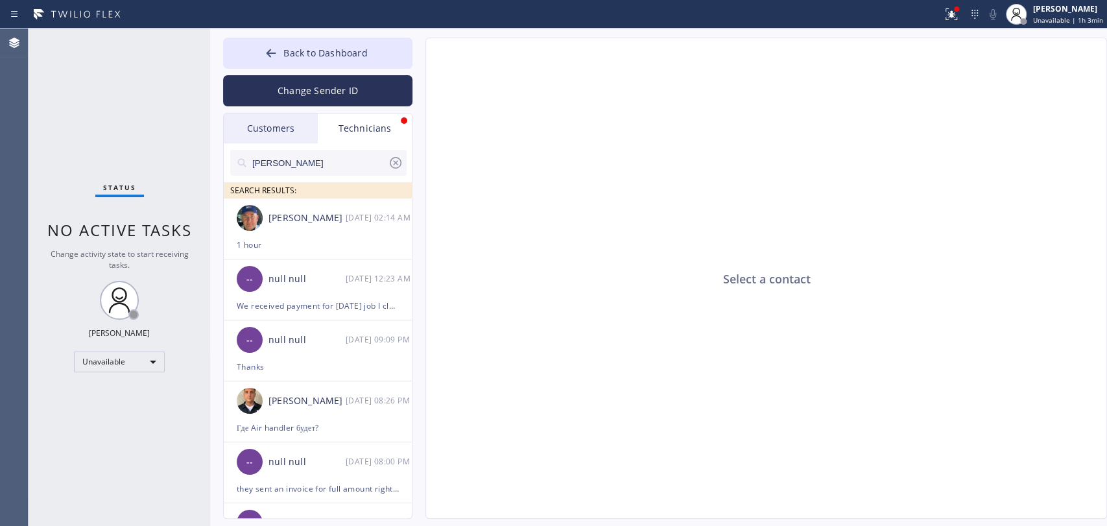
click at [309, 173] on input "[PERSON_NAME]" at bounding box center [319, 163] width 137 height 26
click at [295, 211] on div "[PERSON_NAME]" at bounding box center [307, 218] width 77 height 15
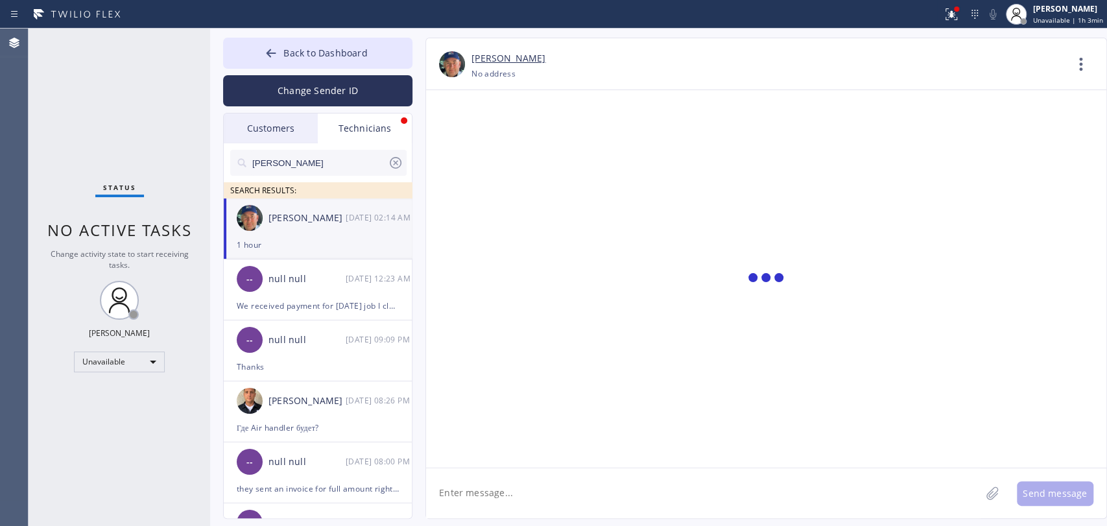
drag, startPoint x: 462, startPoint y: 466, endPoint x: 475, endPoint y: 484, distance: 21.4
click at [463, 467] on div at bounding box center [766, 278] width 680 height 377
click at [468, 478] on textarea at bounding box center [703, 493] width 555 height 50
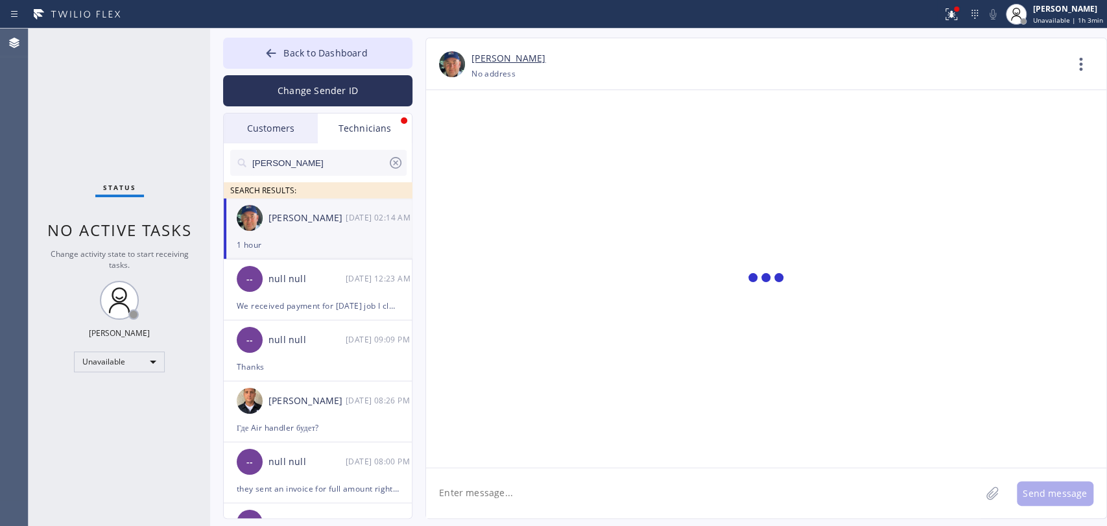
click at [475, 484] on textarea at bounding box center [703, 493] width 555 height 50
click at [475, 505] on textarea "To enrich screen reader interactions, please activate Accessibility in Grammarl…" at bounding box center [703, 493] width 555 height 50
type textarea "i'll call after meeting"
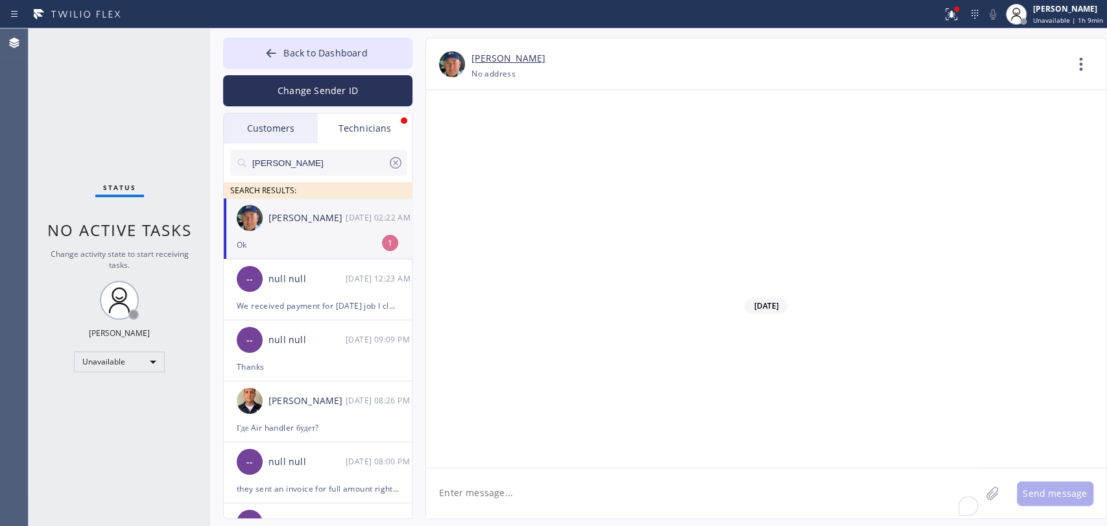
click at [286, 235] on div "Nikolai Suvorov 08/16 02:22 AM" at bounding box center [318, 217] width 189 height 39
click at [320, 30] on div "Back to Dashboard Change Sender ID Customers Technicians [PHONE_NUMBER] SEARCH …" at bounding box center [658, 277] width 897 height 497
click at [305, 43] on button "Back to Dashboard" at bounding box center [317, 53] width 189 height 31
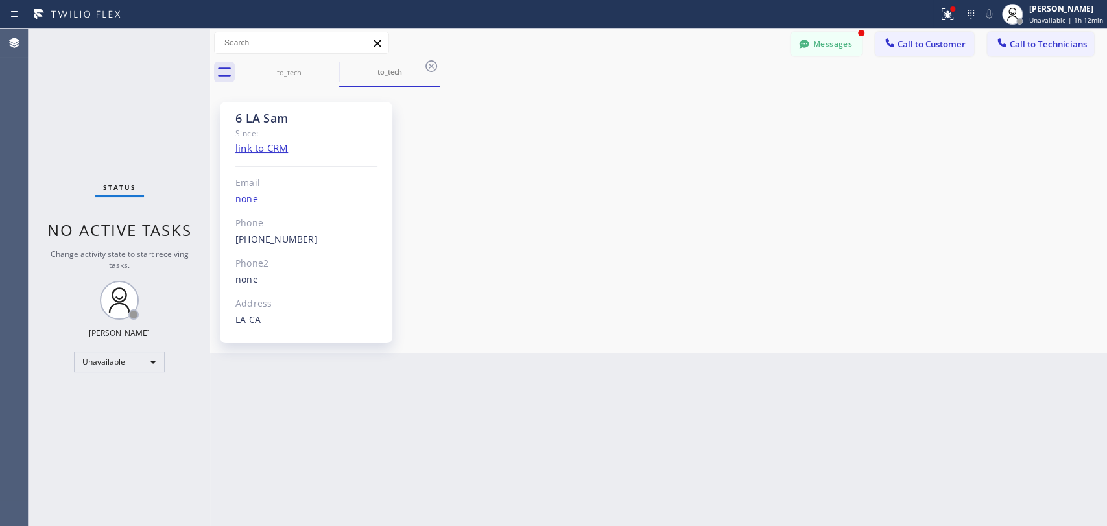
click at [885, 47] on icon at bounding box center [889, 42] width 13 height 13
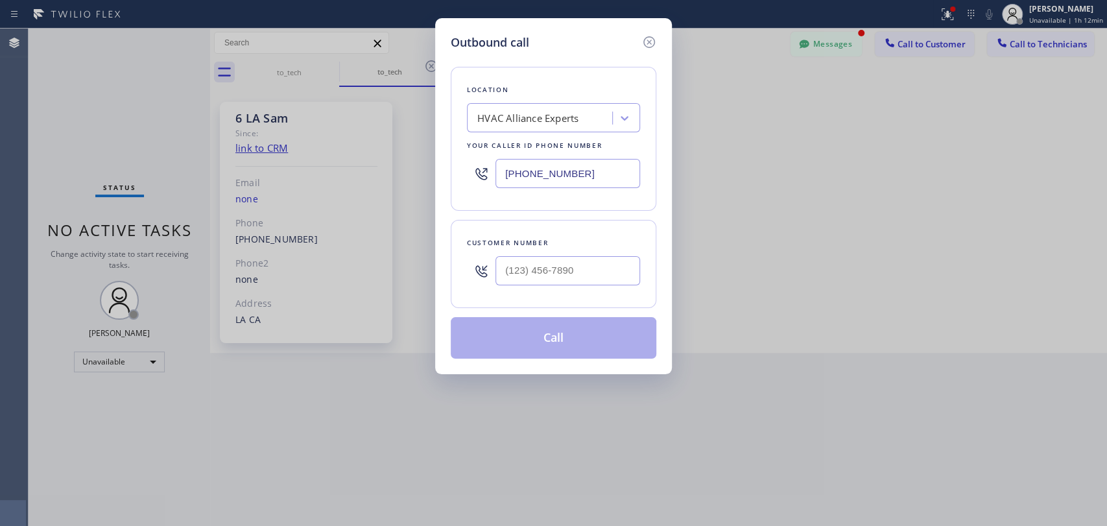
click at [481, 114] on div "HVAC Alliance Experts" at bounding box center [527, 118] width 101 height 15
paste input "5 Star Plumbing"
type input "5 Star Plumbing"
click at [654, 36] on icon at bounding box center [649, 42] width 16 height 16
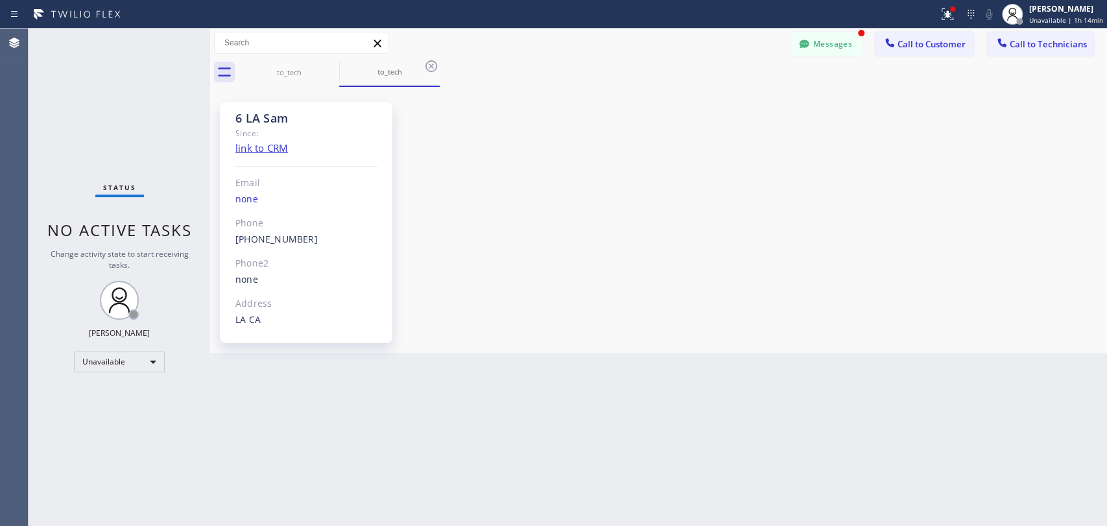
drag, startPoint x: 845, startPoint y: 48, endPoint x: 251, endPoint y: 197, distance: 612.5
click at [846, 48] on button "Messages" at bounding box center [826, 44] width 71 height 25
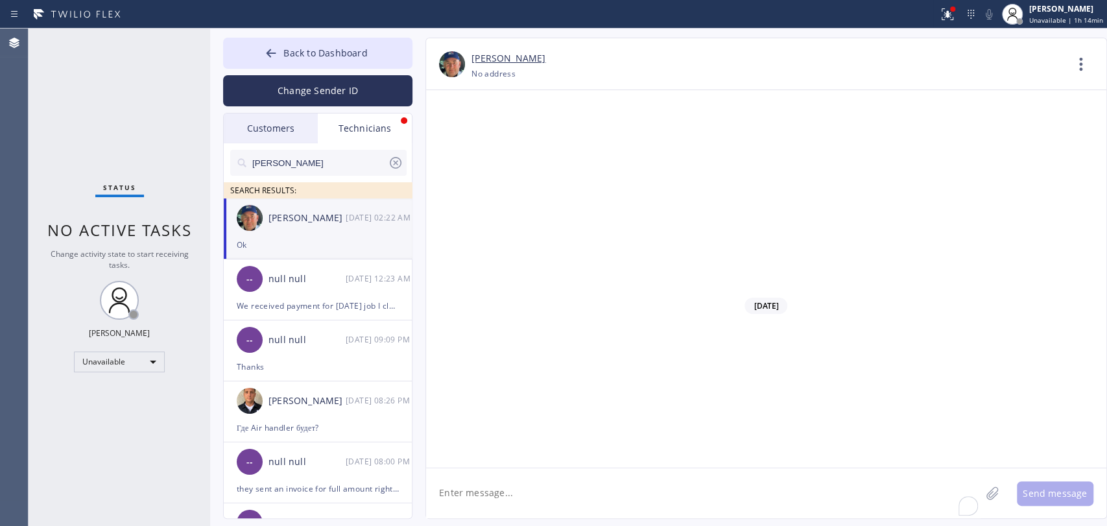
click at [280, 195] on span "SEARCH RESULTS:" at bounding box center [263, 190] width 66 height 11
click at [286, 169] on input "[PERSON_NAME]" at bounding box center [319, 163] width 137 height 26
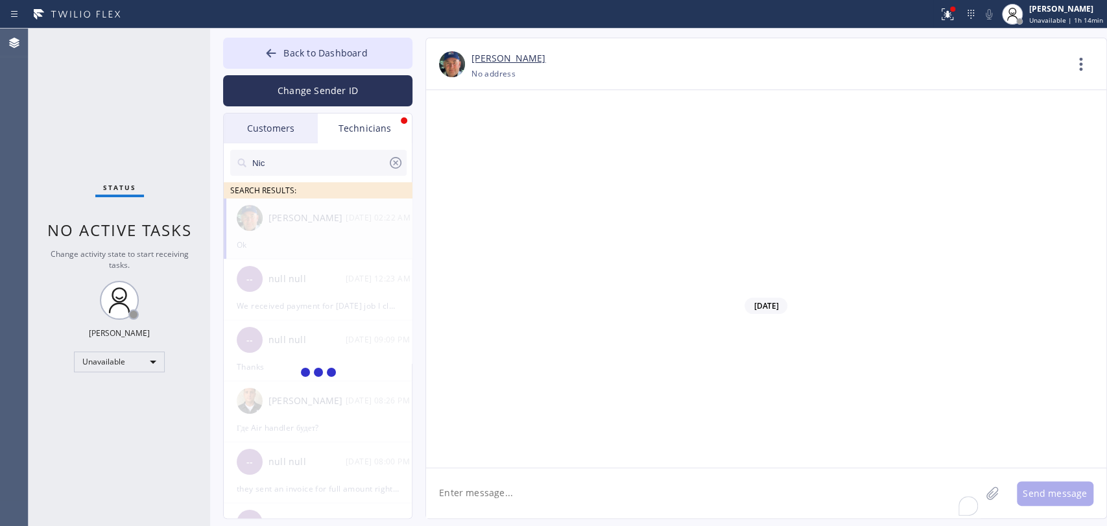
type input "[PERSON_NAME]"
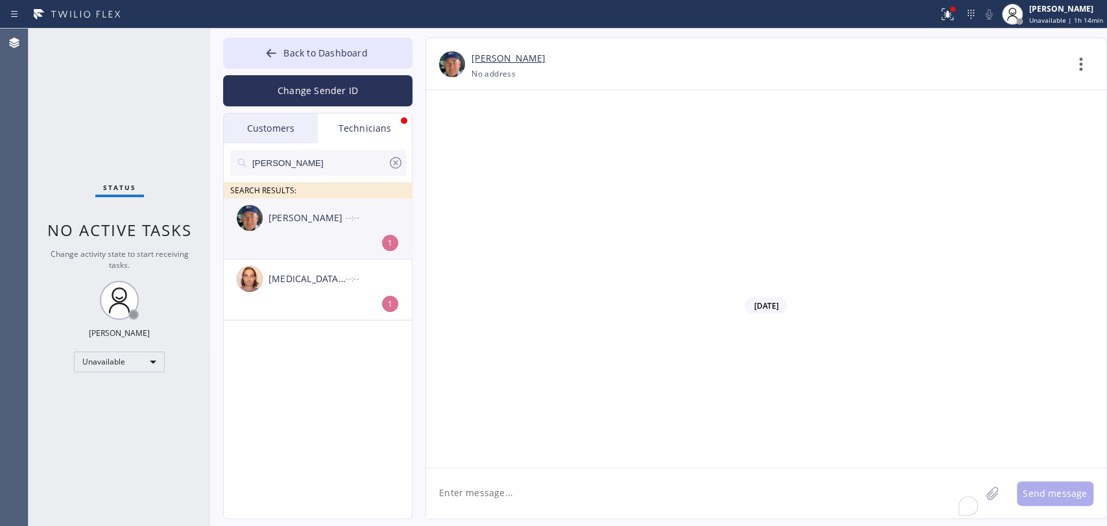
click at [300, 259] on li "Nikolai Suvorov --:-- 1" at bounding box center [318, 289] width 189 height 61
click at [396, 165] on icon at bounding box center [396, 163] width 16 height 16
click at [175, 135] on div "Status No active tasks Change activity state to start receiving tasks. [PERSON_…" at bounding box center [120, 277] width 182 height 497
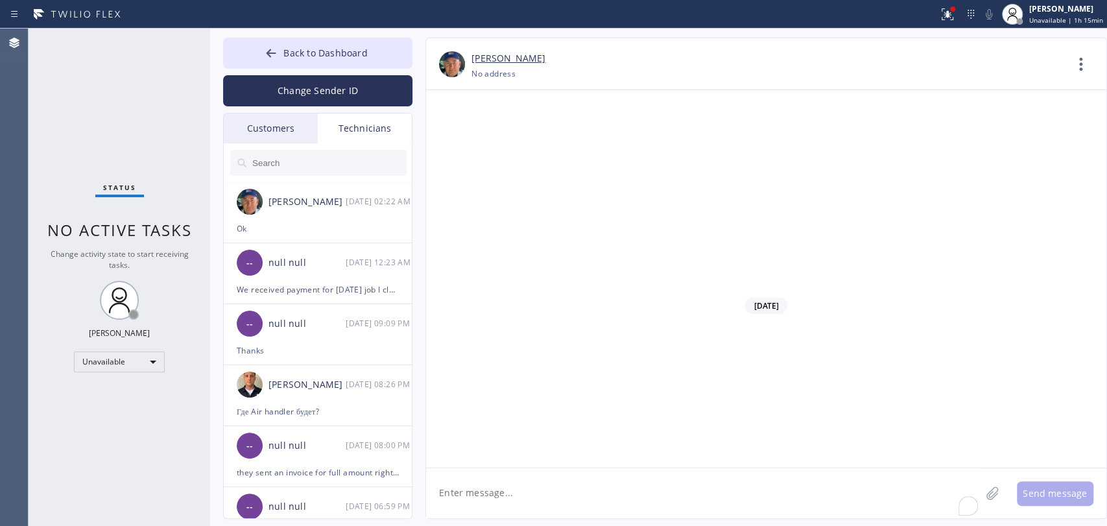
click at [484, 492] on textarea "To enrich screen reader interactions, please activate Accessibility in Grammarl…" at bounding box center [703, 493] width 555 height 50
type textarea "no answer as well"
click at [1074, 26] on div "Oleksiy Dmitriev Unavailable | 1h 24min" at bounding box center [1052, 14] width 109 height 29
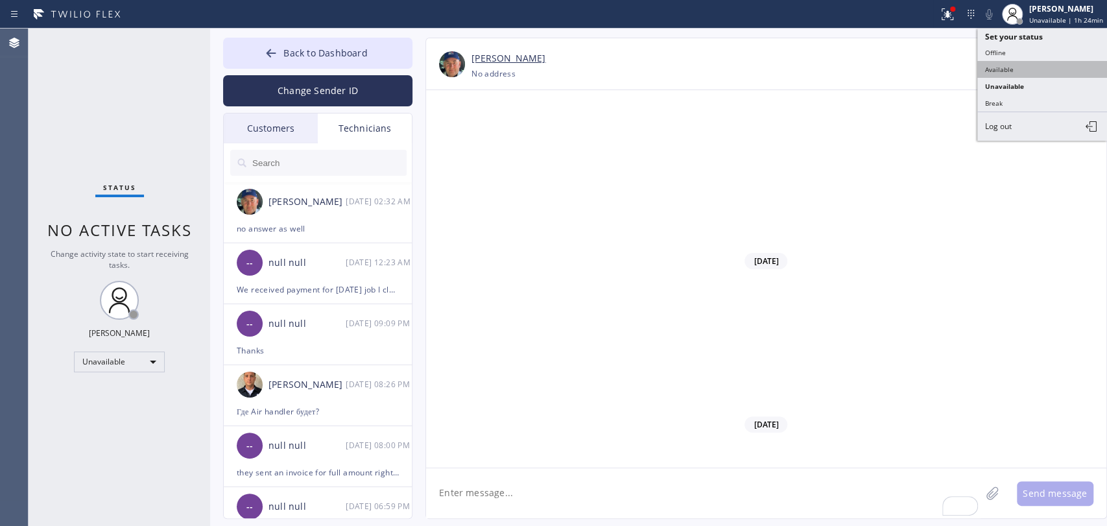
click at [990, 66] on button "Available" at bounding box center [1042, 69] width 130 height 17
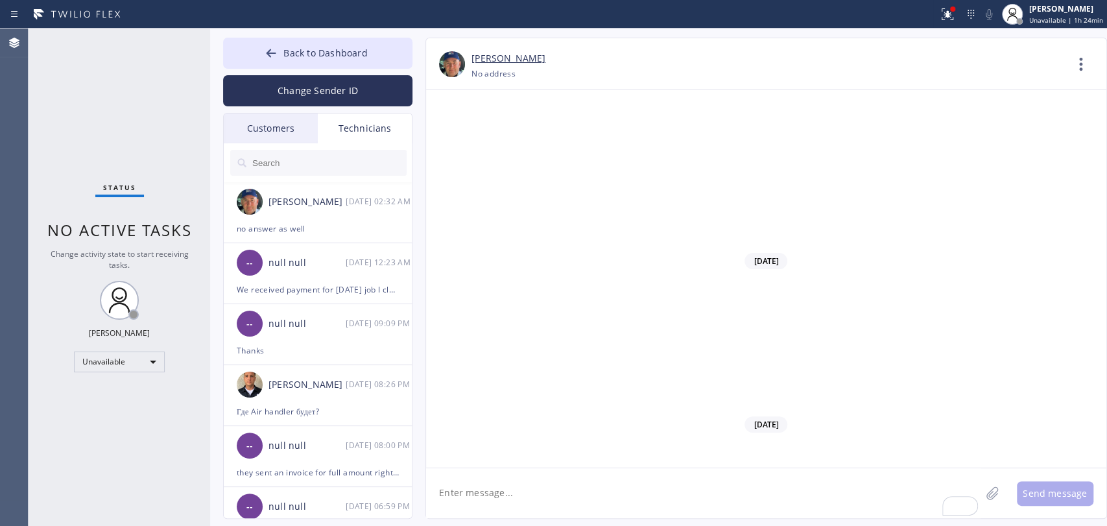
click at [287, 47] on span "Back to Dashboard" at bounding box center [325, 53] width 84 height 12
click at [135, 171] on div "Status No active tasks Change activity state to start receiving tasks. [PERSON_…" at bounding box center [120, 277] width 182 height 497
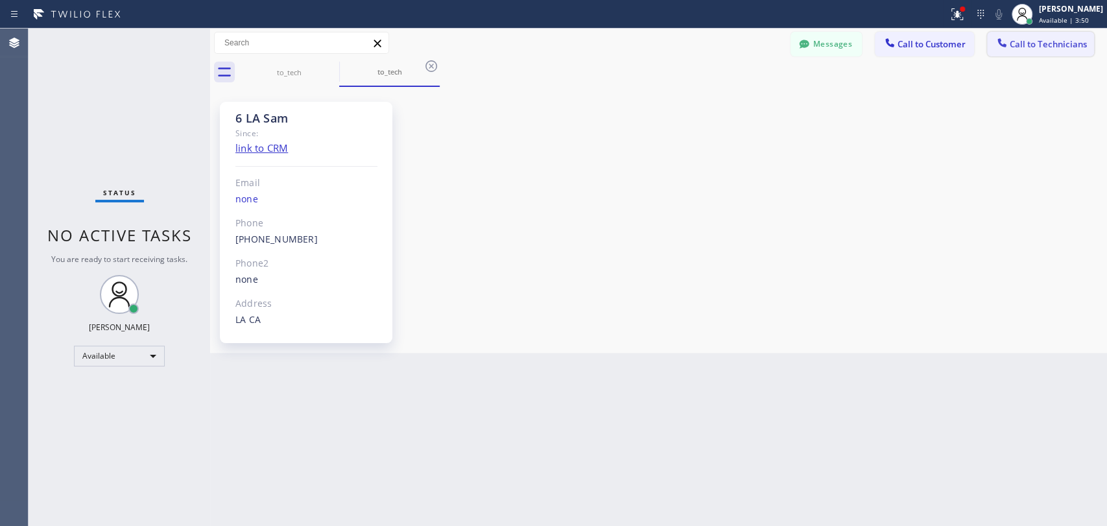
click at [1000, 37] on icon at bounding box center [1002, 42] width 13 height 13
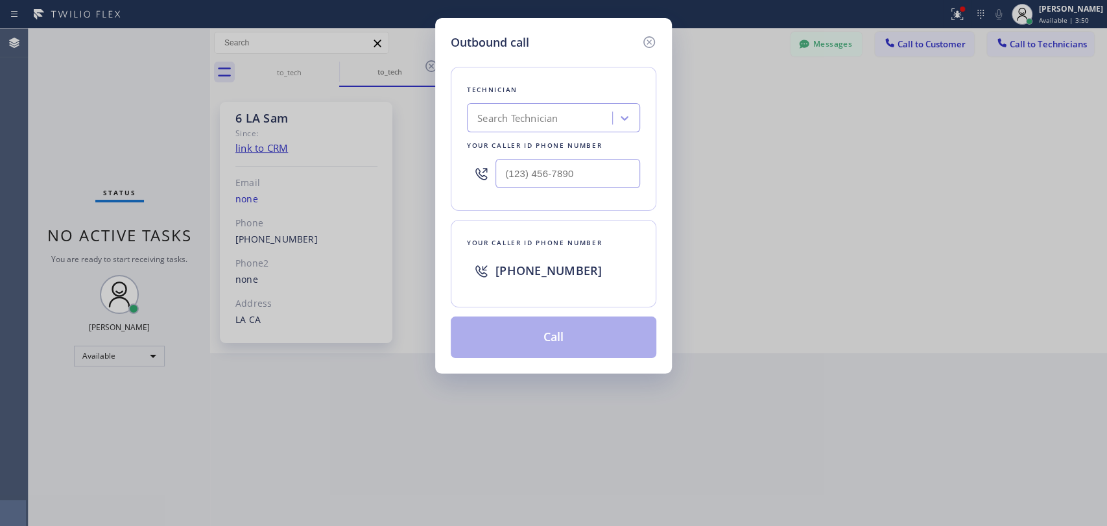
drag, startPoint x: 582, startPoint y: 108, endPoint x: 574, endPoint y: 113, distance: 9.0
click at [579, 109] on div "Search Technician" at bounding box center [541, 118] width 141 height 23
type input "sham"
click at [490, 146] on div "Shamsuddin Esmati" at bounding box center [553, 145] width 173 height 23
type input "(916) 706-8130"
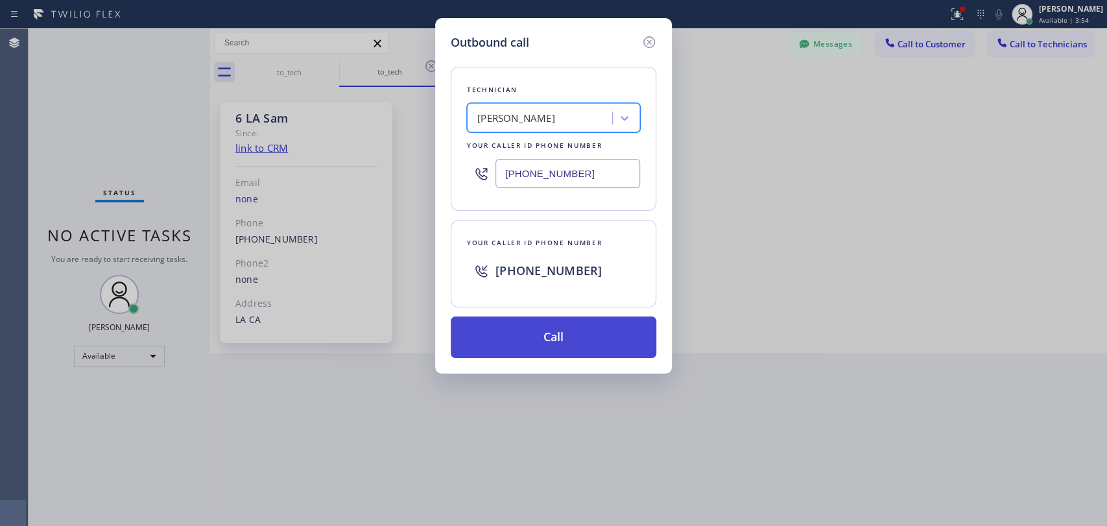
click at [514, 333] on button "Call" at bounding box center [554, 338] width 206 height 42
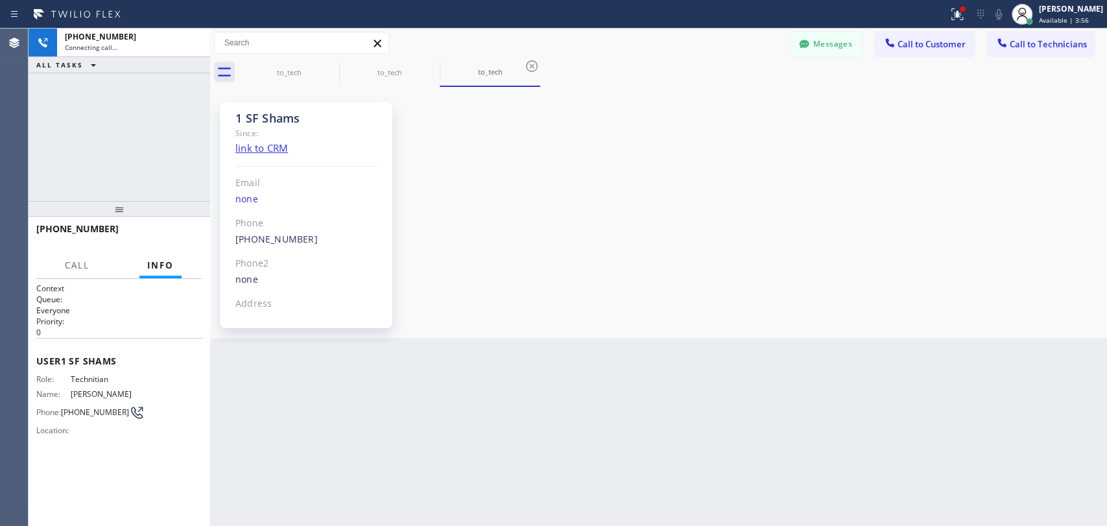
scroll to position [1484, 0]
drag, startPoint x: 132, startPoint y: 204, endPoint x: 125, endPoint y: 228, distance: 24.2
click at [125, 217] on div at bounding box center [120, 209] width 182 height 16
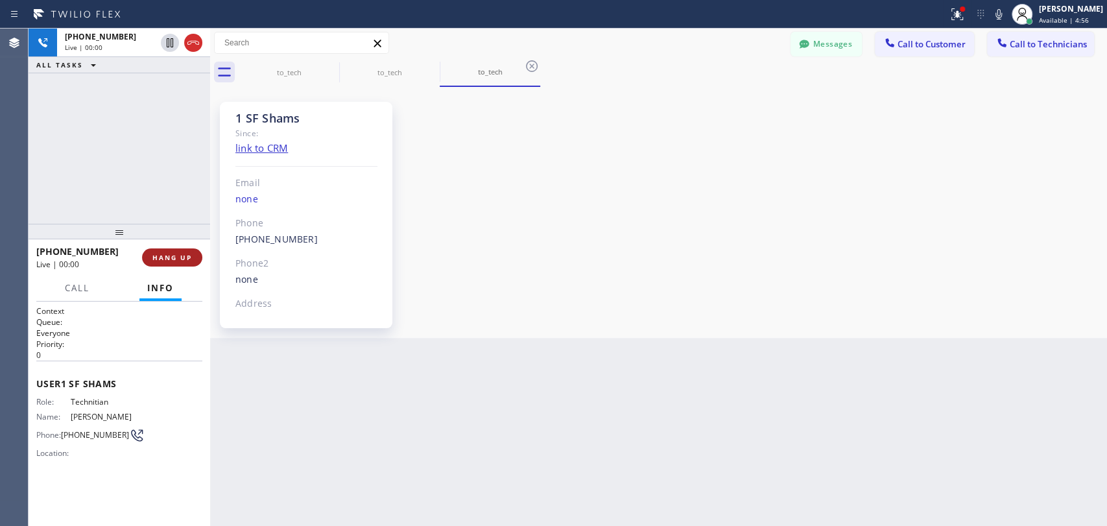
click at [182, 254] on span "HANG UP" at bounding box center [172, 257] width 40 height 9
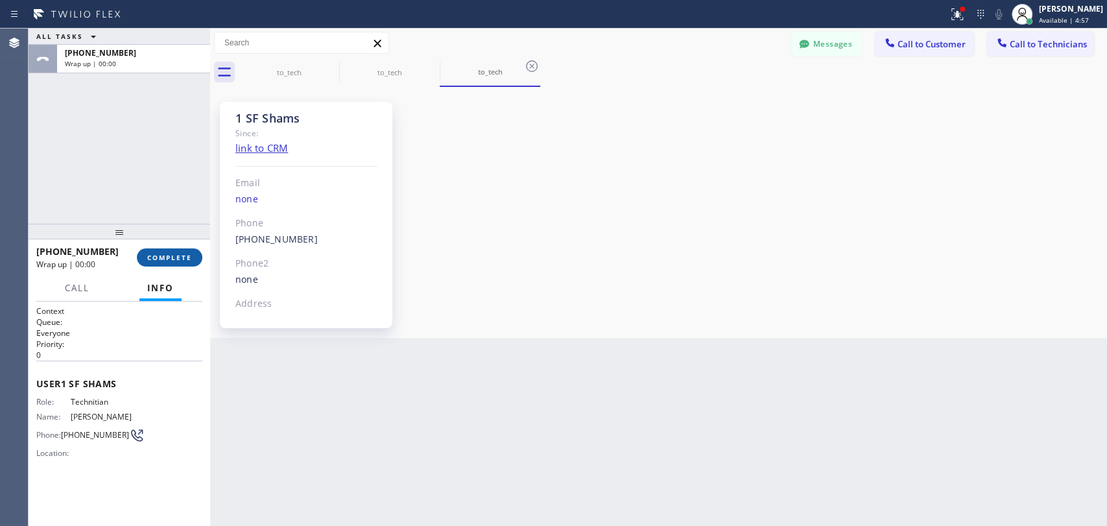
click at [177, 254] on span "COMPLETE" at bounding box center [169, 257] width 45 height 9
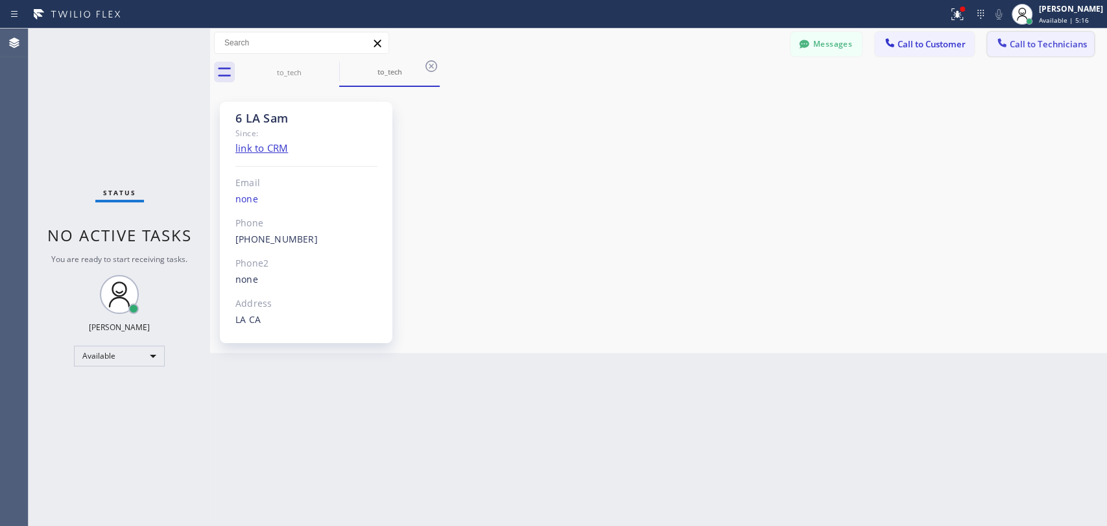
click at [1024, 48] on span "Call to Technicians" at bounding box center [1048, 44] width 77 height 12
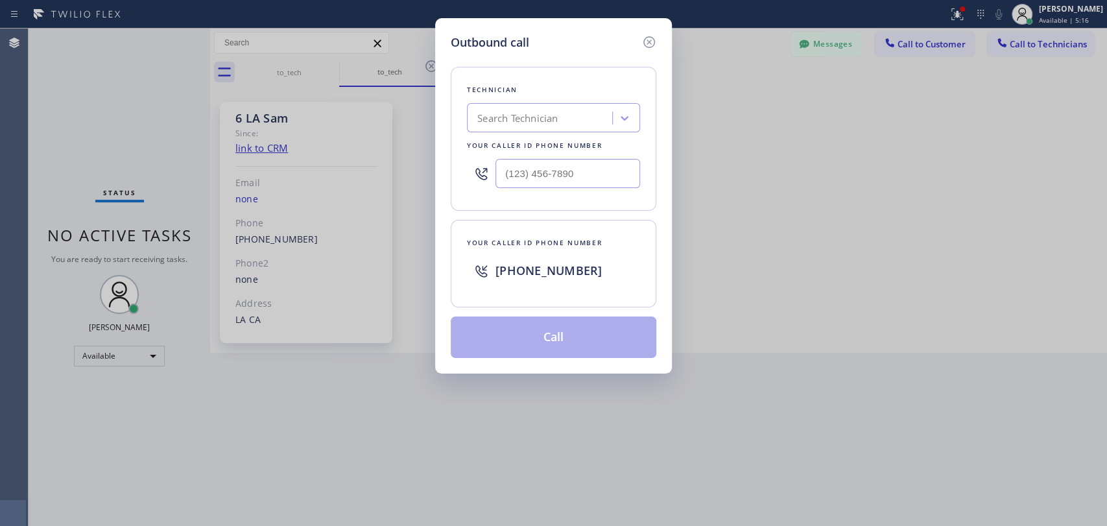
click at [614, 123] on div at bounding box center [624, 117] width 23 height 23
type input "dav"
click at [507, 125] on div "Search Technician" at bounding box center [541, 118] width 141 height 23
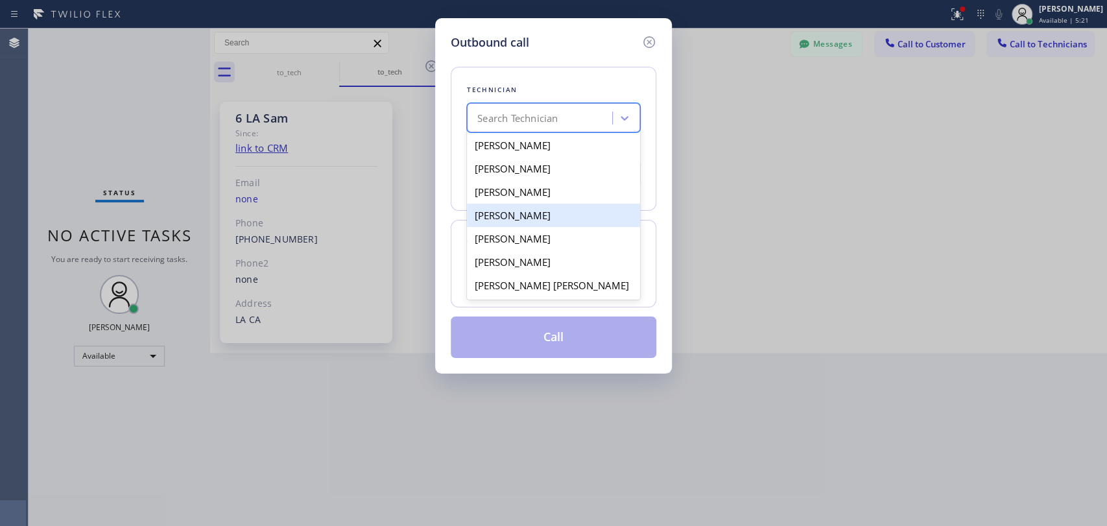
click at [511, 227] on div "David Romero" at bounding box center [553, 215] width 173 height 23
type input "(323) 579-9547"
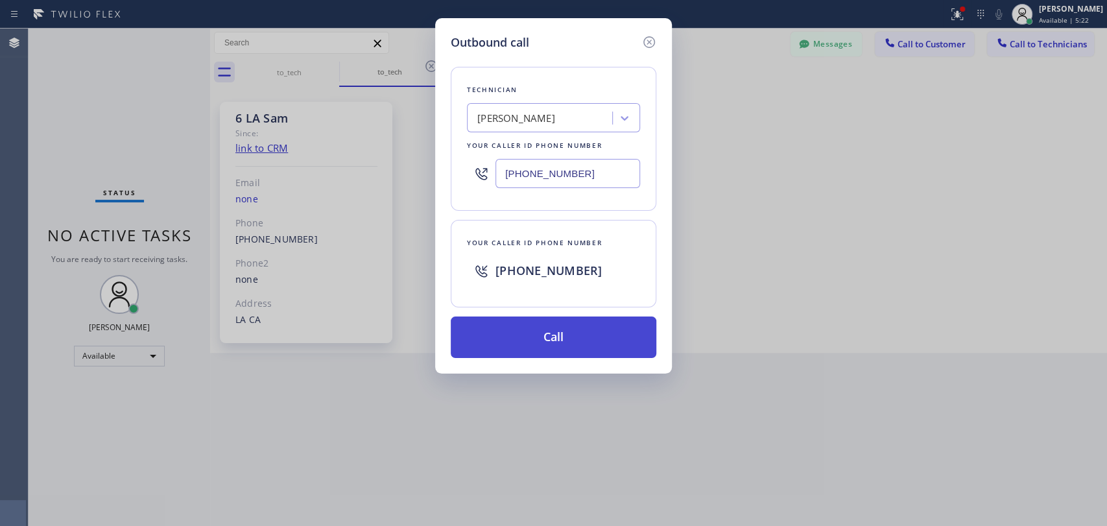
click at [531, 346] on button "Call" at bounding box center [554, 338] width 206 height 42
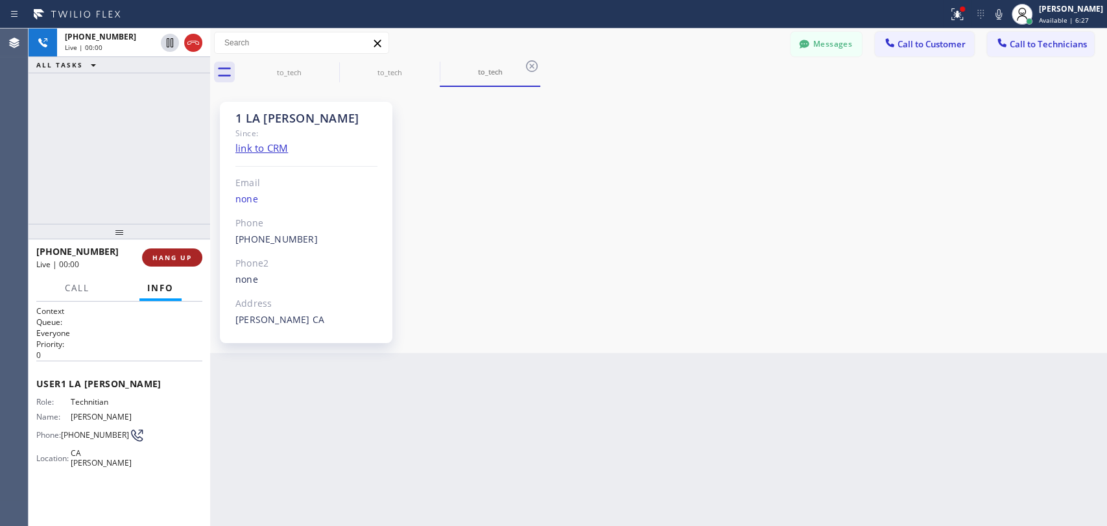
click at [166, 261] on span "HANG UP" at bounding box center [172, 257] width 40 height 9
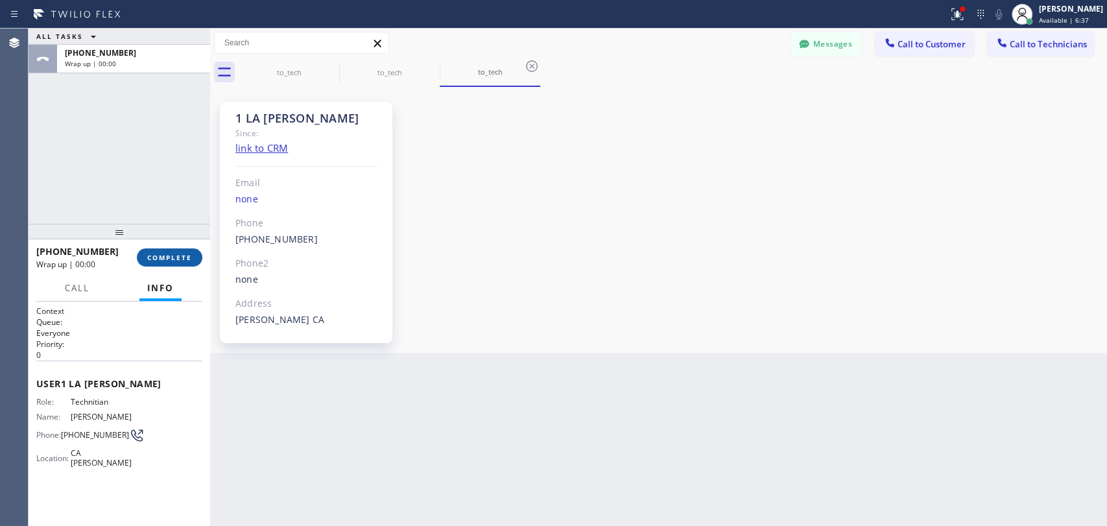
click at [168, 256] on span "COMPLETE" at bounding box center [169, 257] width 45 height 9
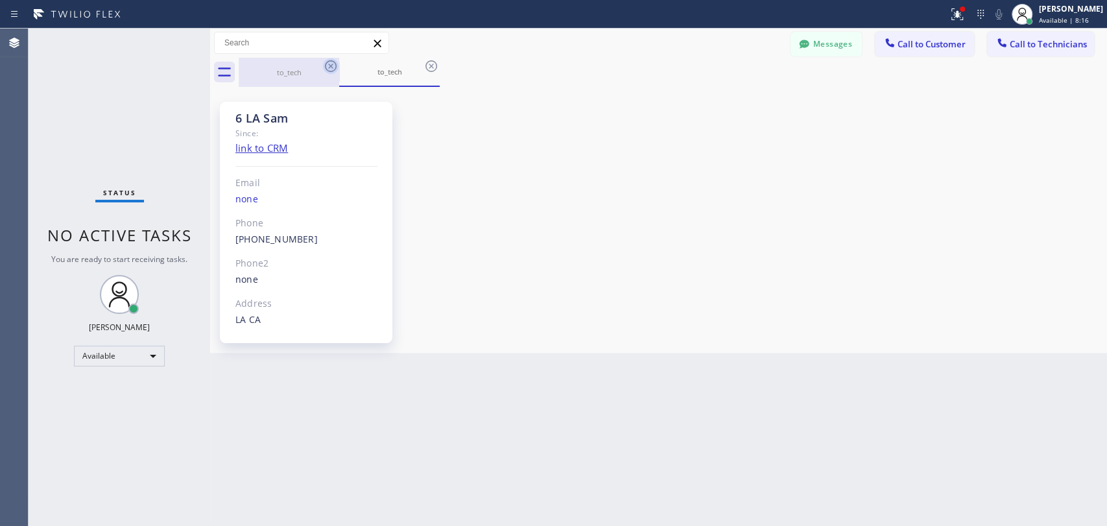
click at [326, 69] on icon at bounding box center [331, 66] width 12 height 12
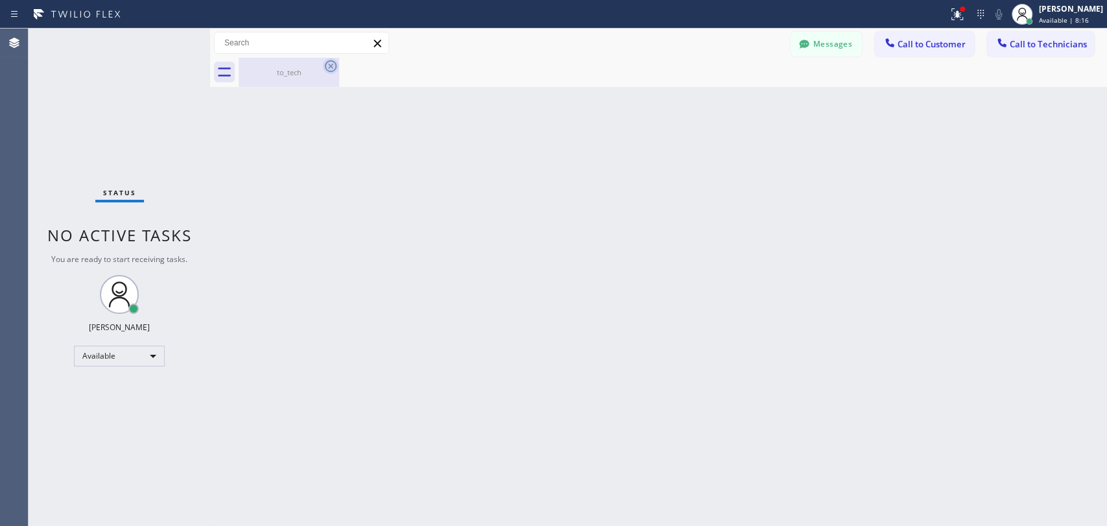
click at [326, 67] on icon at bounding box center [331, 66] width 12 height 12
click at [374, 91] on div "Back to Dashboard Change Sender ID Customers Technicians [PHONE_NUMBER] SEARCH …" at bounding box center [658, 277] width 897 height 497
click at [327, 75] on div "to_tech" at bounding box center [289, 72] width 98 height 10
click at [326, 69] on div at bounding box center [673, 72] width 868 height 29
click at [1055, 18] on span "Available | 19:54" at bounding box center [1066, 20] width 54 height 9
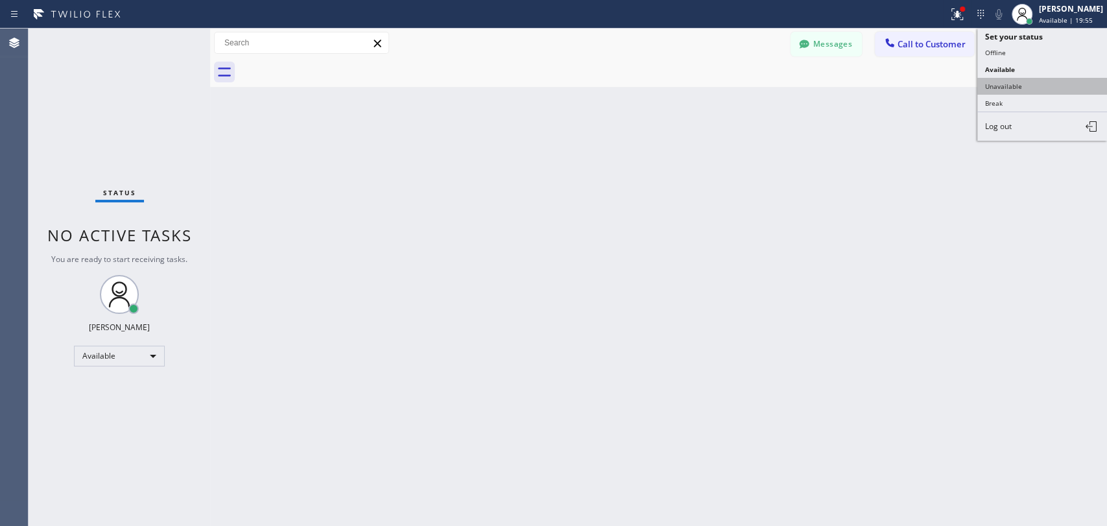
click at [1020, 79] on button "Unavailable" at bounding box center [1042, 86] width 130 height 17
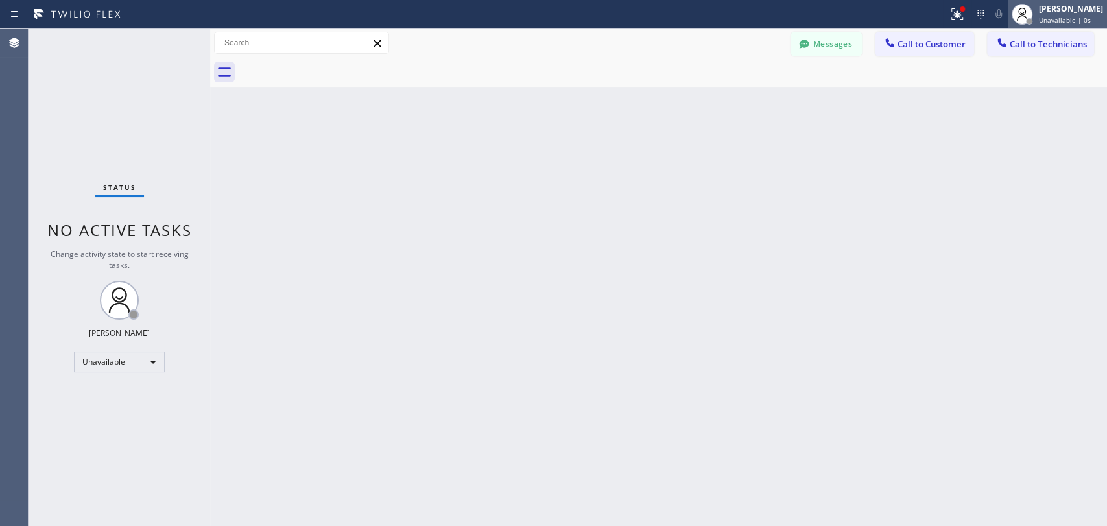
click at [1058, 4] on div "[PERSON_NAME]" at bounding box center [1071, 8] width 64 height 11
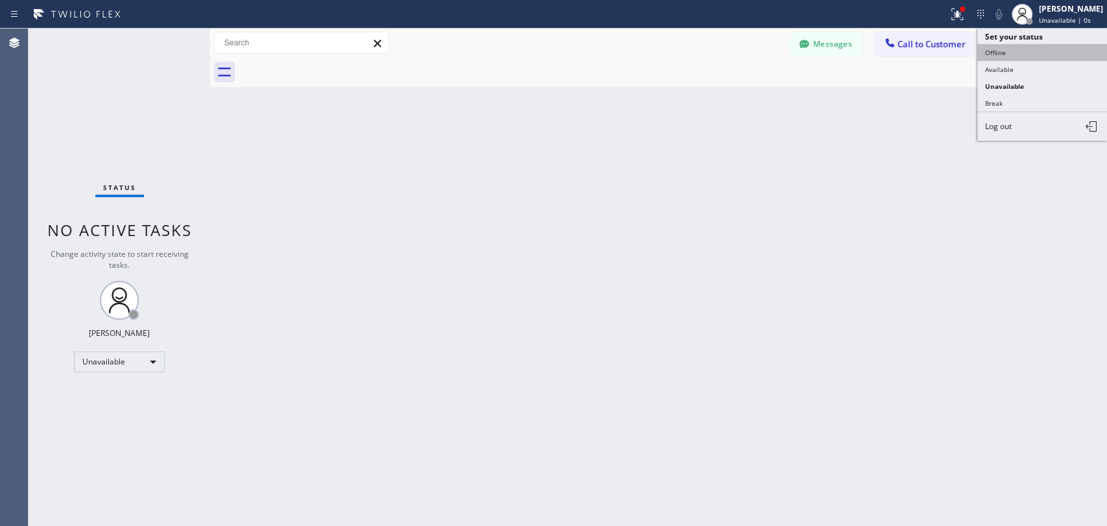
click at [1027, 58] on button "Offline" at bounding box center [1042, 52] width 130 height 17
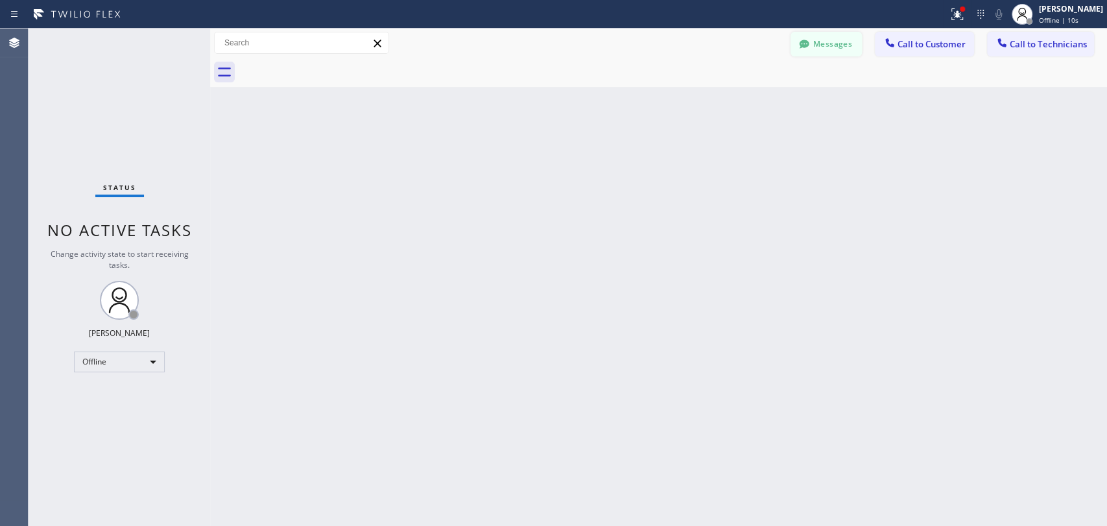
click at [839, 45] on button "Messages" at bounding box center [826, 44] width 71 height 25
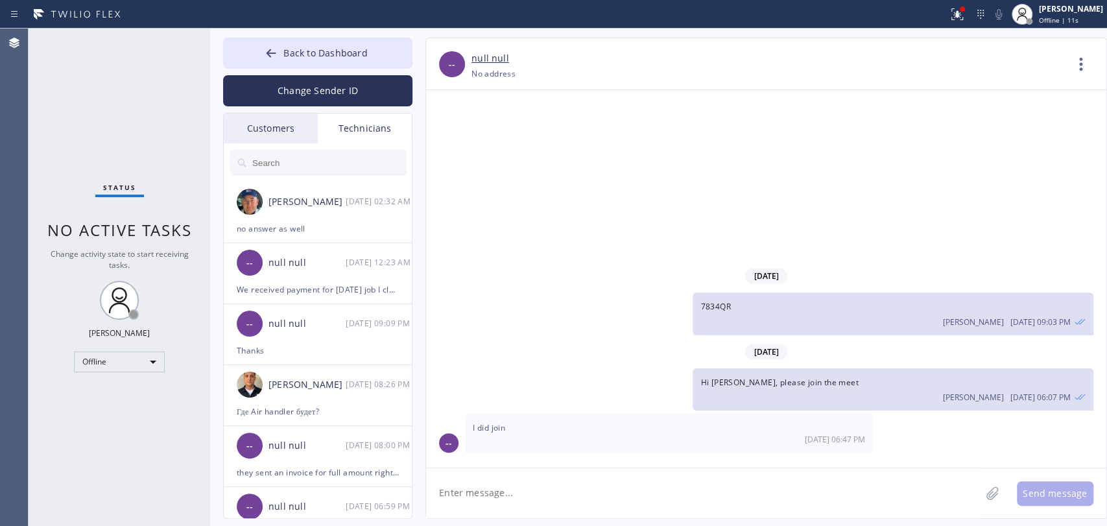
click at [281, 128] on div "Customers" at bounding box center [271, 129] width 94 height 30
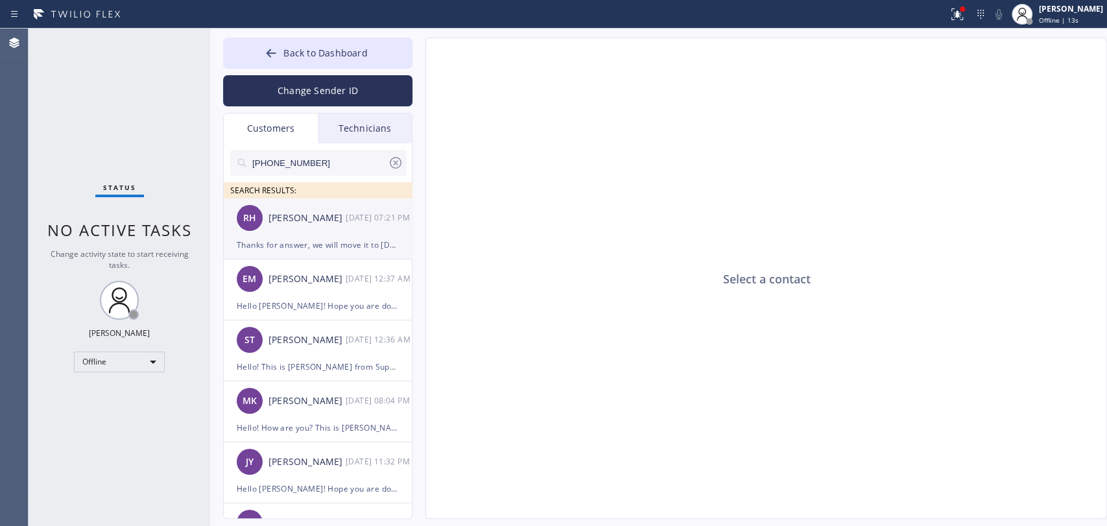
click at [336, 240] on div "Thanks for answer, we will move it to [DATE] 4 pm - 8 pm" at bounding box center [318, 244] width 162 height 15
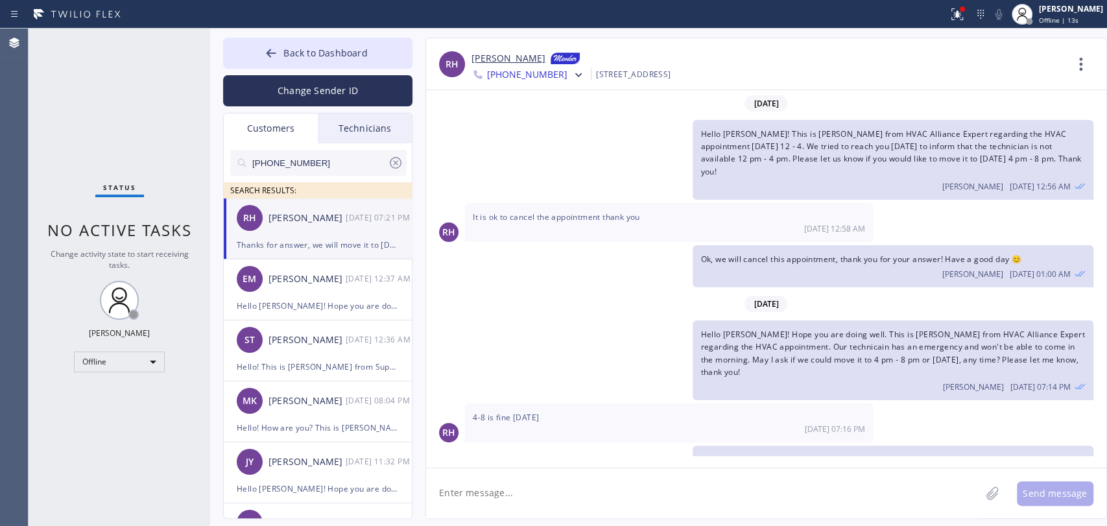
scroll to position [6, 0]
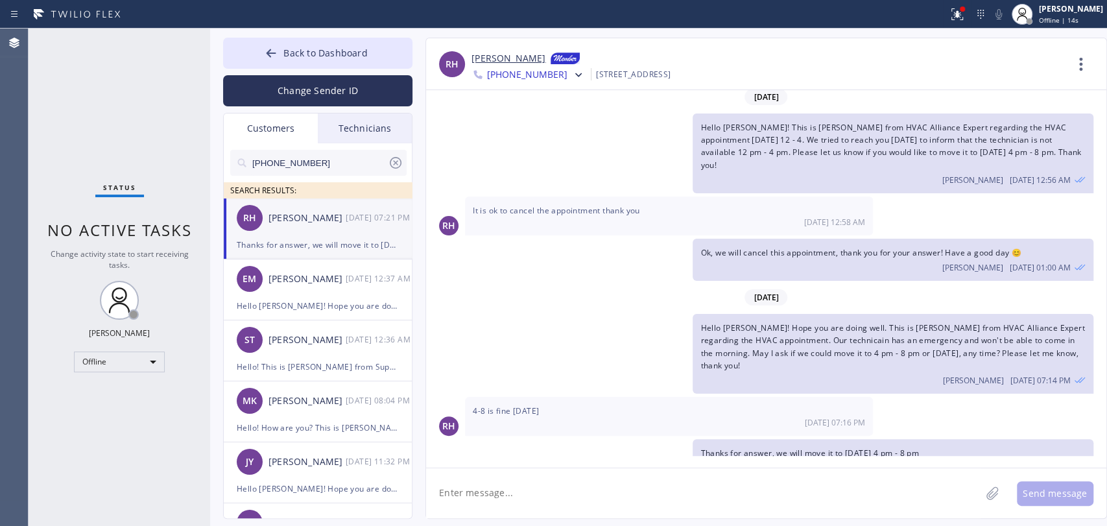
click at [287, 58] on span "Back to Dashboard" at bounding box center [325, 53] width 84 height 12
